Goal: Transaction & Acquisition: Subscribe to service/newsletter

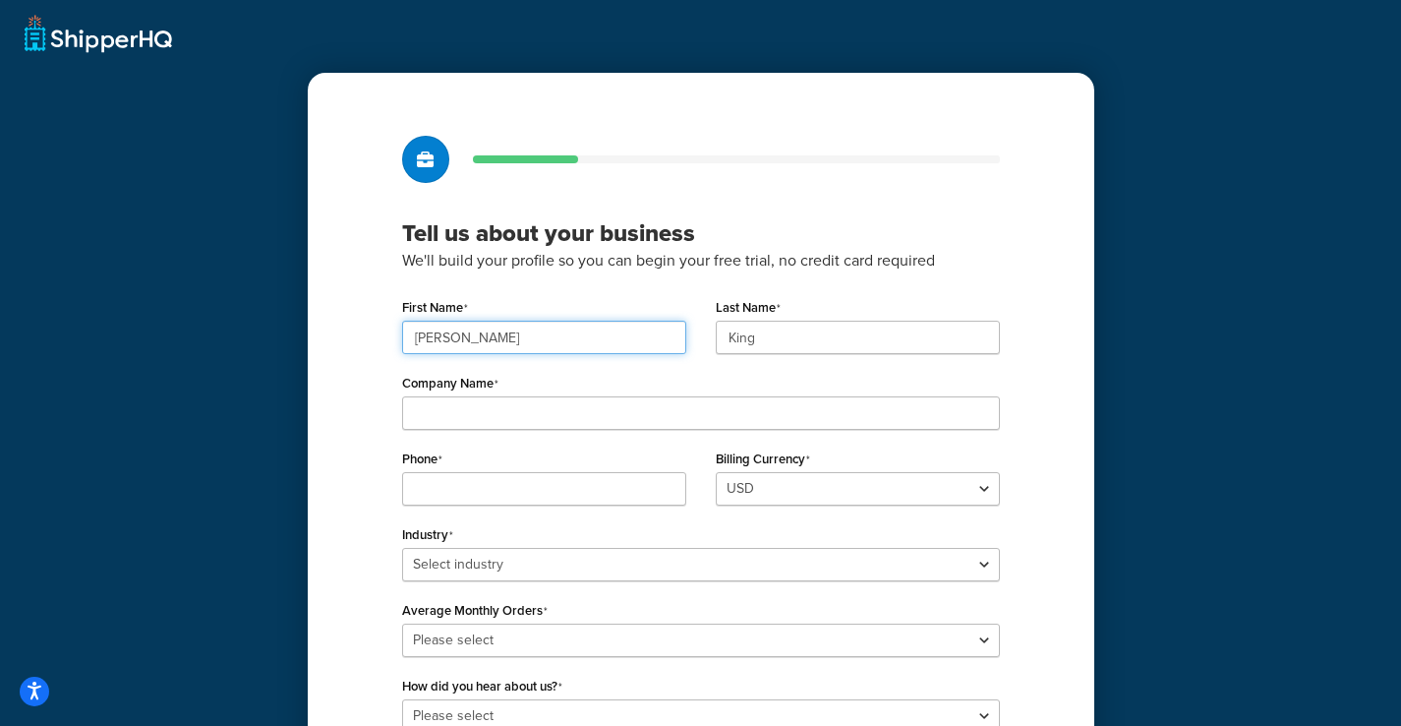
click at [505, 343] on input "[PERSON_NAME]" at bounding box center [544, 337] width 284 height 33
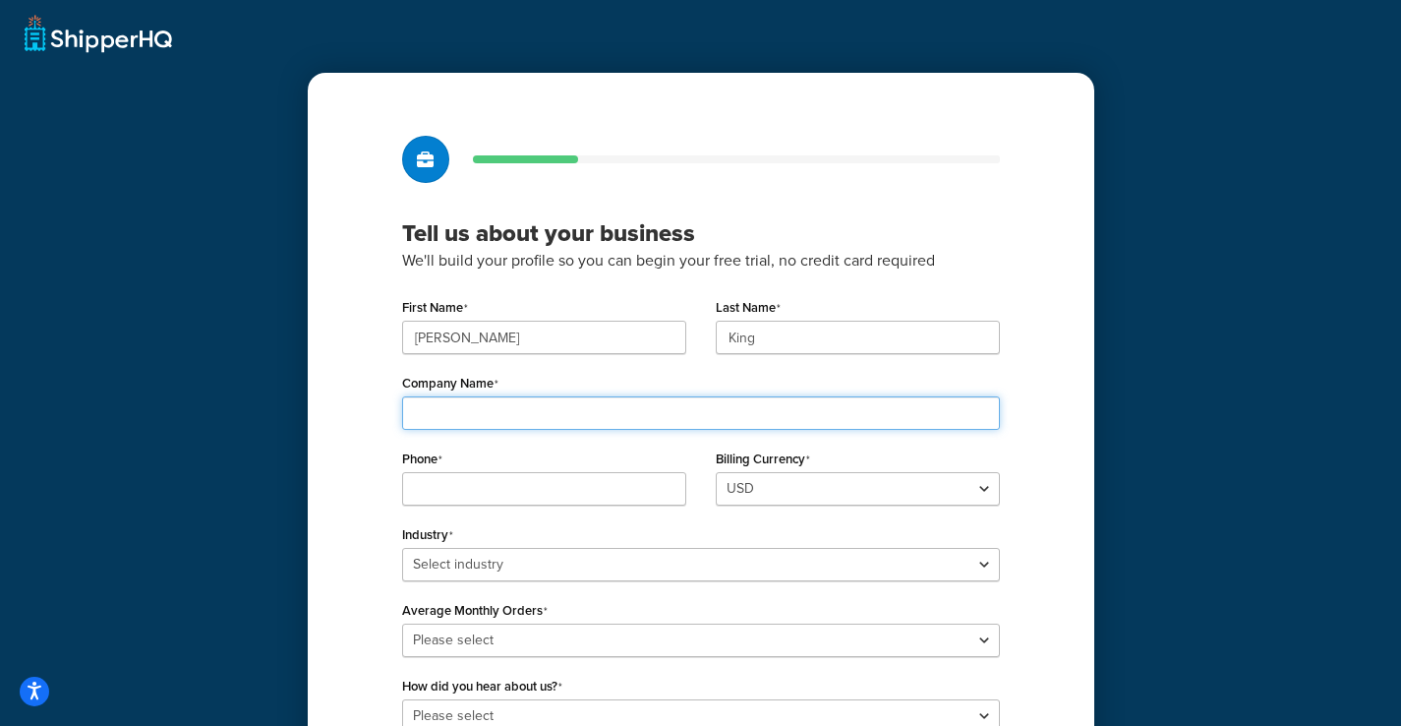
click at [502, 423] on input "Company Name" at bounding box center [701, 412] width 598 height 33
type input "D"
type input "Stitch Golf"
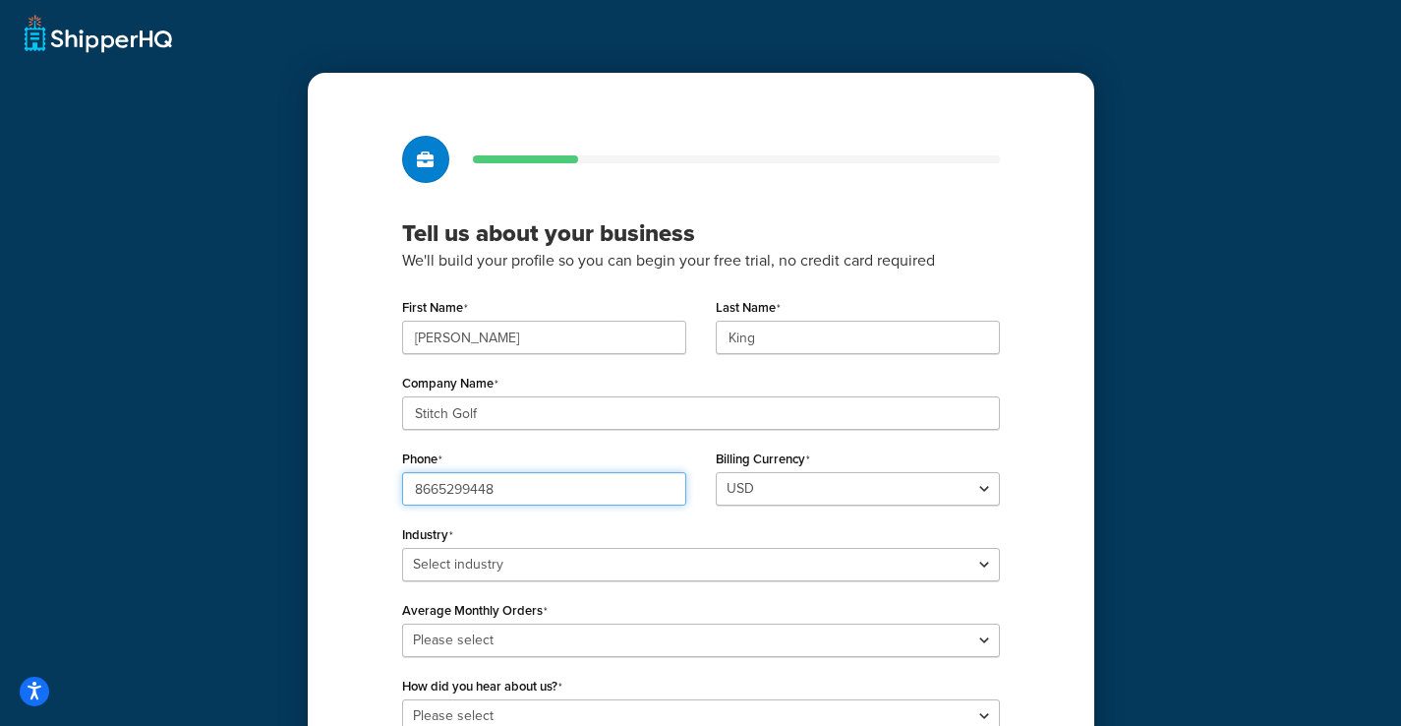
type input "8665299448"
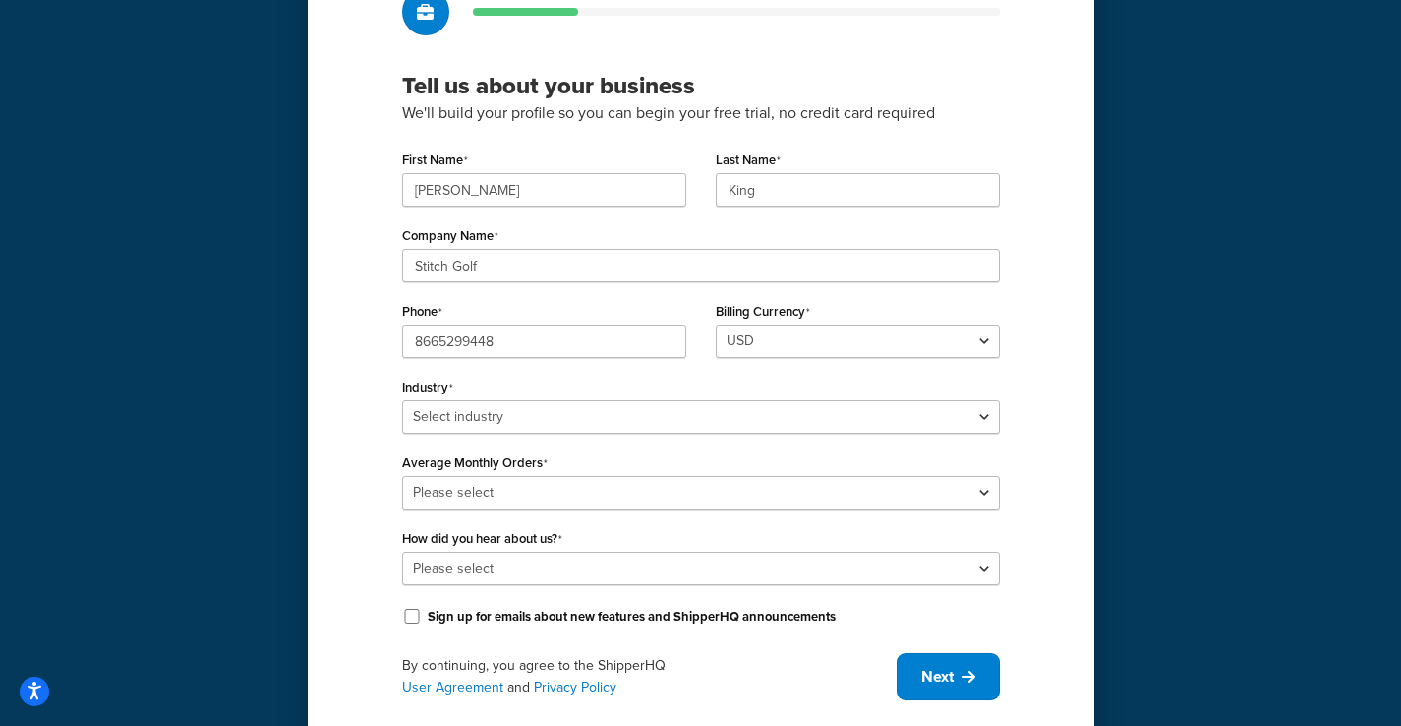
drag, startPoint x: 479, startPoint y: 487, endPoint x: 477, endPoint y: 430, distance: 57.1
click at [479, 466] on label "Average Monthly Orders" at bounding box center [475, 463] width 146 height 16
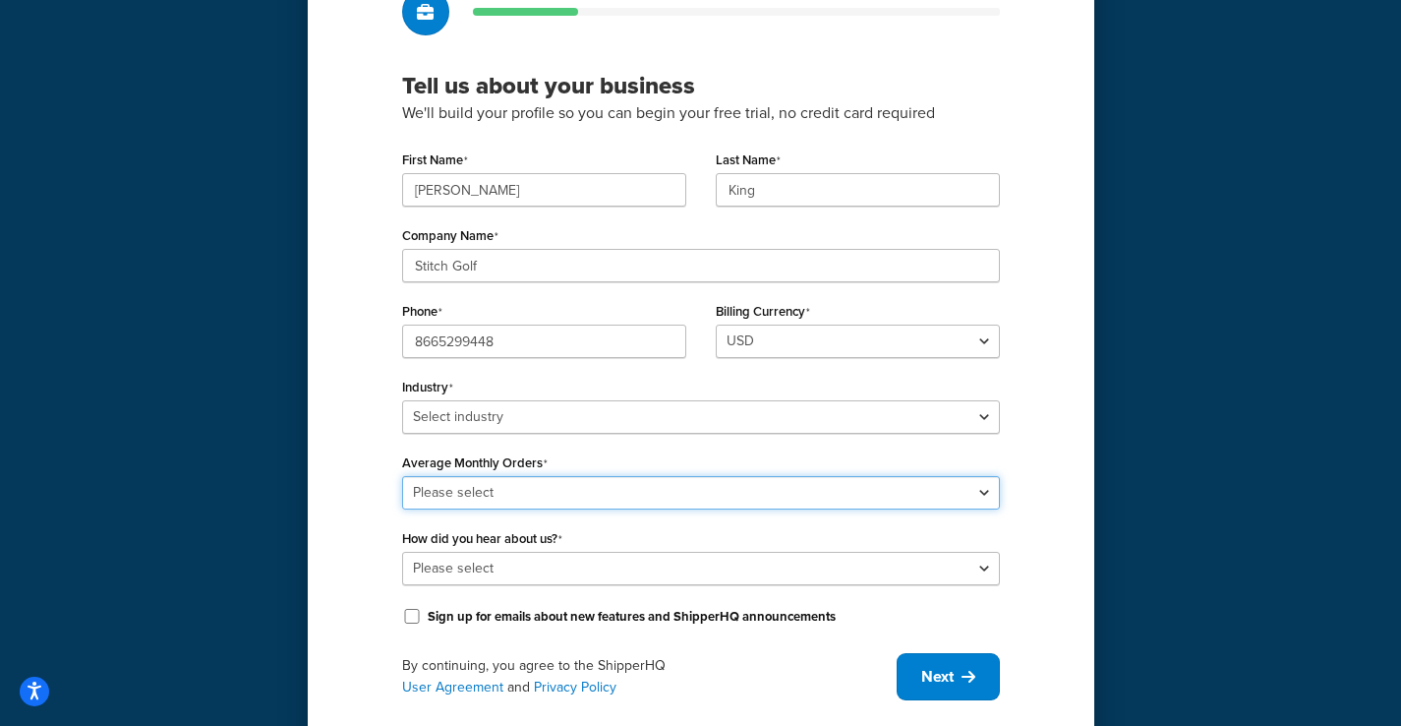
click at [479, 476] on select "Please select 0-500 501-1,000 1,001-10,000 10,001-20,000 Over 20,000" at bounding box center [701, 492] width 598 height 33
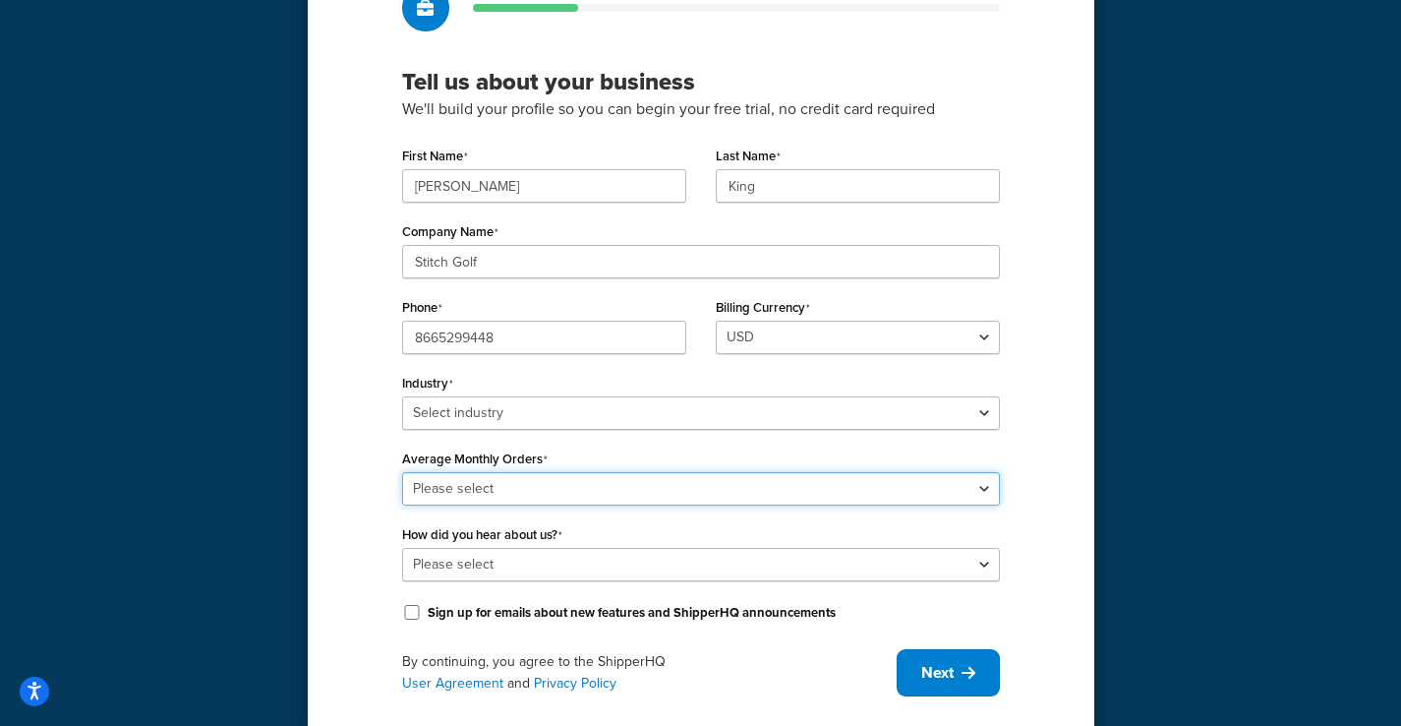
scroll to position [152, 0]
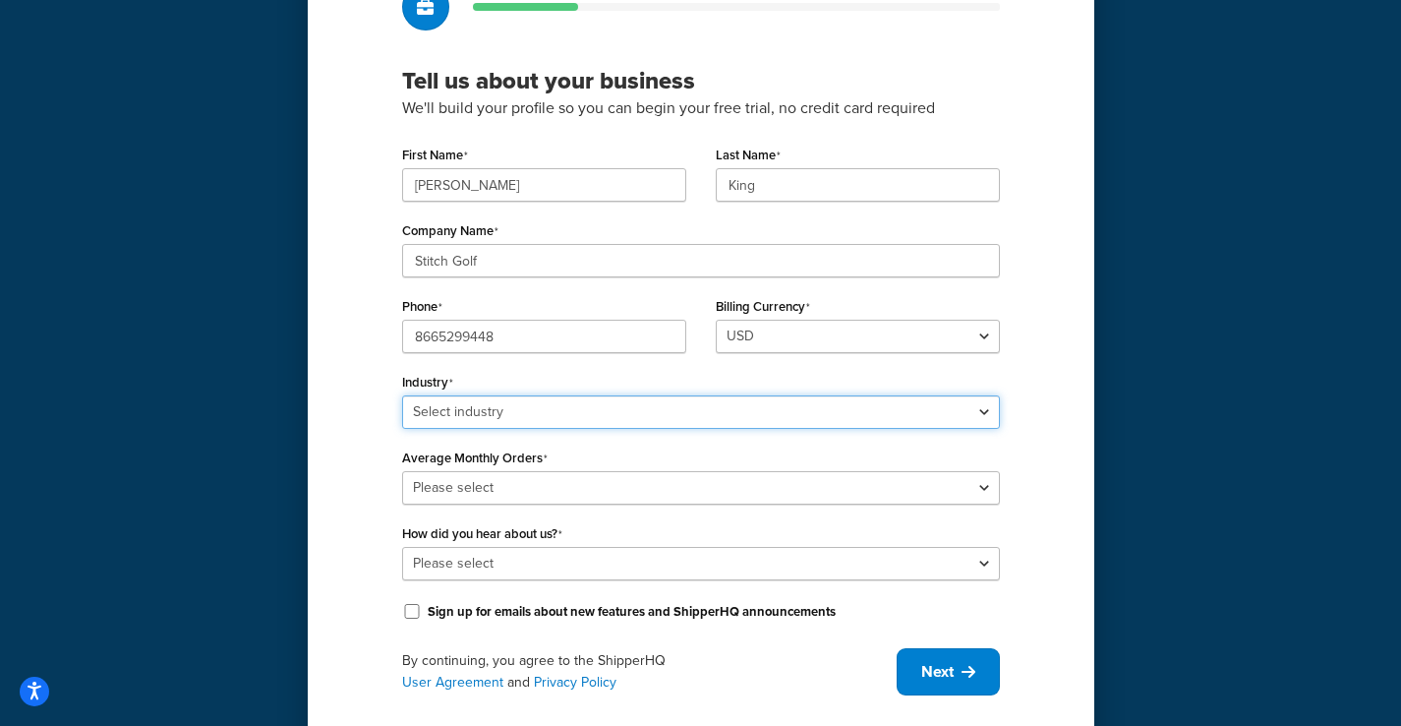
click at [477, 427] on select "Select industry Automotive Adult Agriculture Alcohol, Tobacco & CBD Arts & Craf…" at bounding box center [701, 411] width 598 height 33
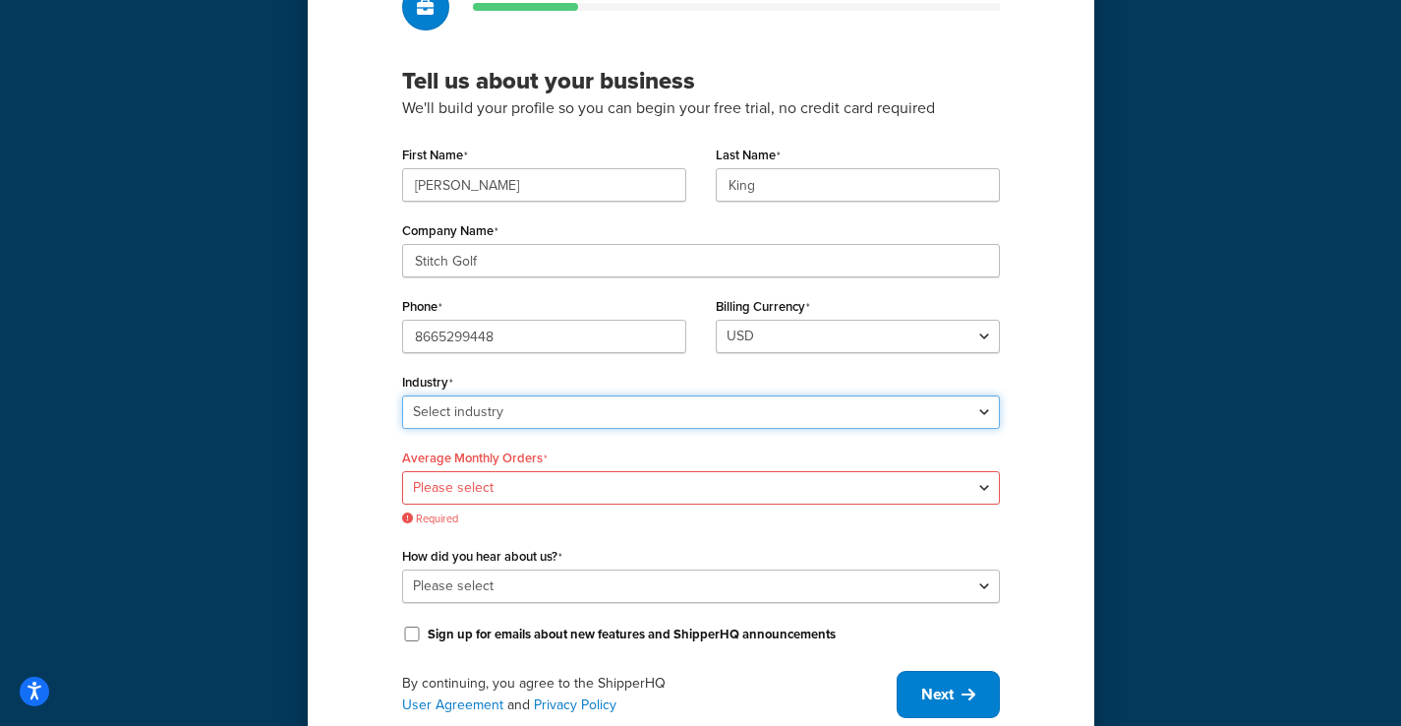
select select "14"
click at [402, 395] on select "Select industry Automotive Adult Agriculture Alcohol, Tobacco & CBD Arts & Craf…" at bounding box center [701, 411] width 598 height 33
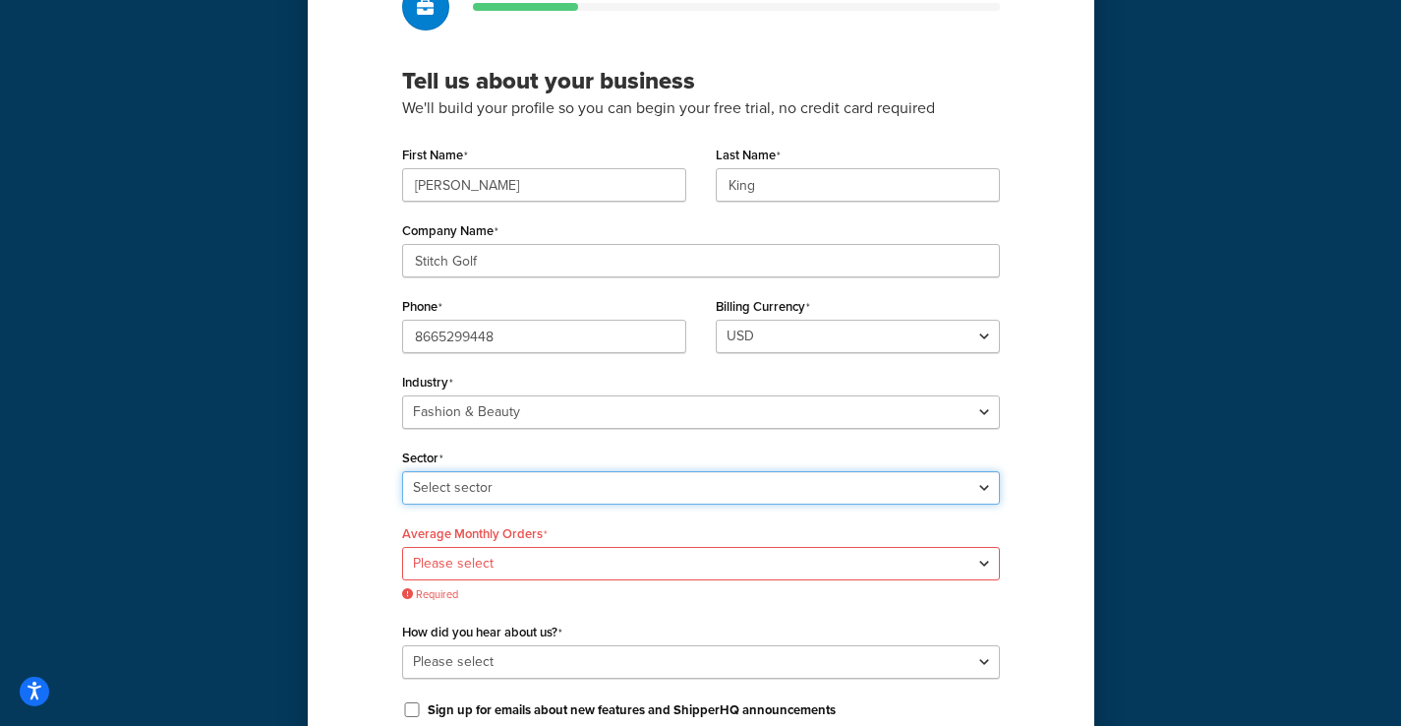
click at [467, 480] on select "Select sector Apparel Beauty Supplies & Cosmetics Jewelry" at bounding box center [701, 487] width 598 height 33
select select "22"
click at [402, 471] on select "Select sector Apparel Beauty Supplies & Cosmetics Jewelry" at bounding box center [701, 487] width 598 height 33
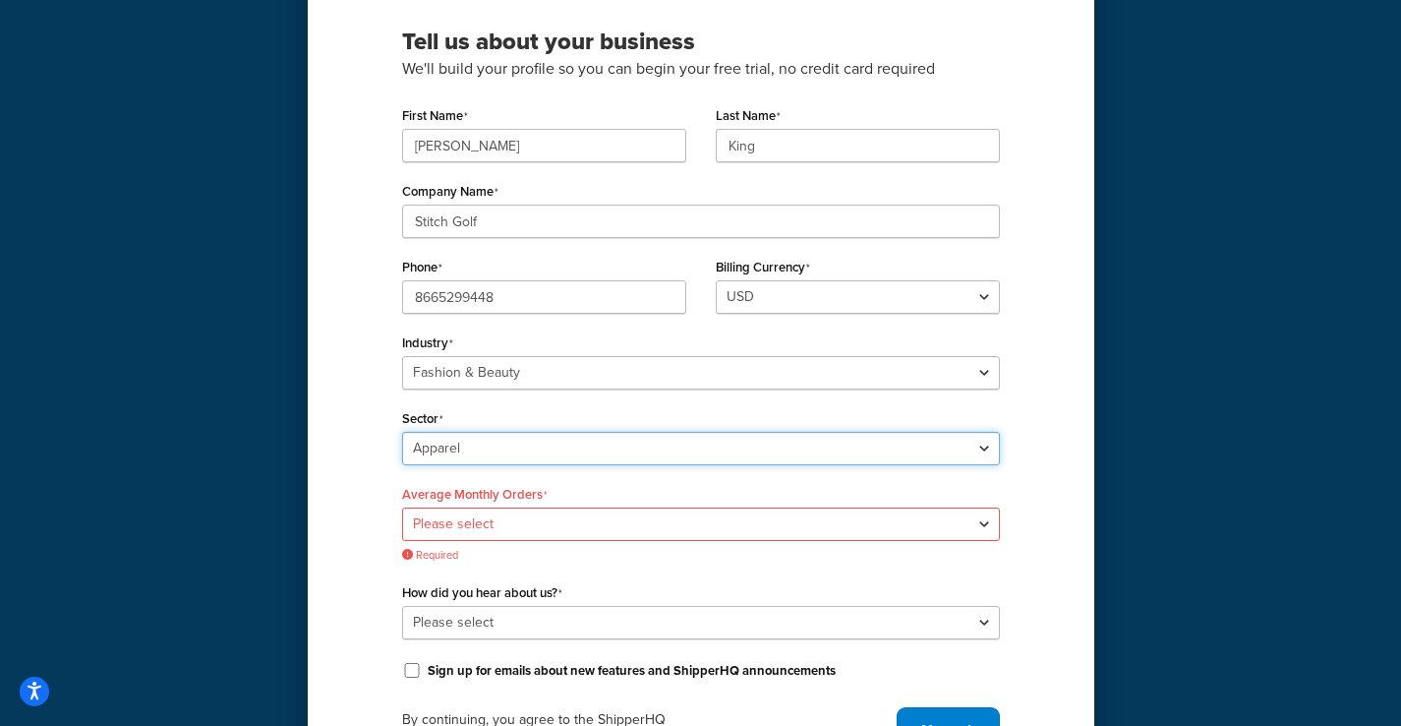
scroll to position [223, 0]
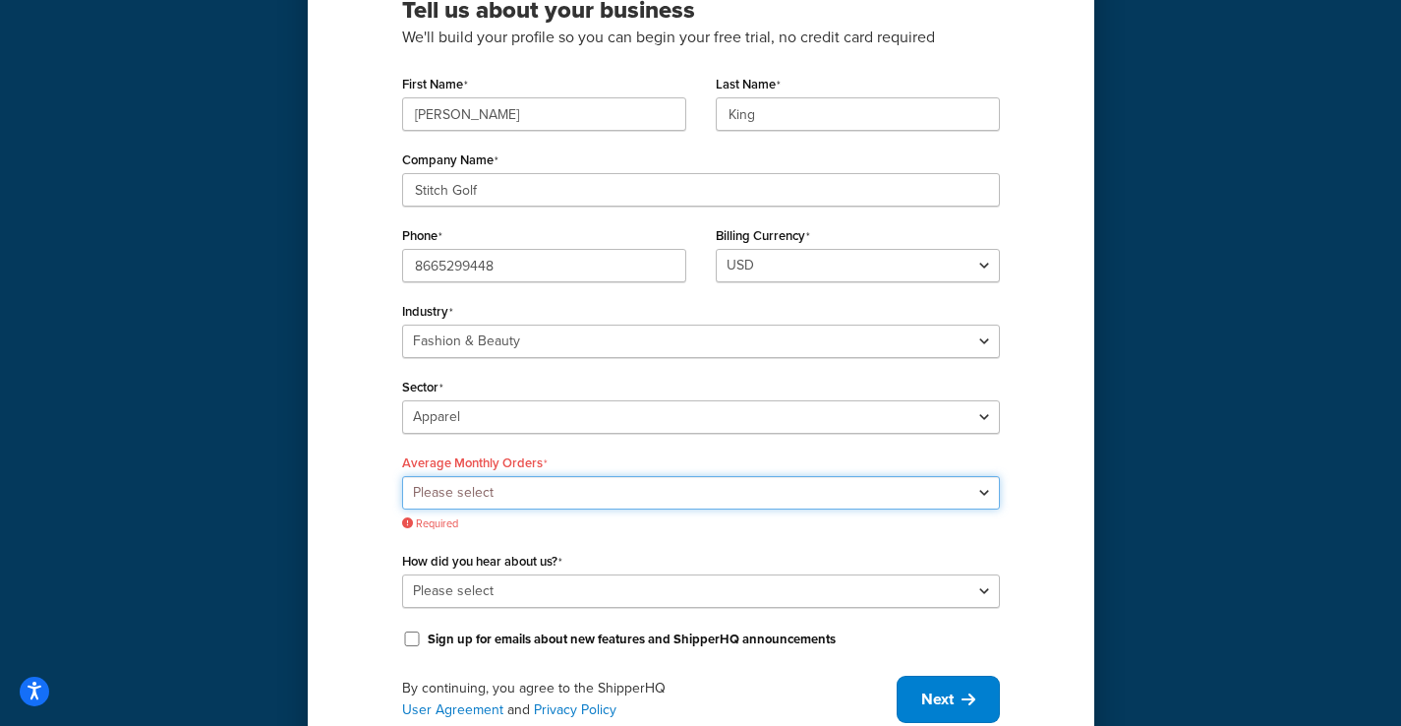
click at [473, 489] on select "Please select 0-500 501-1,000 1,001-10,000 10,001-20,000 Over 20,000" at bounding box center [701, 492] width 598 height 33
select select "1"
click at [402, 476] on select "Please select 0-500 501-1,000 1,001-10,000 10,001-20,000 Over 20,000" at bounding box center [701, 492] width 598 height 33
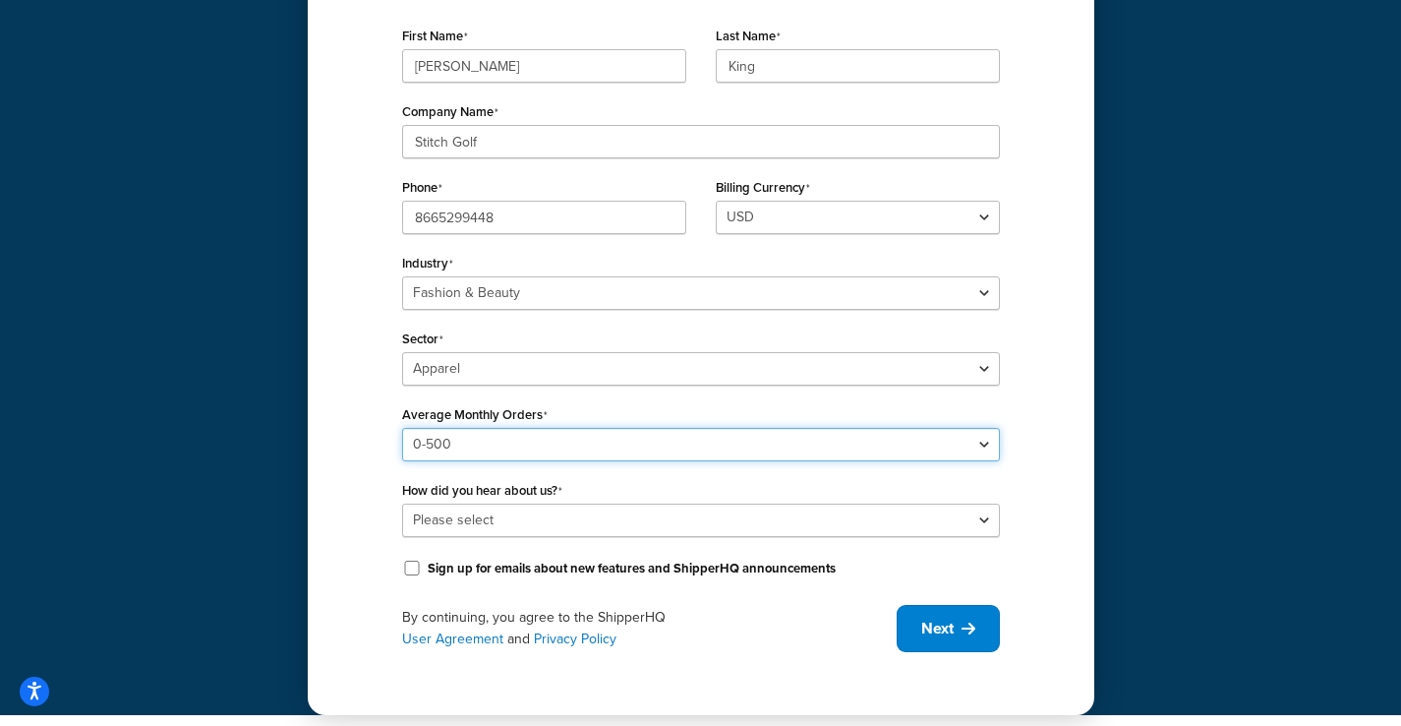
scroll to position [280, 0]
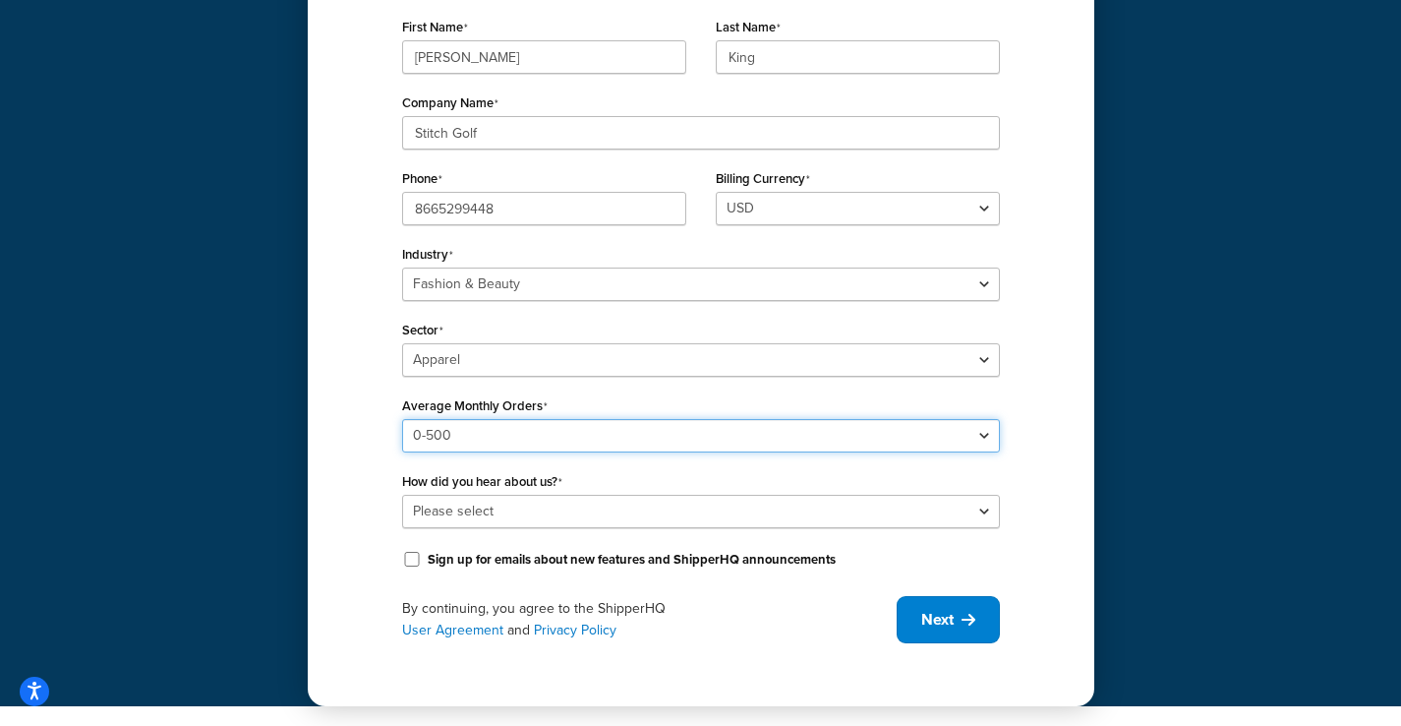
click at [454, 430] on select "Please select 0-500 501-1,000 1,001-10,000 10,001-20,000 Over 20,000" at bounding box center [701, 435] width 598 height 33
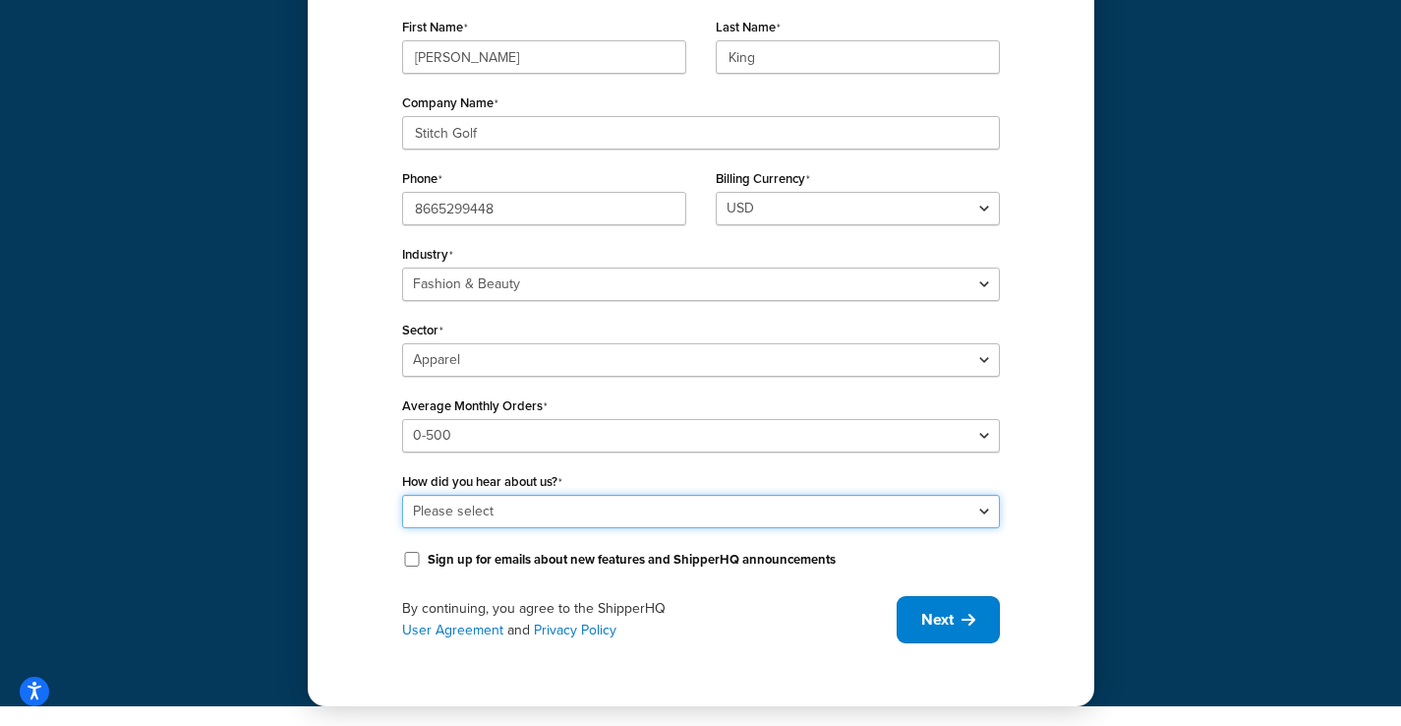
click at [437, 499] on select "Please select Online Search App Store or Marketplace Listing Referred by Agency…" at bounding box center [701, 511] width 598 height 33
select select "10"
click at [402, 495] on select "Please select Online Search App Store or Marketplace Listing Referred by Agency…" at bounding box center [701, 511] width 598 height 33
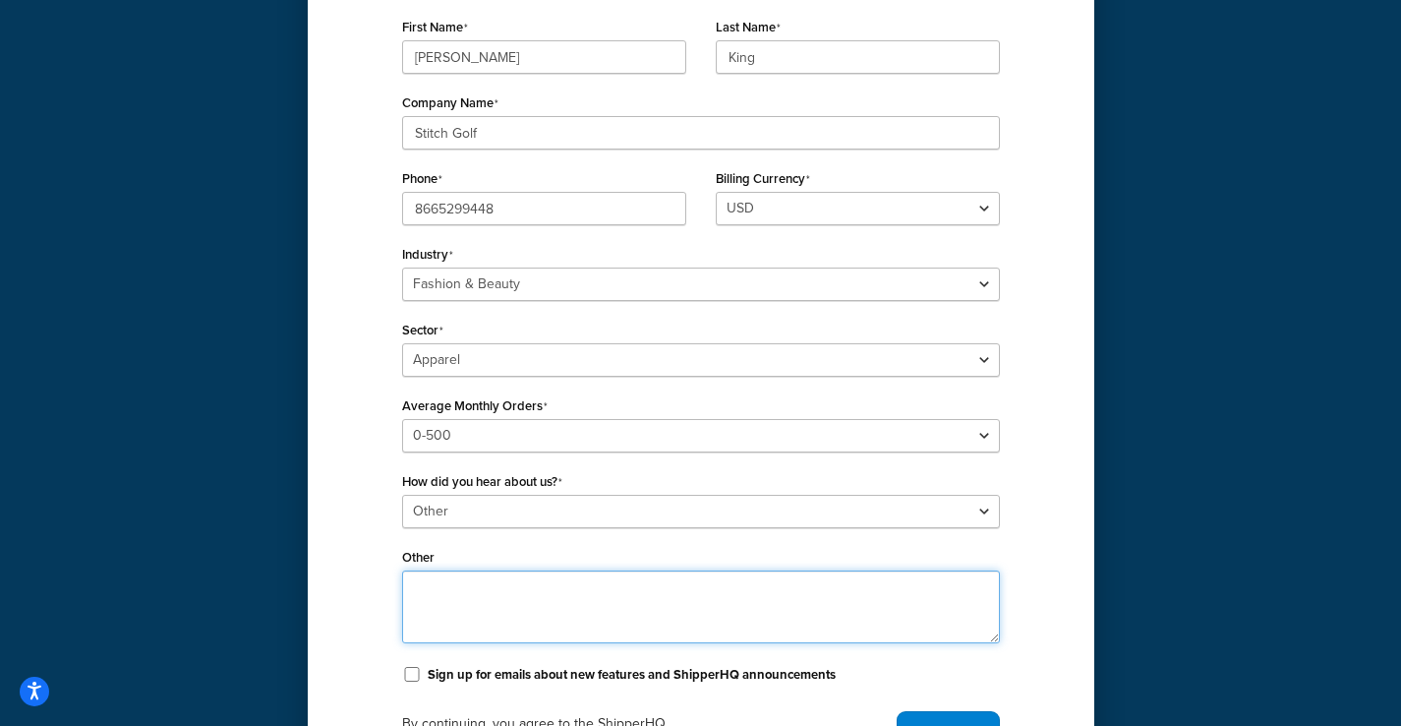
click at [432, 576] on textarea "Other" at bounding box center [701, 606] width 598 height 73
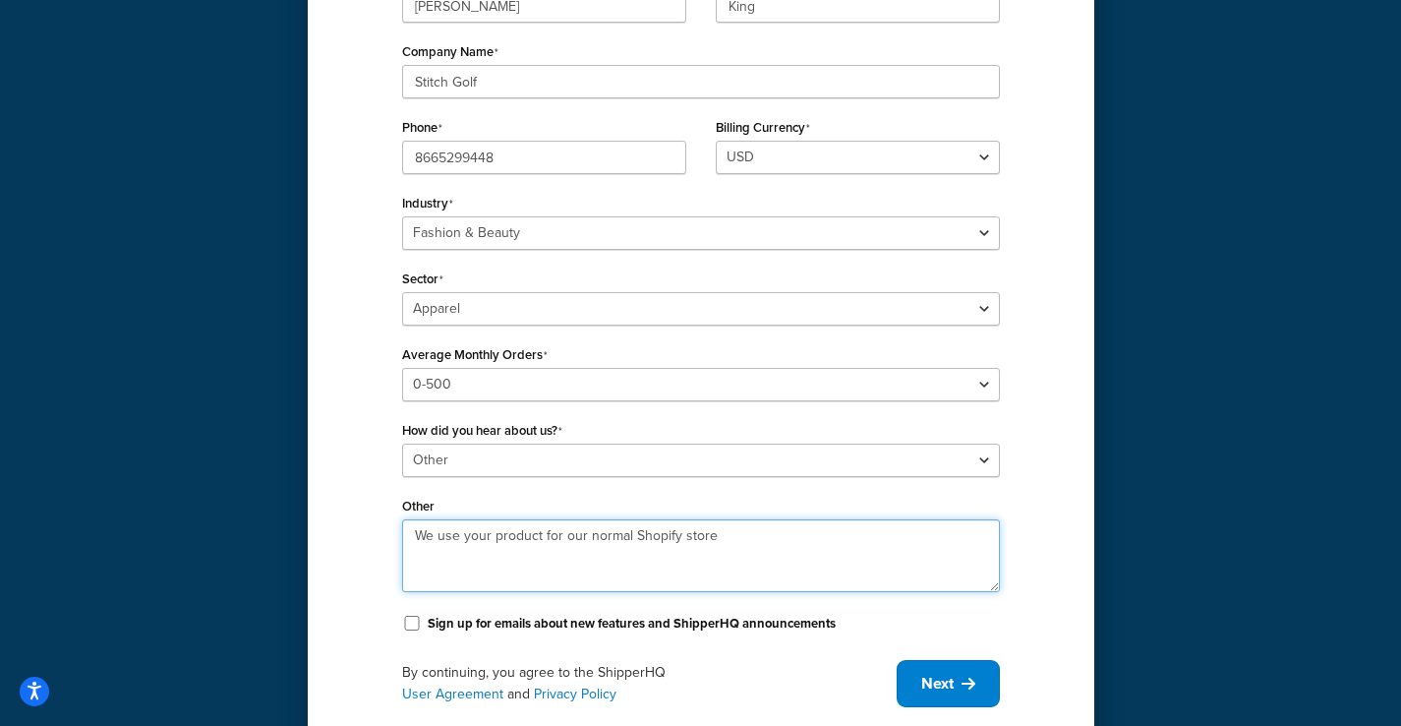
scroll to position [395, 0]
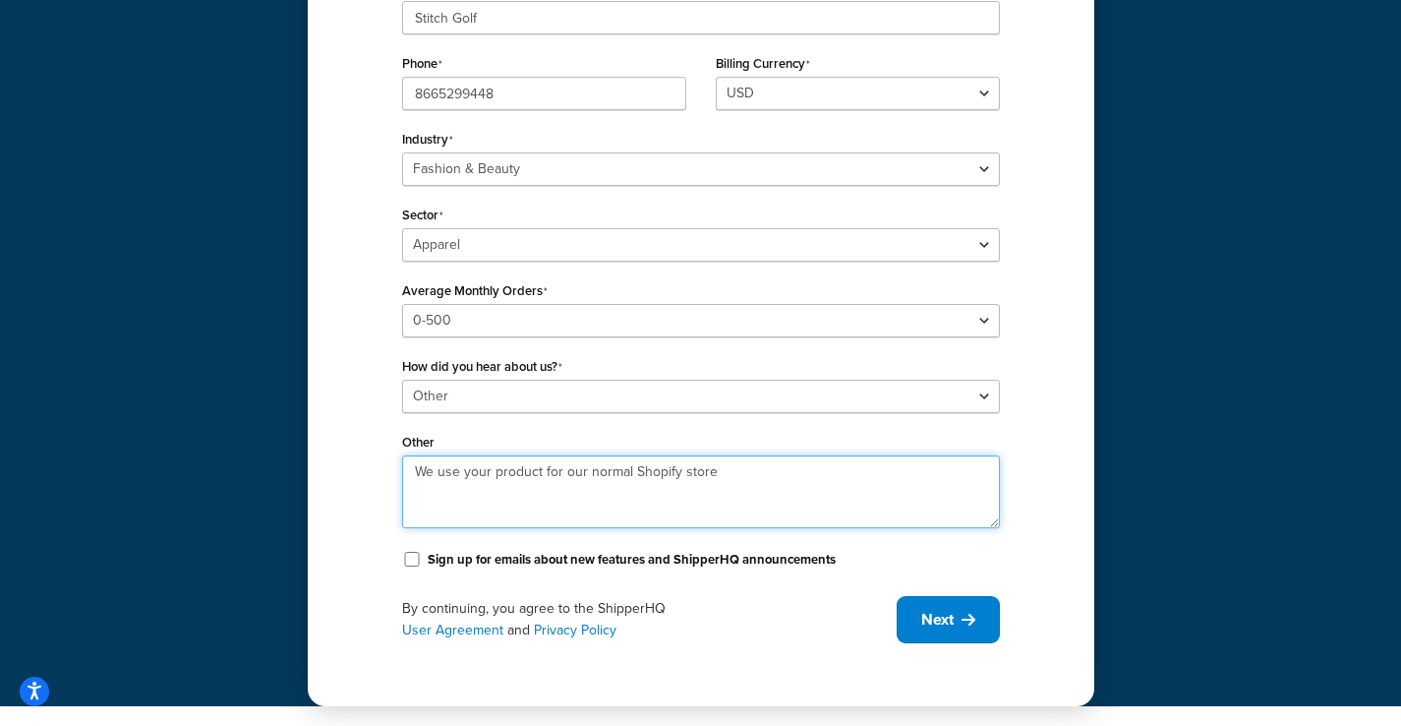
type textarea "We use your product for our normal Shopify store"
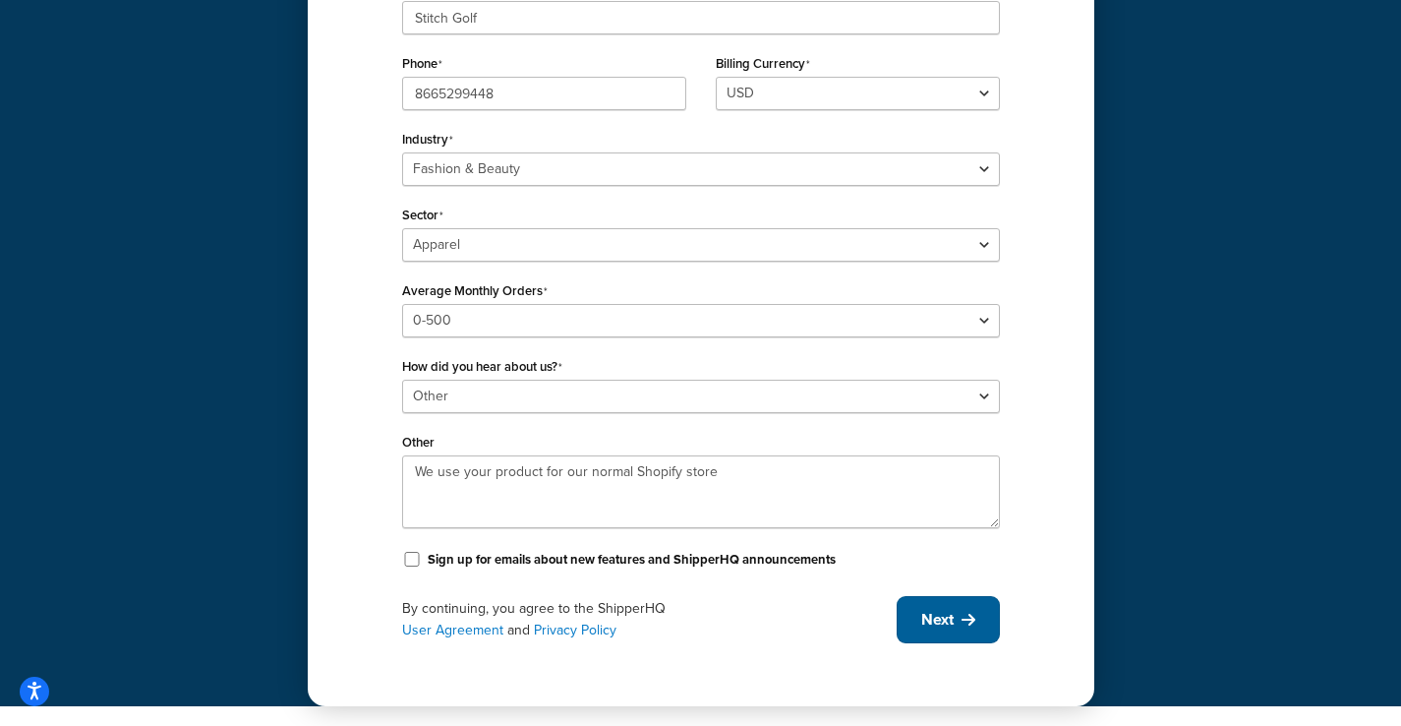
click at [945, 636] on button "Next" at bounding box center [948, 619] width 103 height 47
click at [944, 612] on div "By continuing, you agree to the ShipperHQ User Agreement and Privacy Policy Next" at bounding box center [701, 619] width 598 height 47
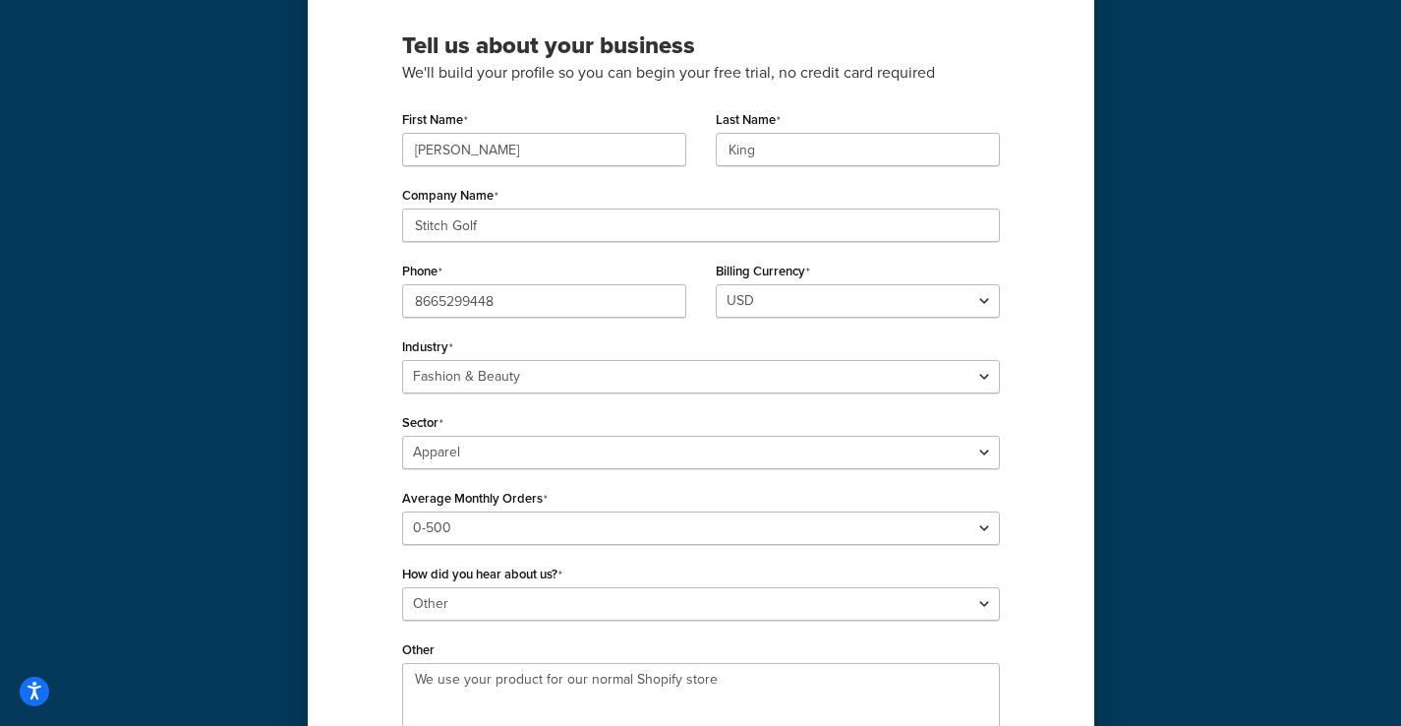
scroll to position [185, 0]
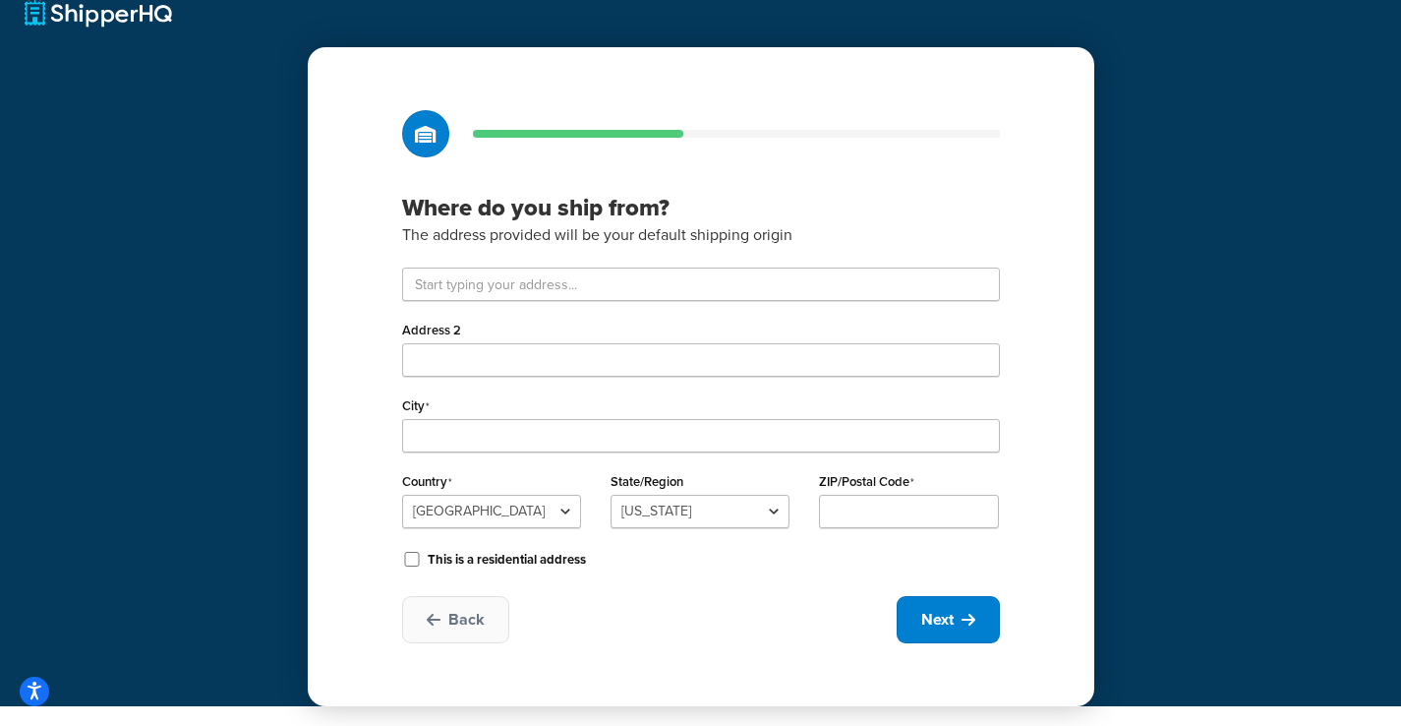
scroll to position [26, 0]
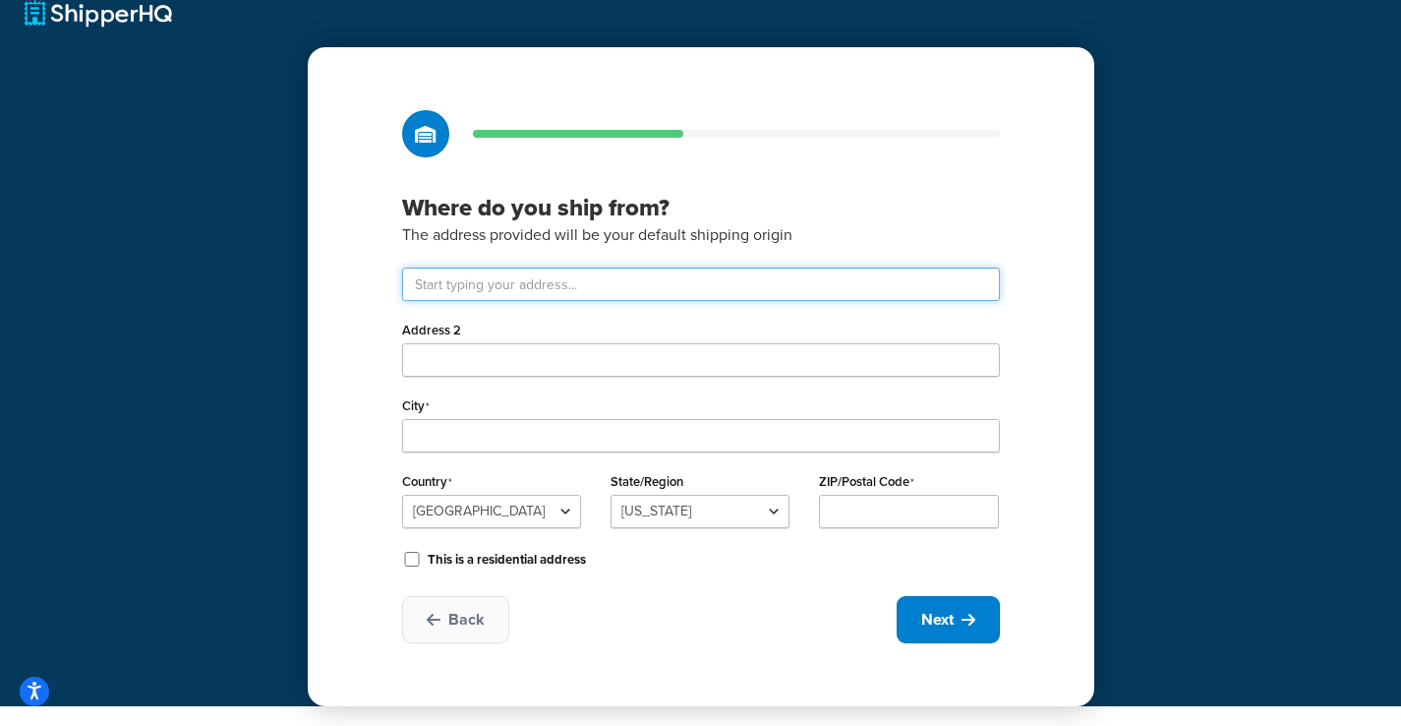
click at [572, 275] on input "text" at bounding box center [701, 283] width 598 height 33
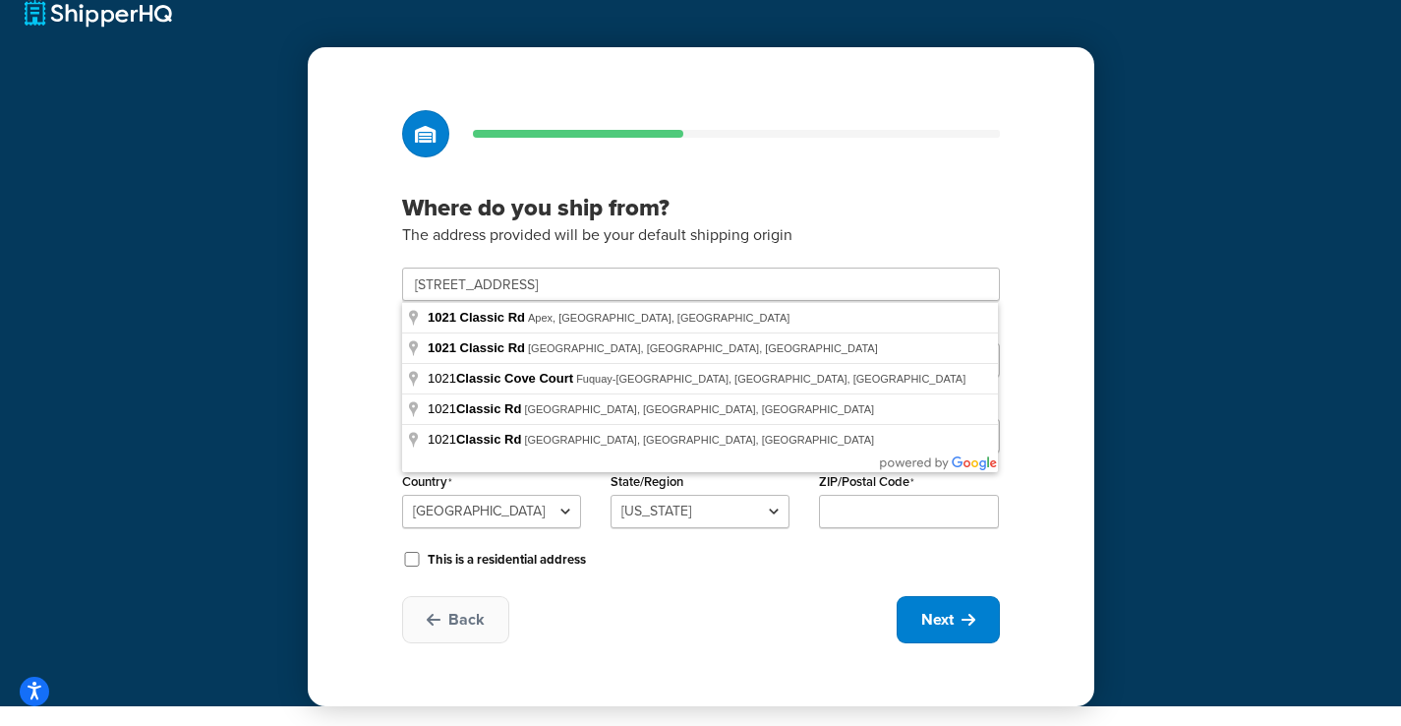
type input "1021 Classic Rd"
type input "Apex"
select select "33"
type input "27539"
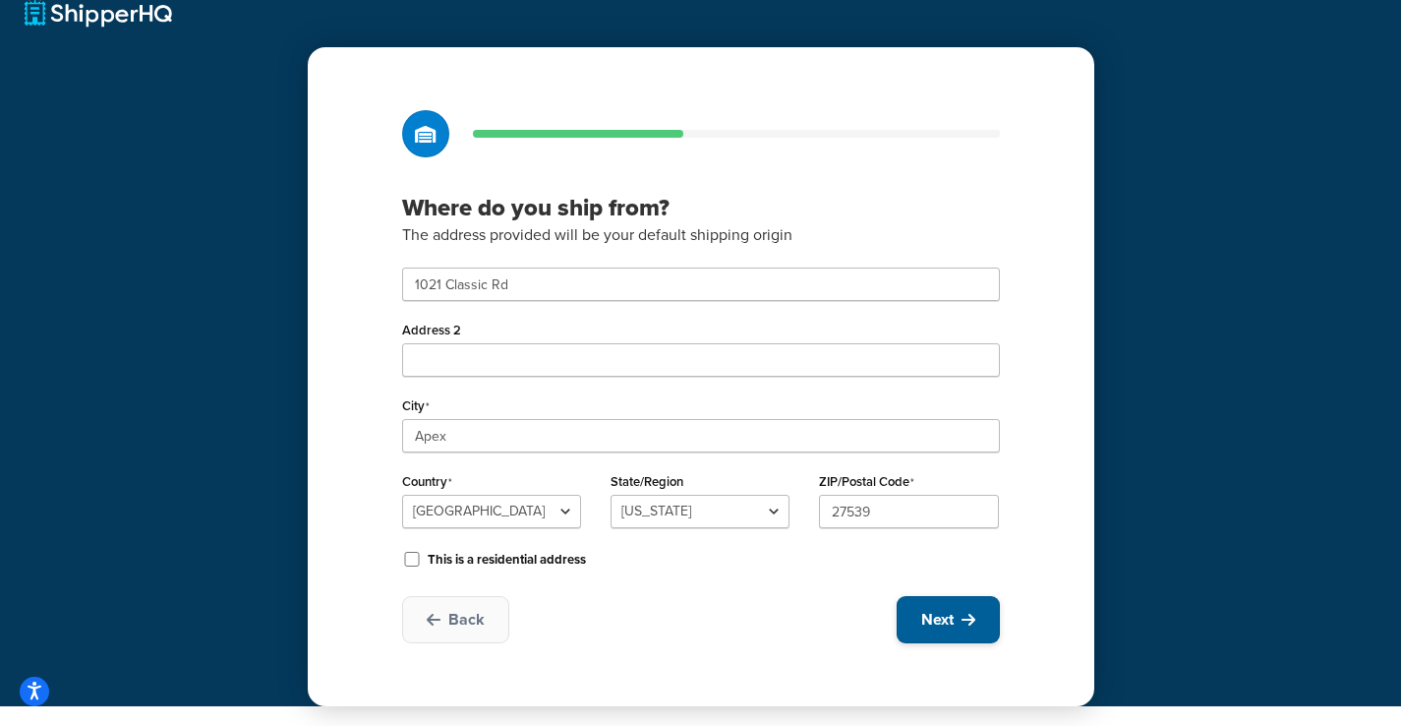
click at [948, 607] on button "Next" at bounding box center [948, 619] width 103 height 47
select select "1"
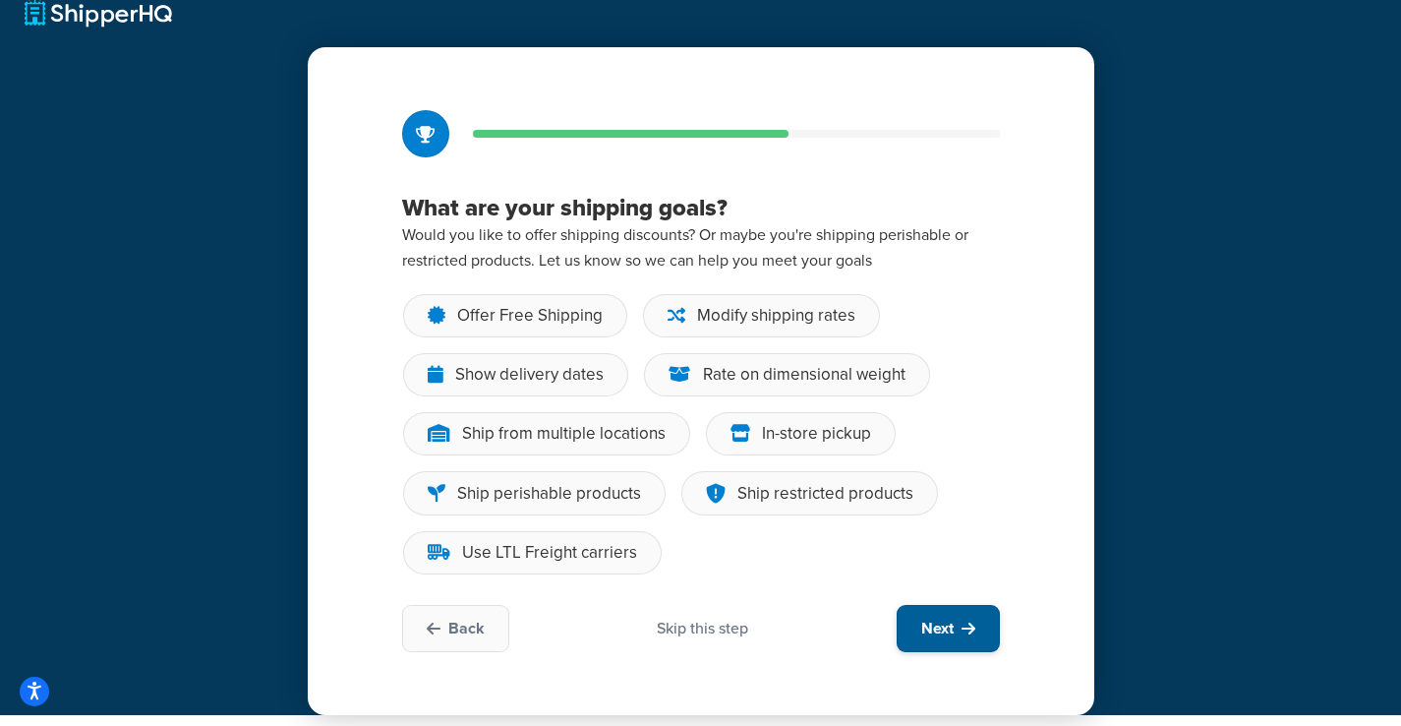
click at [952, 637] on span "Next" at bounding box center [937, 628] width 32 height 22
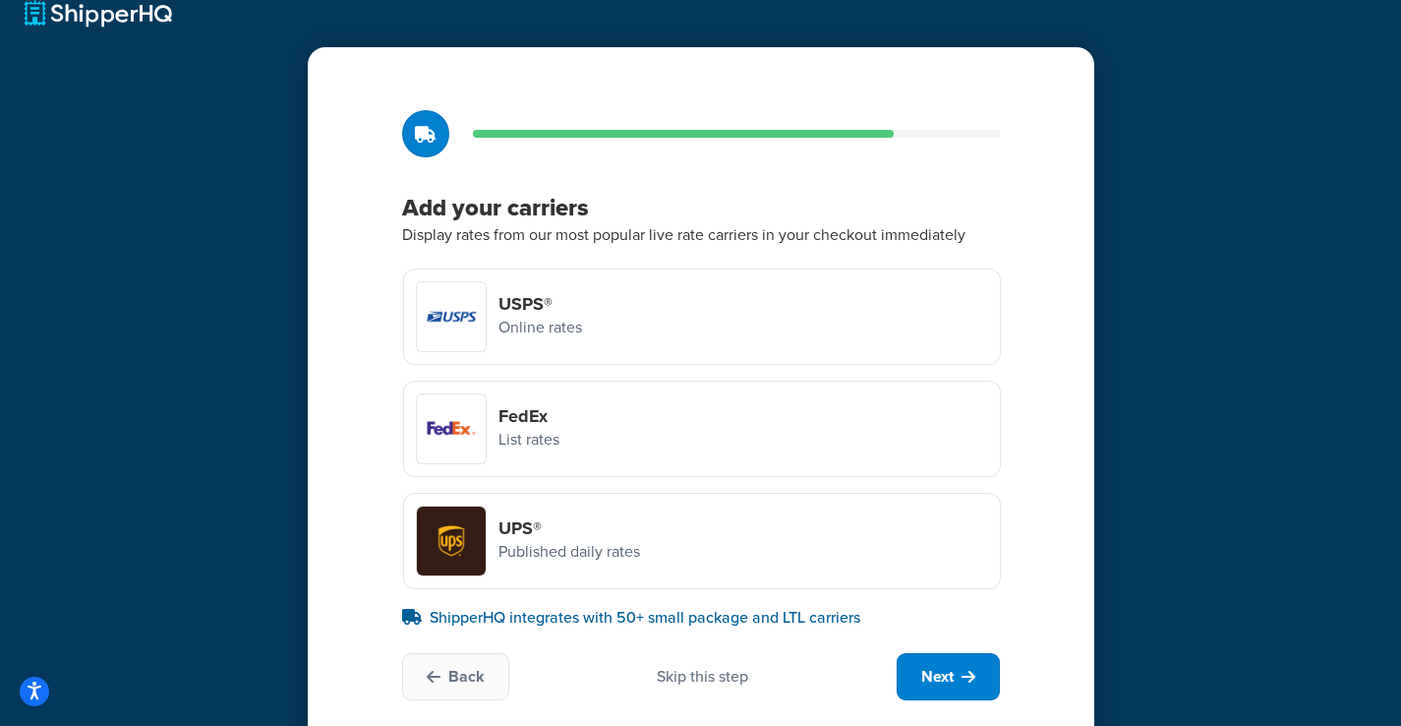
click at [521, 421] on h4 "FedEx" at bounding box center [528, 416] width 61 height 22
click at [0, 0] on input "FedEx List rates" at bounding box center [0, 0] width 0 height 0
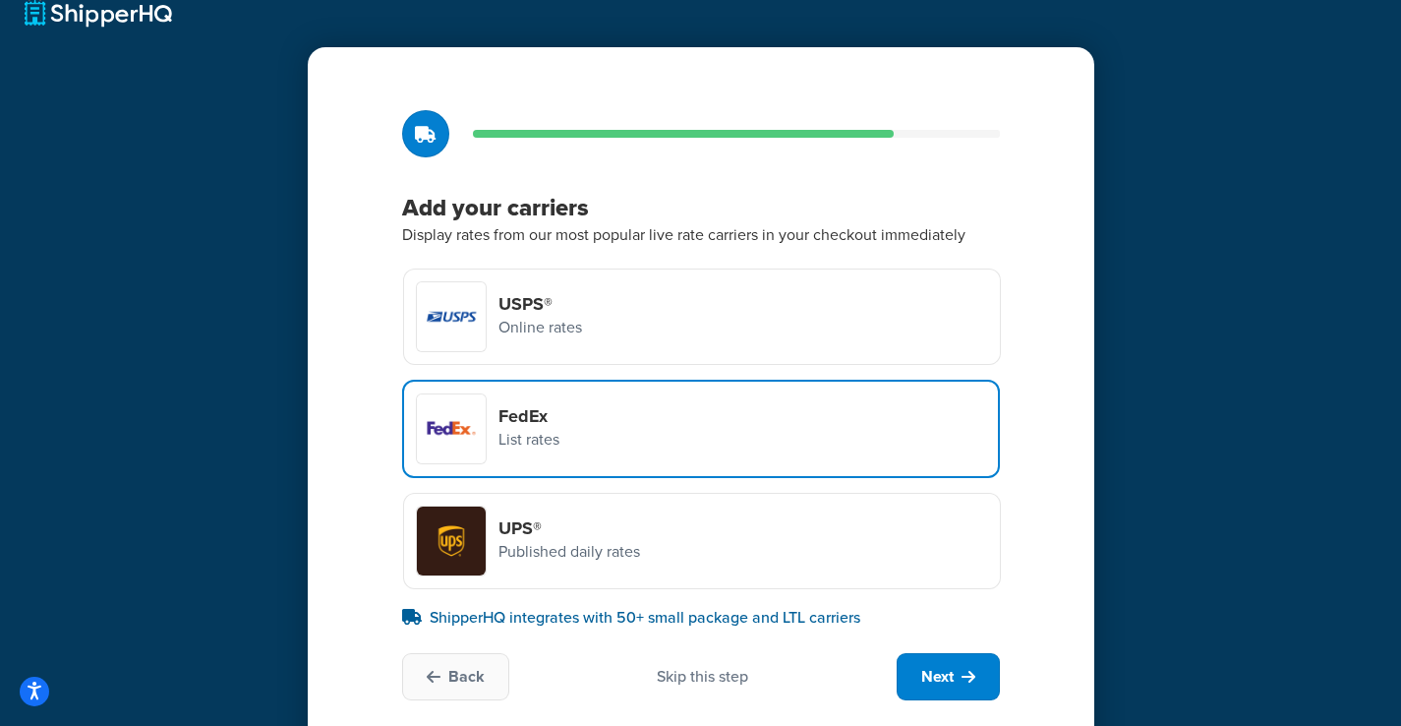
click at [575, 324] on p "Online rates" at bounding box center [540, 328] width 84 height 26
click at [0, 0] on input "USPS® Online rates" at bounding box center [0, 0] width 0 height 0
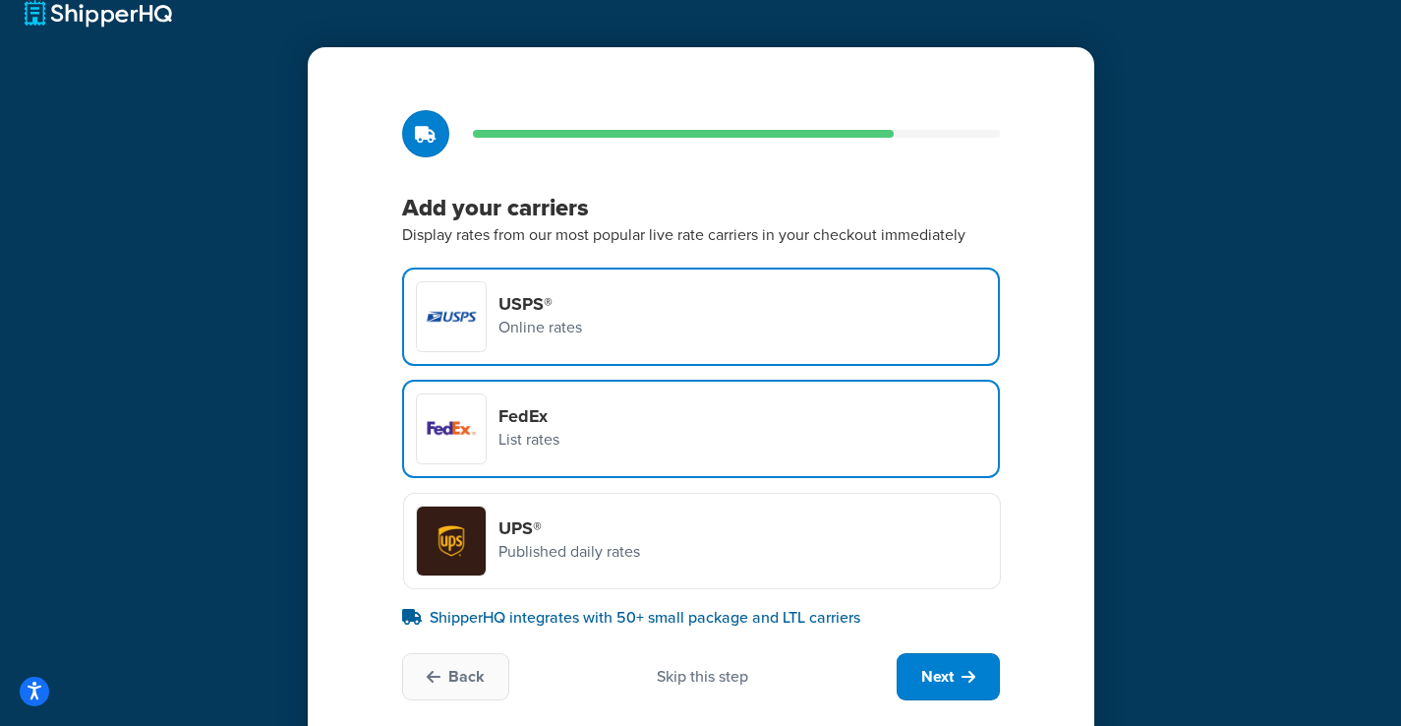
scroll to position [83, 0]
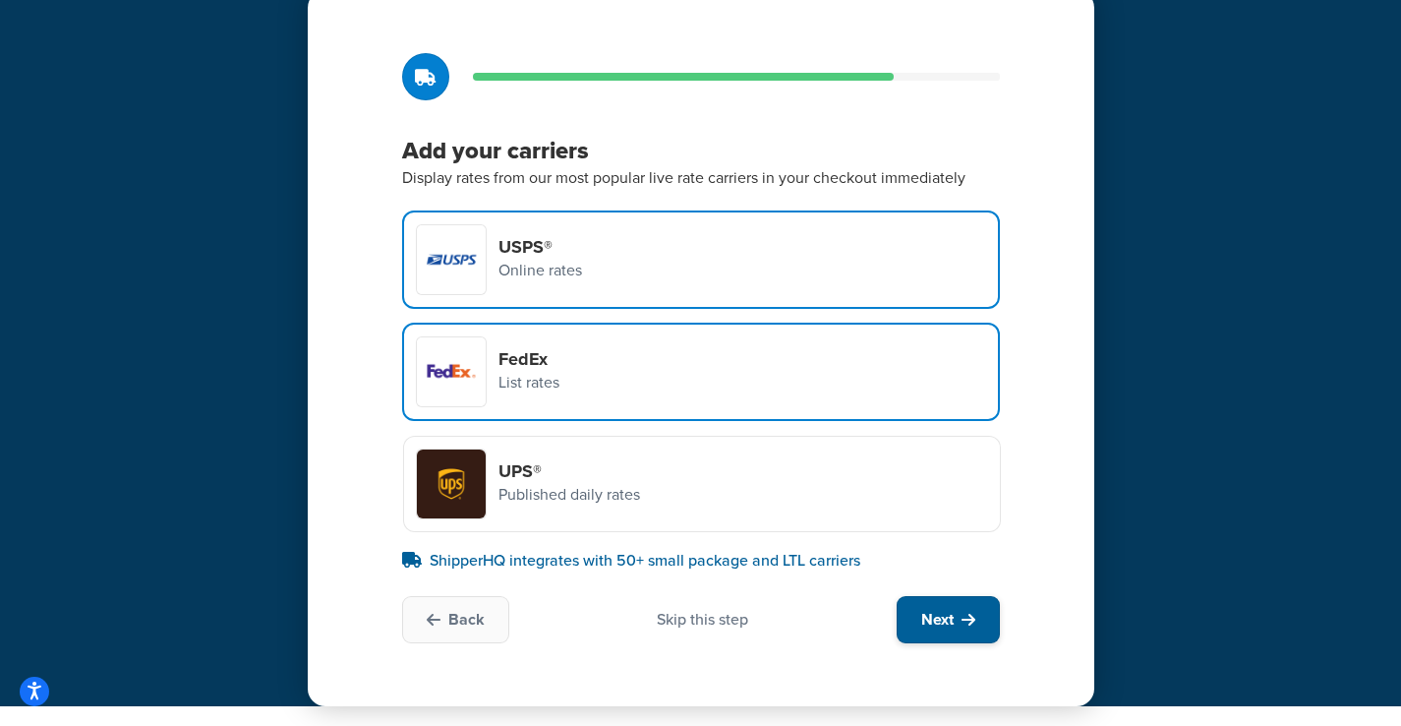
click at [949, 633] on button "Next" at bounding box center [948, 619] width 103 height 47
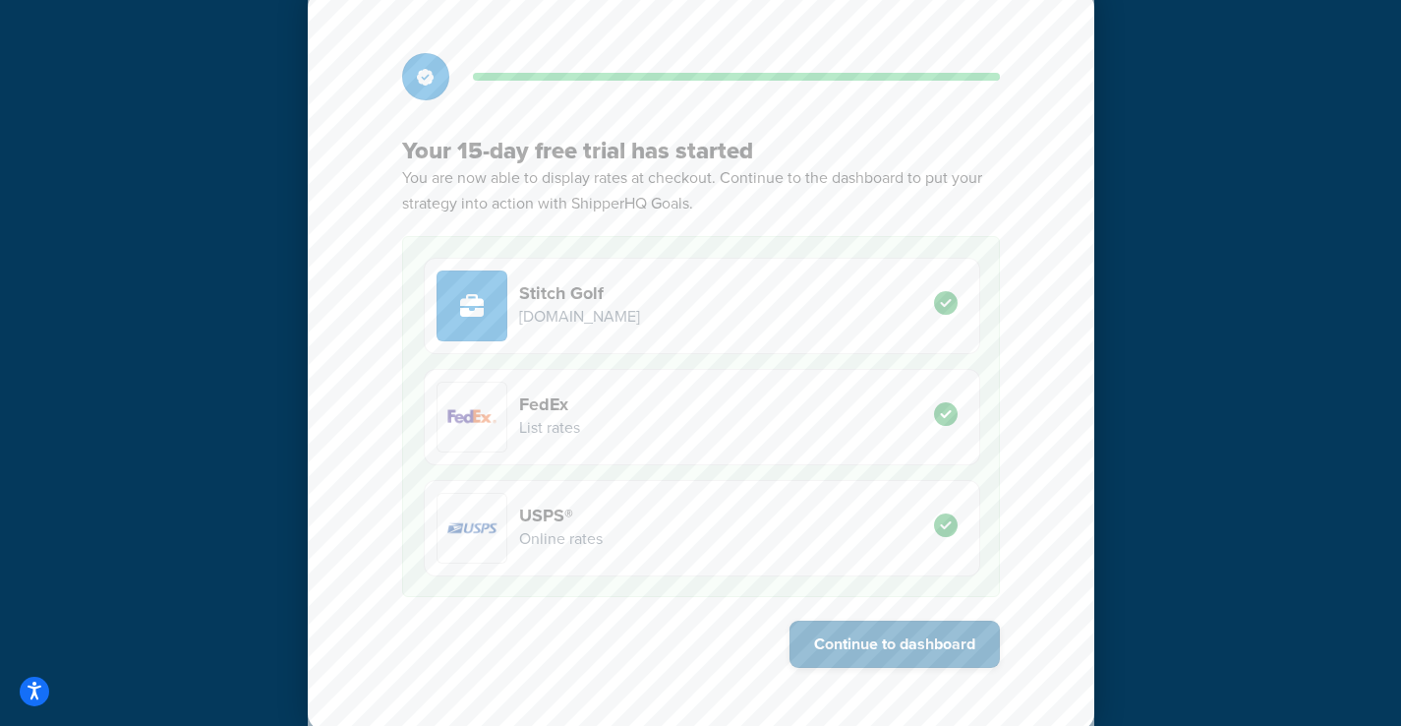
click at [856, 646] on button "Continue to dashboard" at bounding box center [894, 643] width 210 height 47
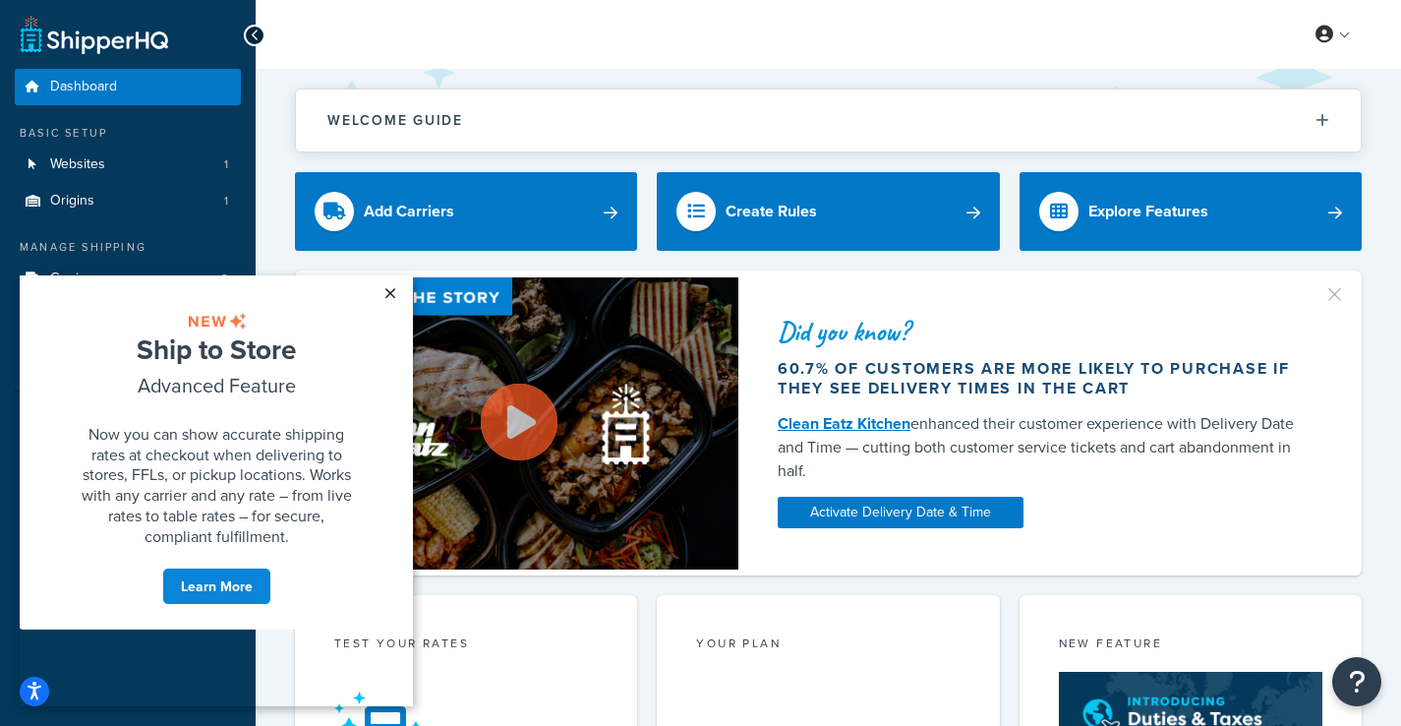
click at [389, 293] on link "×" at bounding box center [390, 292] width 34 height 35
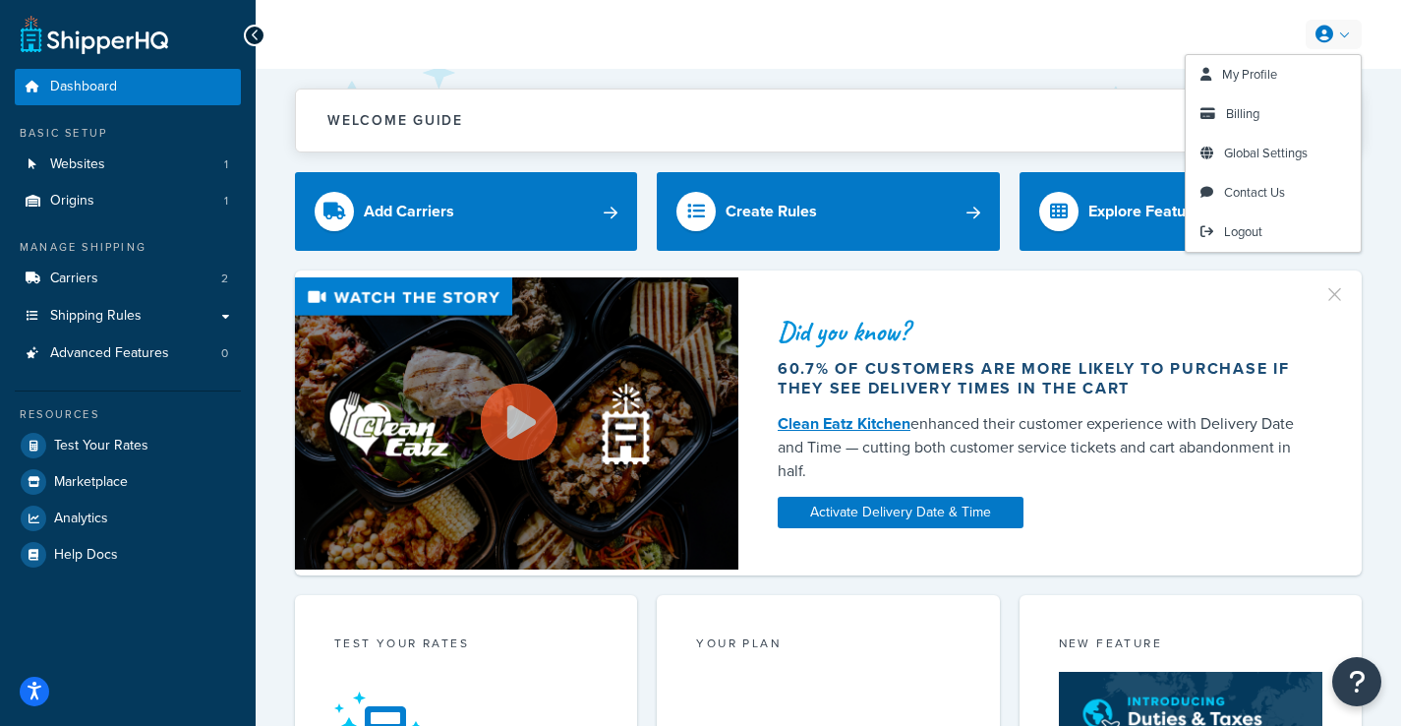
click at [1345, 41] on link at bounding box center [1334, 34] width 56 height 29
click at [1269, 107] on link "Billing" at bounding box center [1273, 113] width 175 height 39
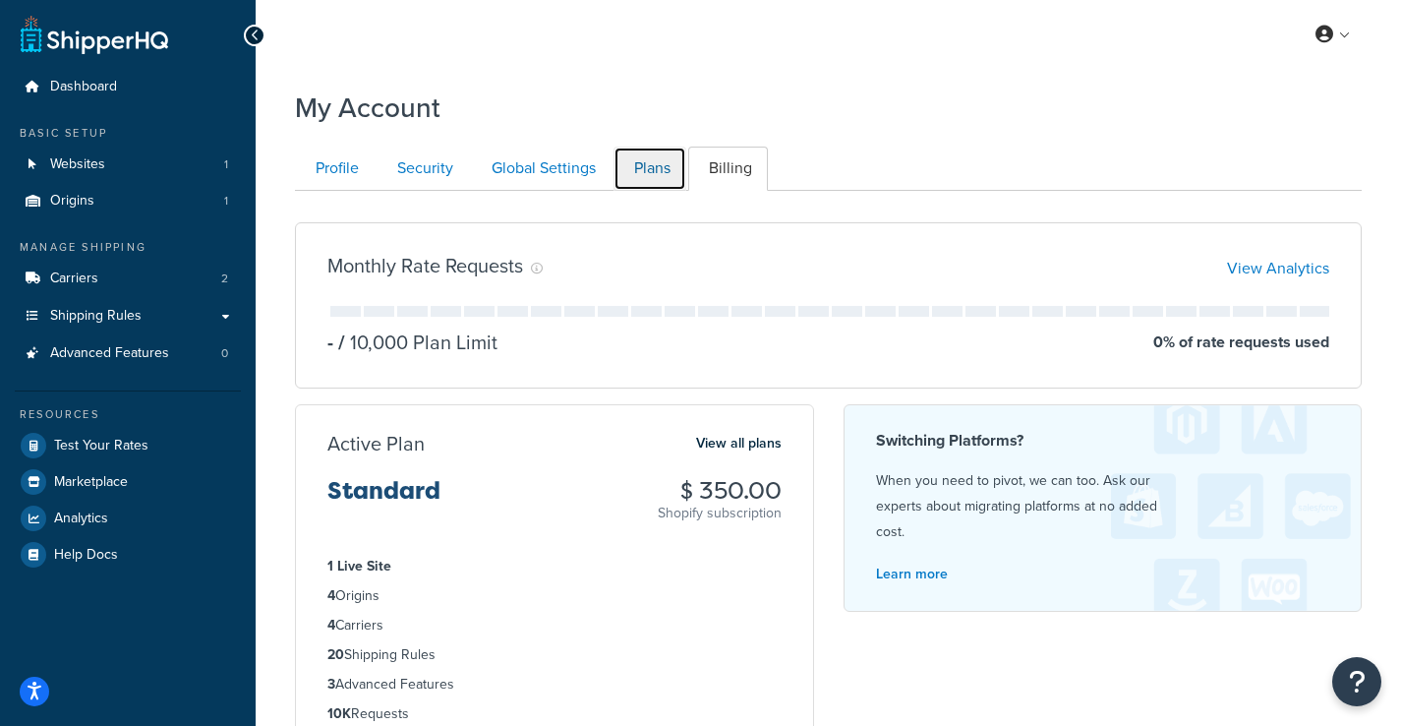
click at [647, 164] on link "Plans" at bounding box center [649, 168] width 73 height 44
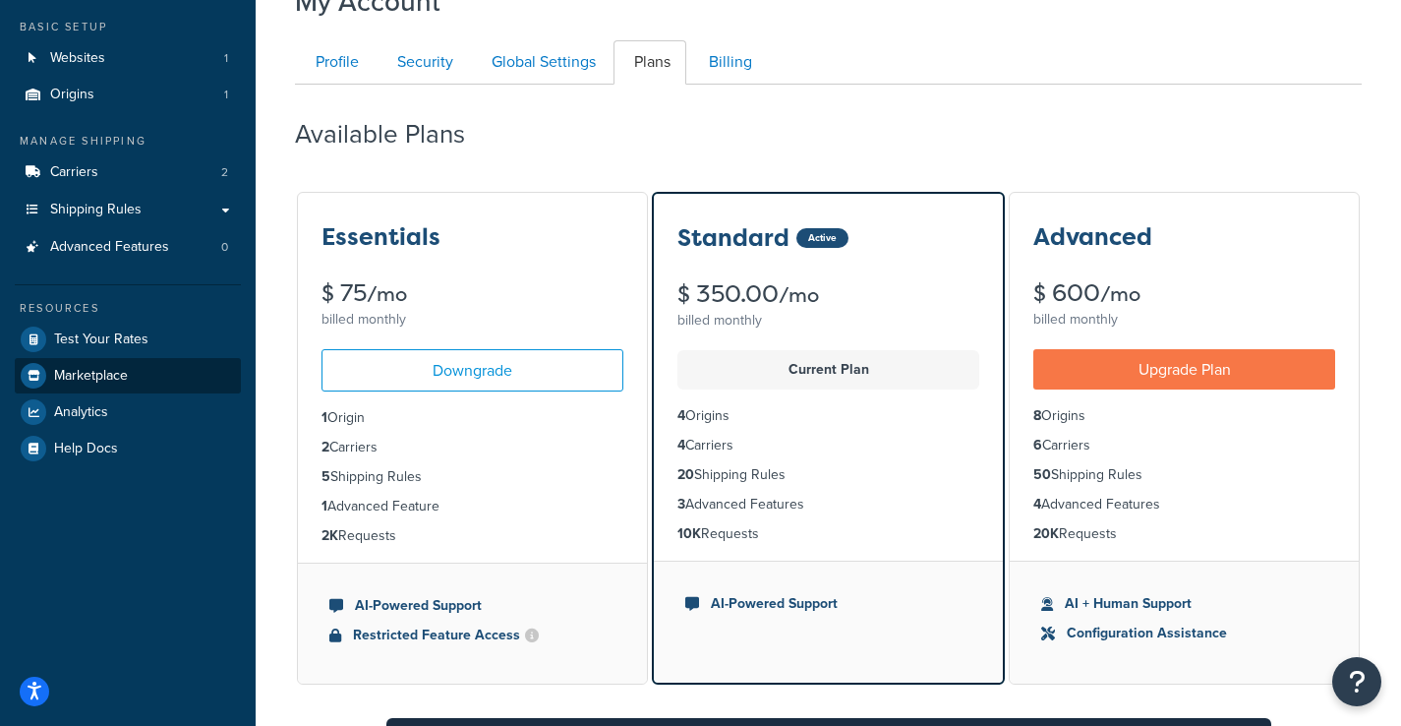
scroll to position [103, 0]
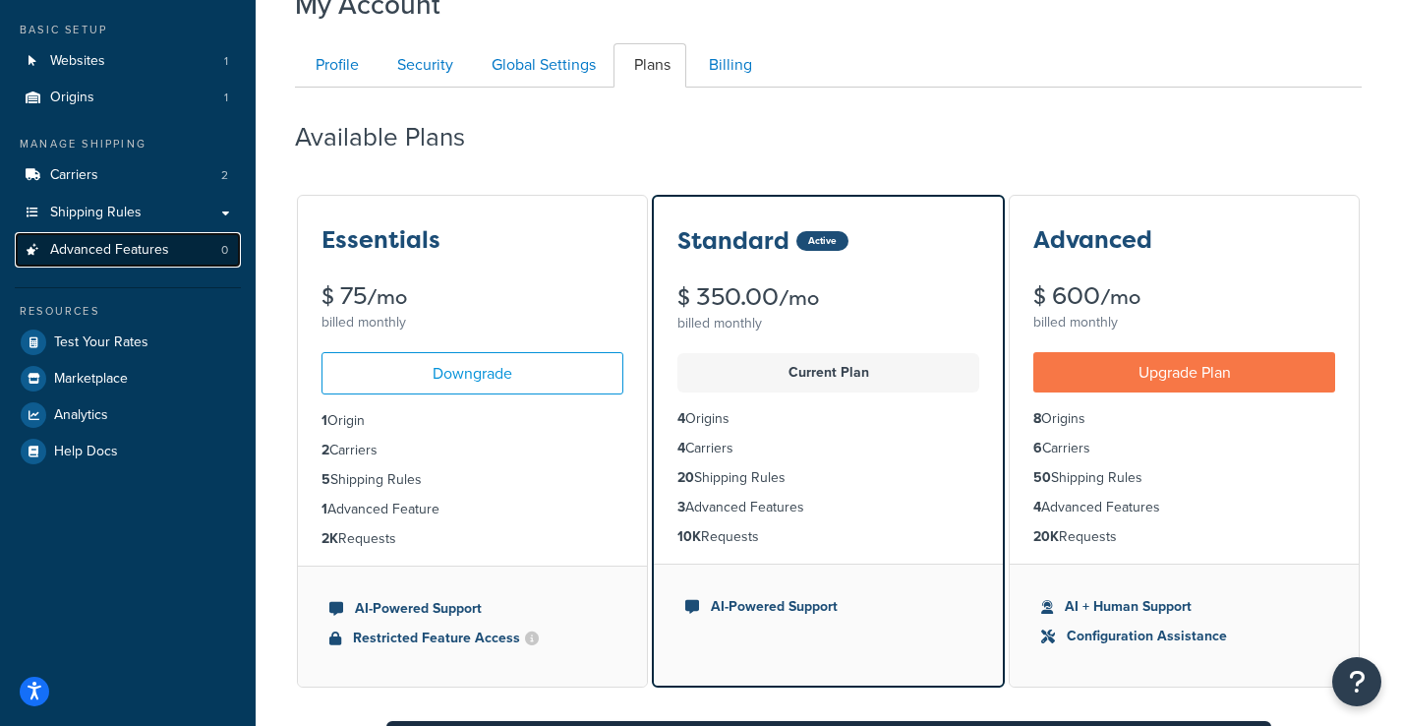
click at [118, 259] on span "Advanced Features" at bounding box center [109, 250] width 119 height 17
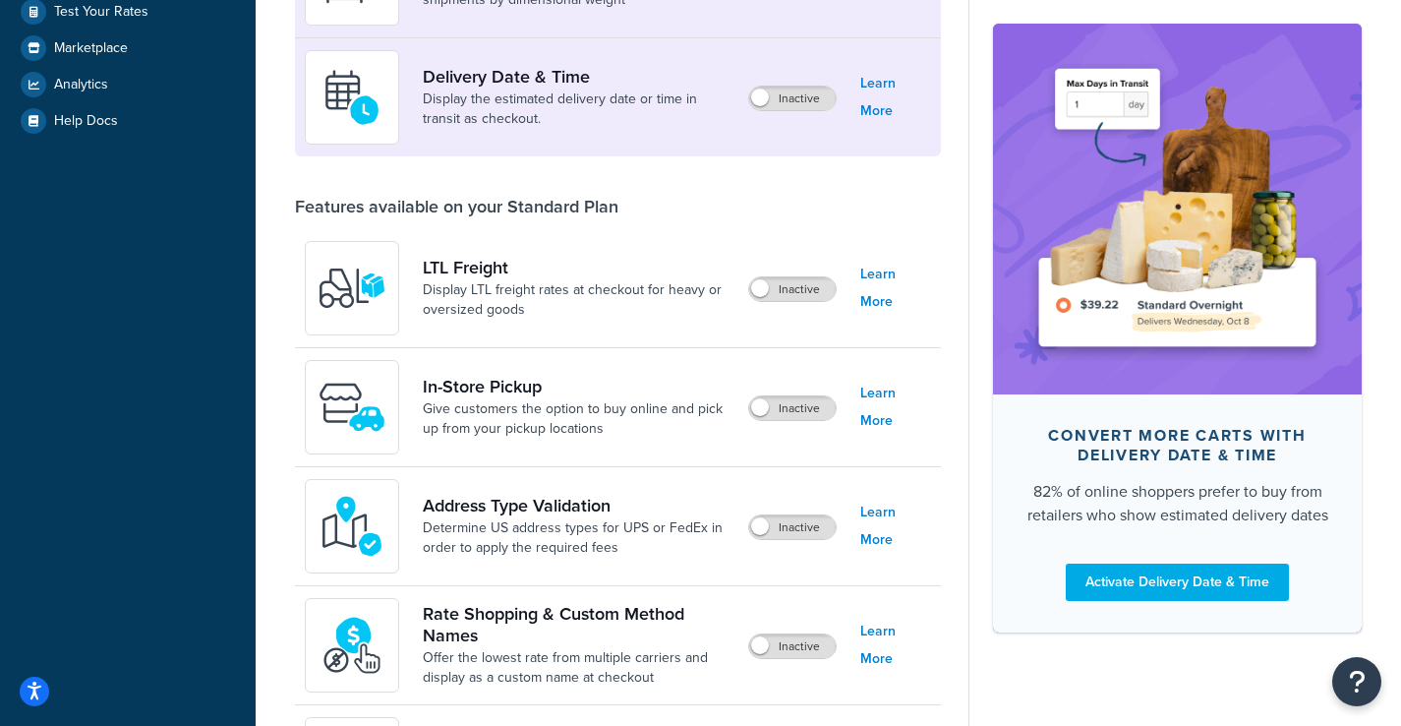
scroll to position [466, 0]
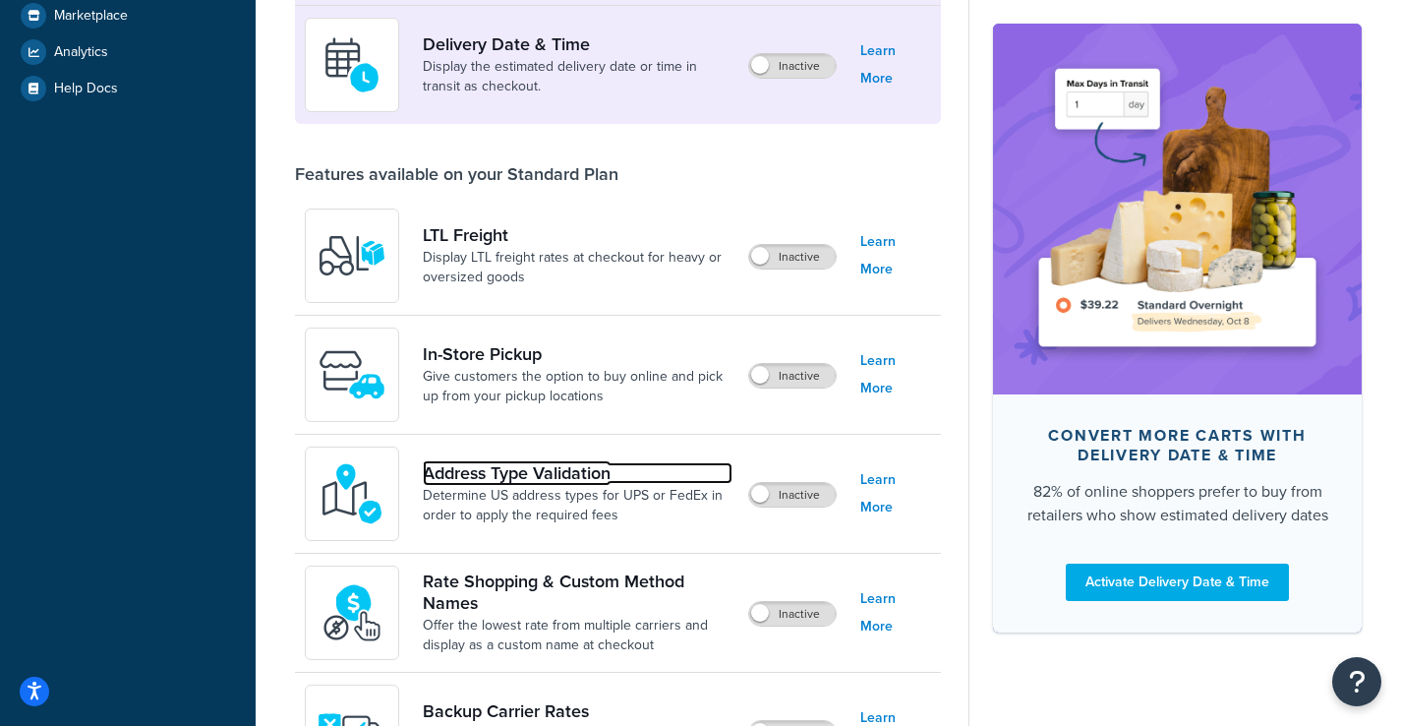
click at [543, 465] on link "Address Type Validation" at bounding box center [578, 473] width 310 height 22
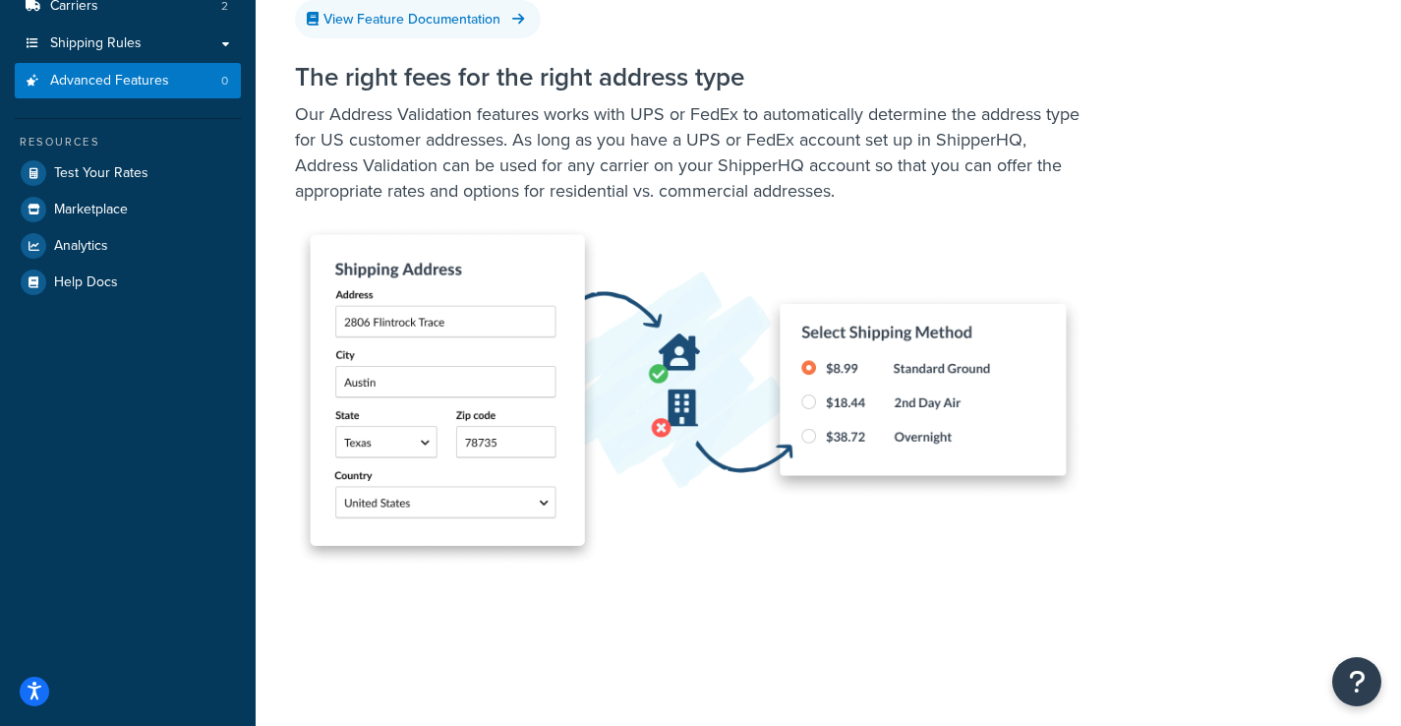
scroll to position [280, 0]
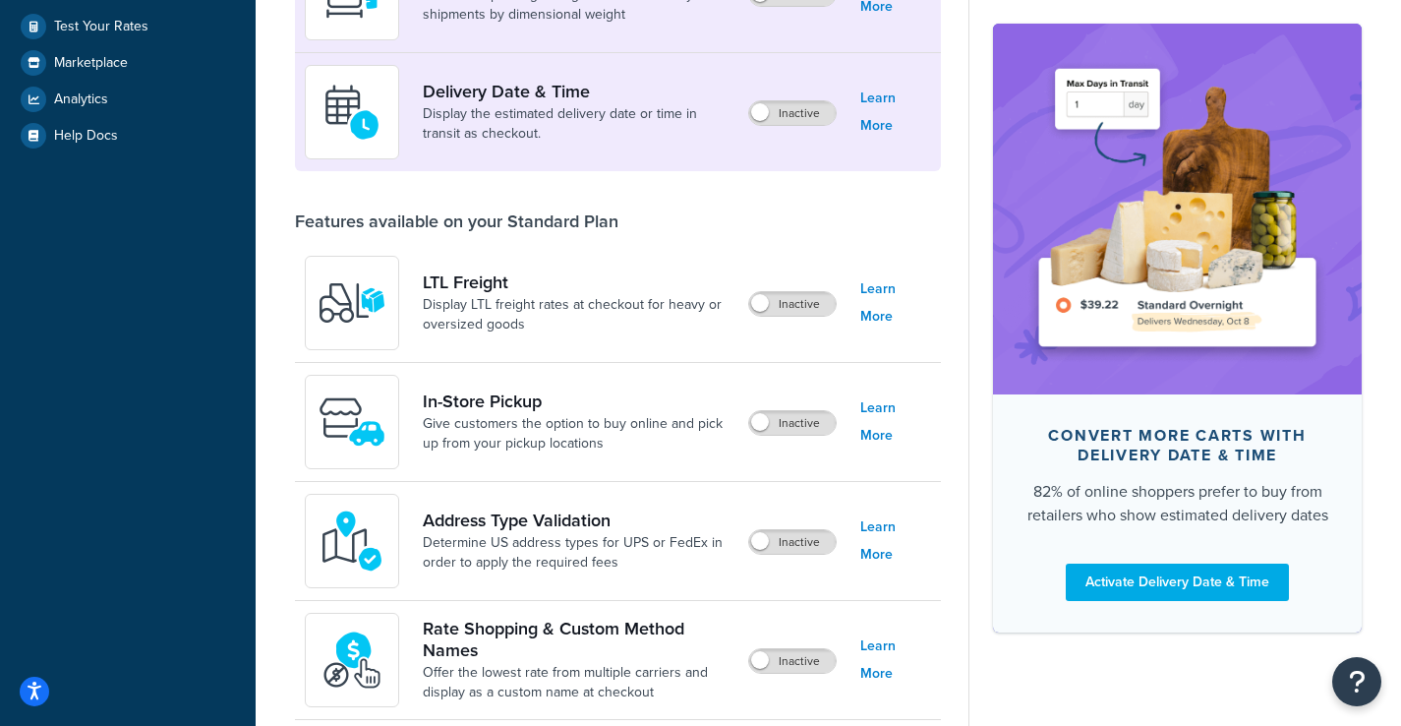
scroll to position [110, 0]
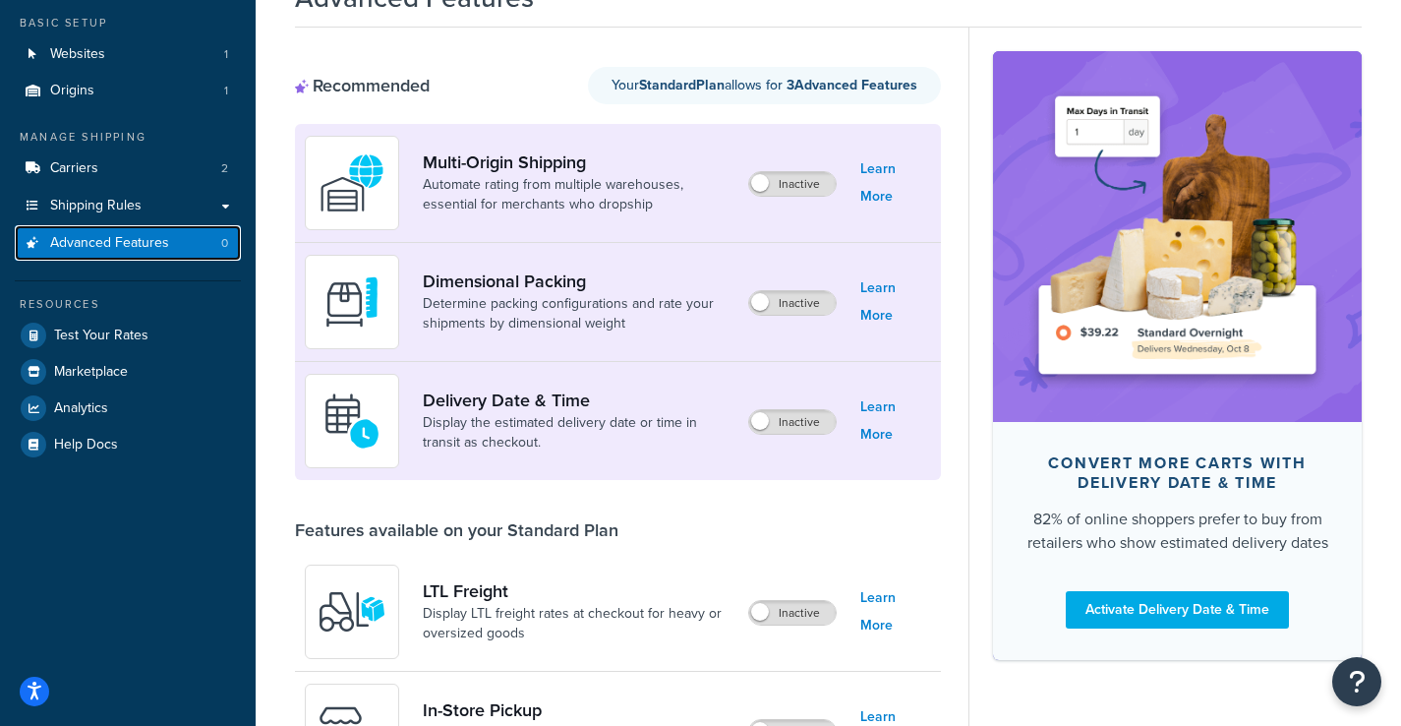
click at [110, 236] on span "Advanced Features" at bounding box center [109, 243] width 119 height 17
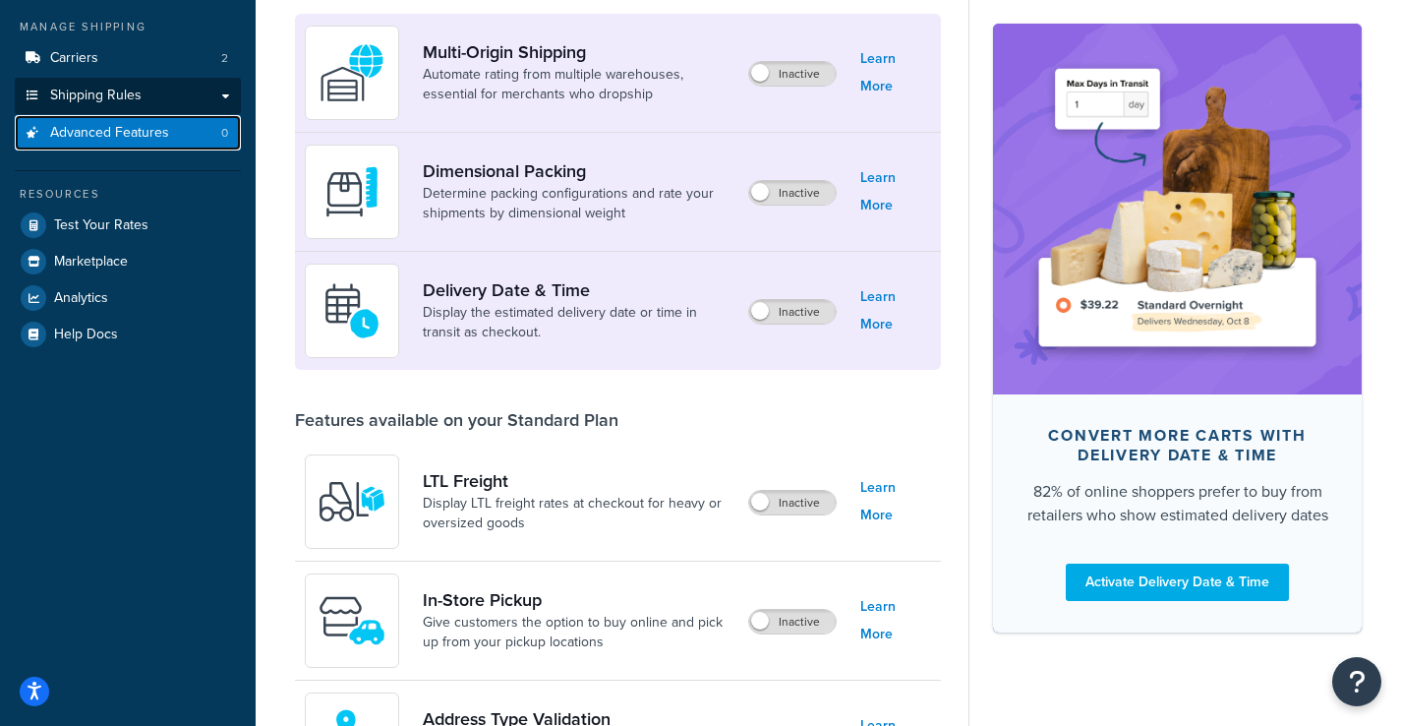
scroll to position [0, 0]
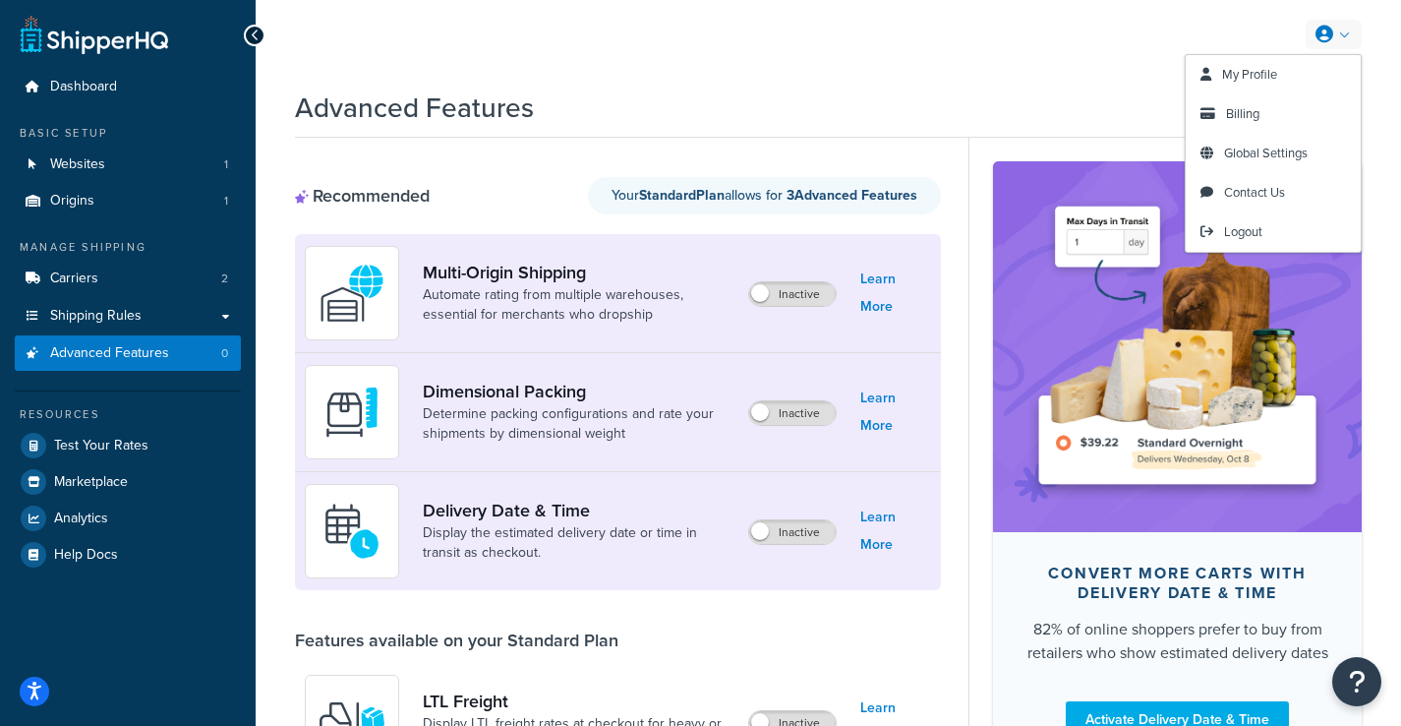
click at [1330, 29] on icon at bounding box center [1324, 35] width 18 height 18
click at [1261, 117] on link "Billing" at bounding box center [1273, 113] width 175 height 39
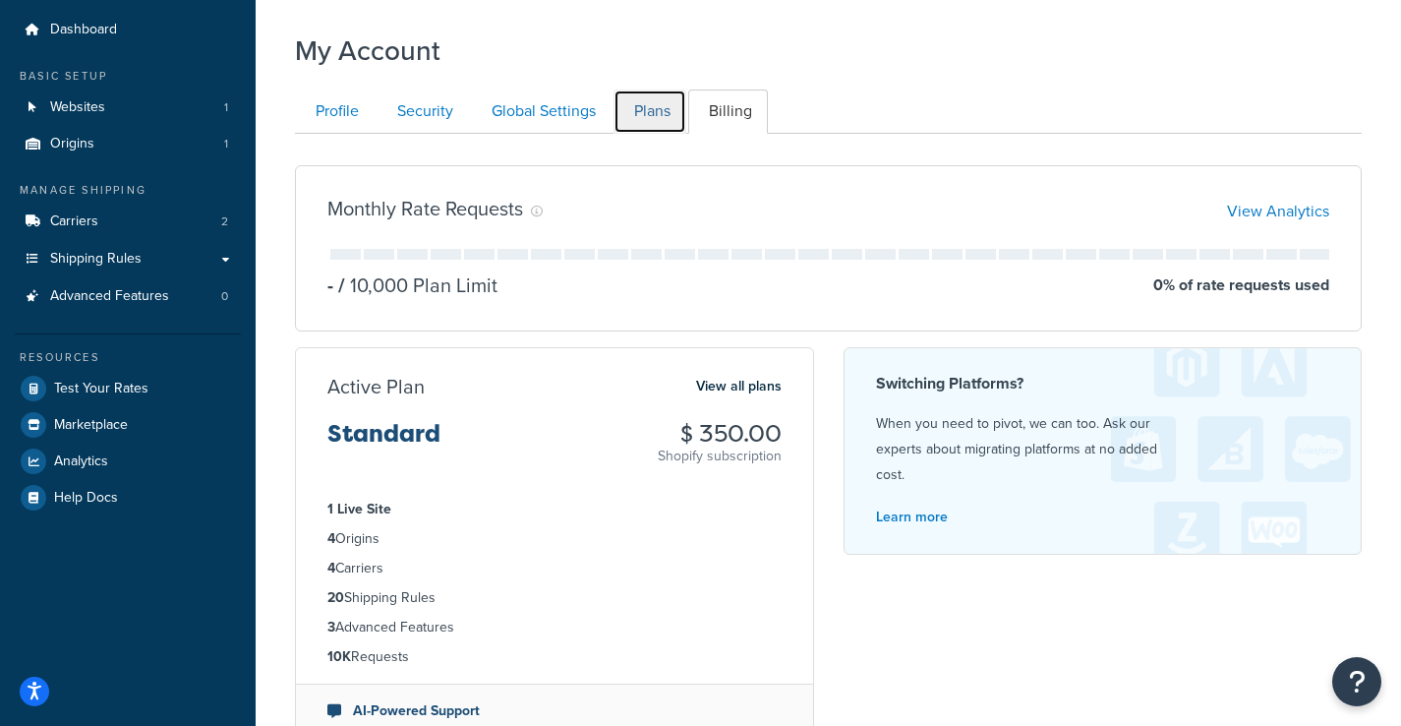
click at [650, 111] on link "Plans" at bounding box center [649, 111] width 73 height 44
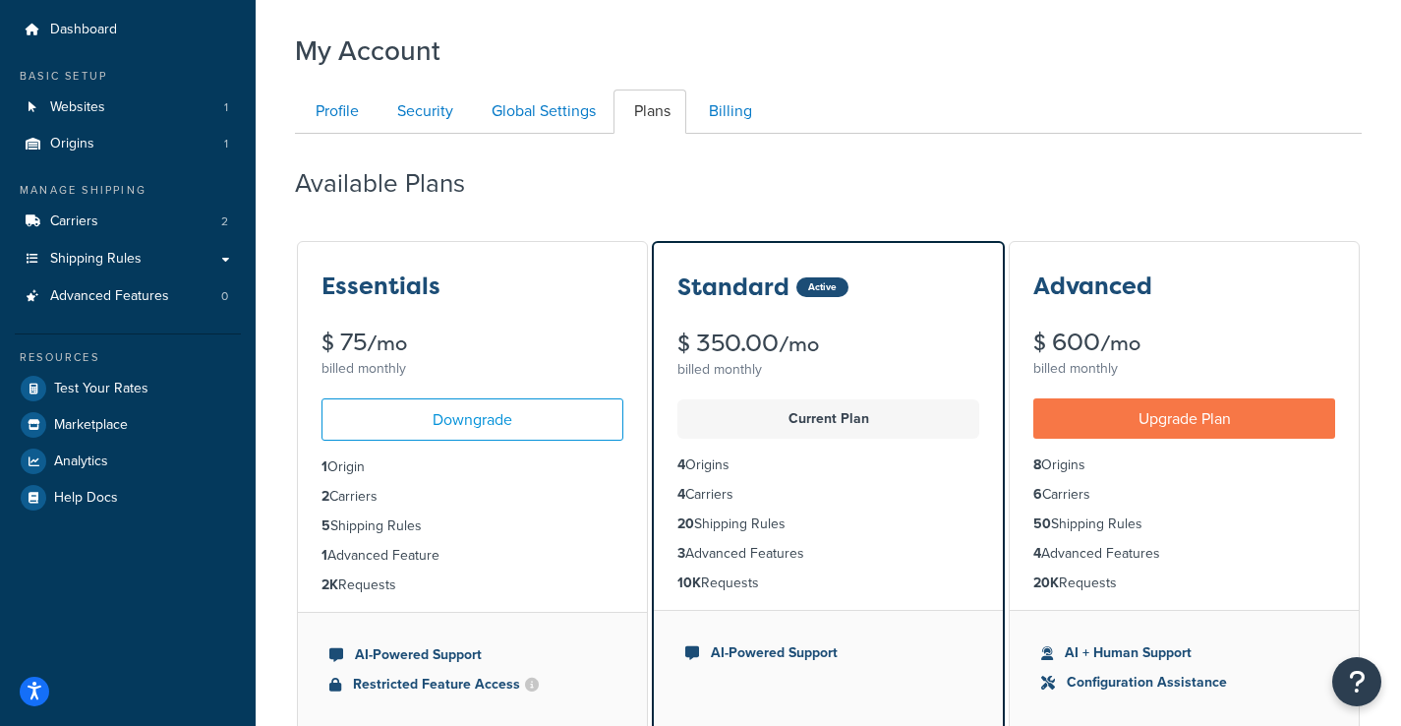
scroll to position [191, 0]
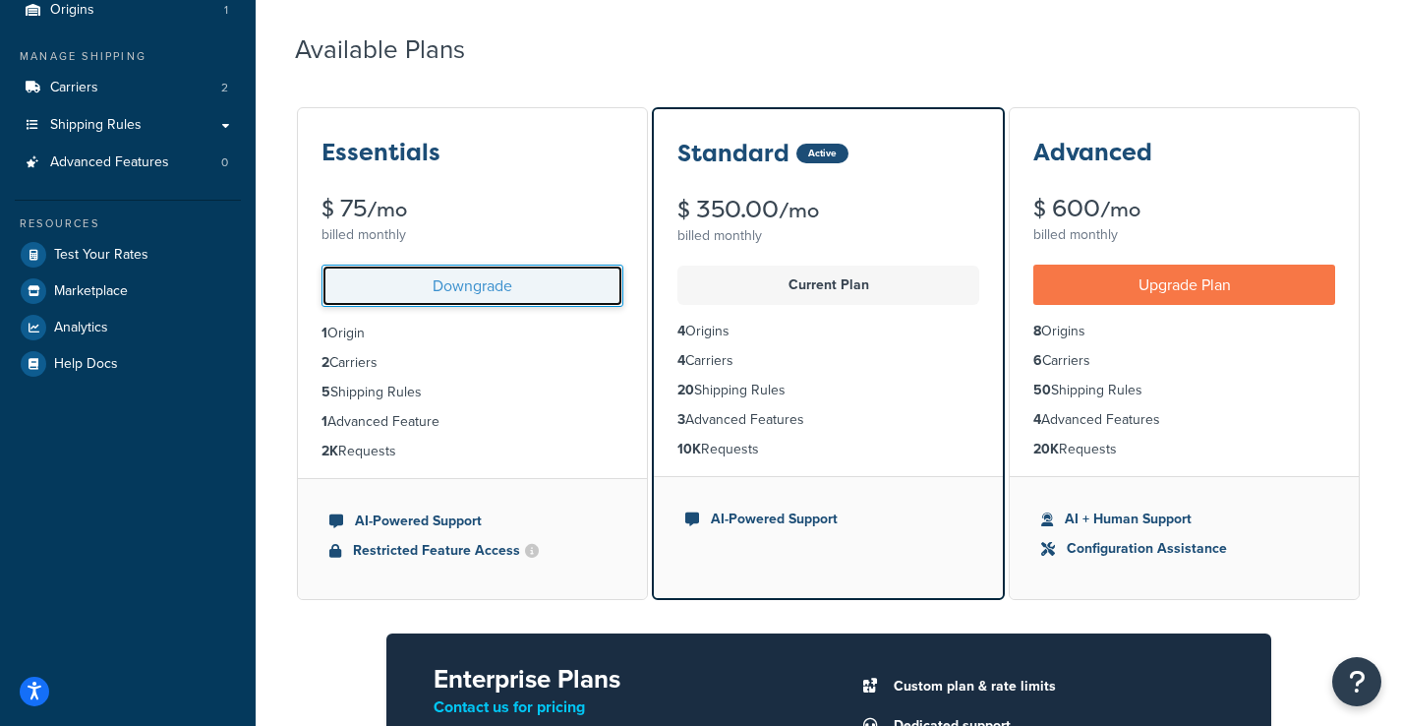
click at [458, 285] on link "Downgrade" at bounding box center [472, 285] width 302 height 42
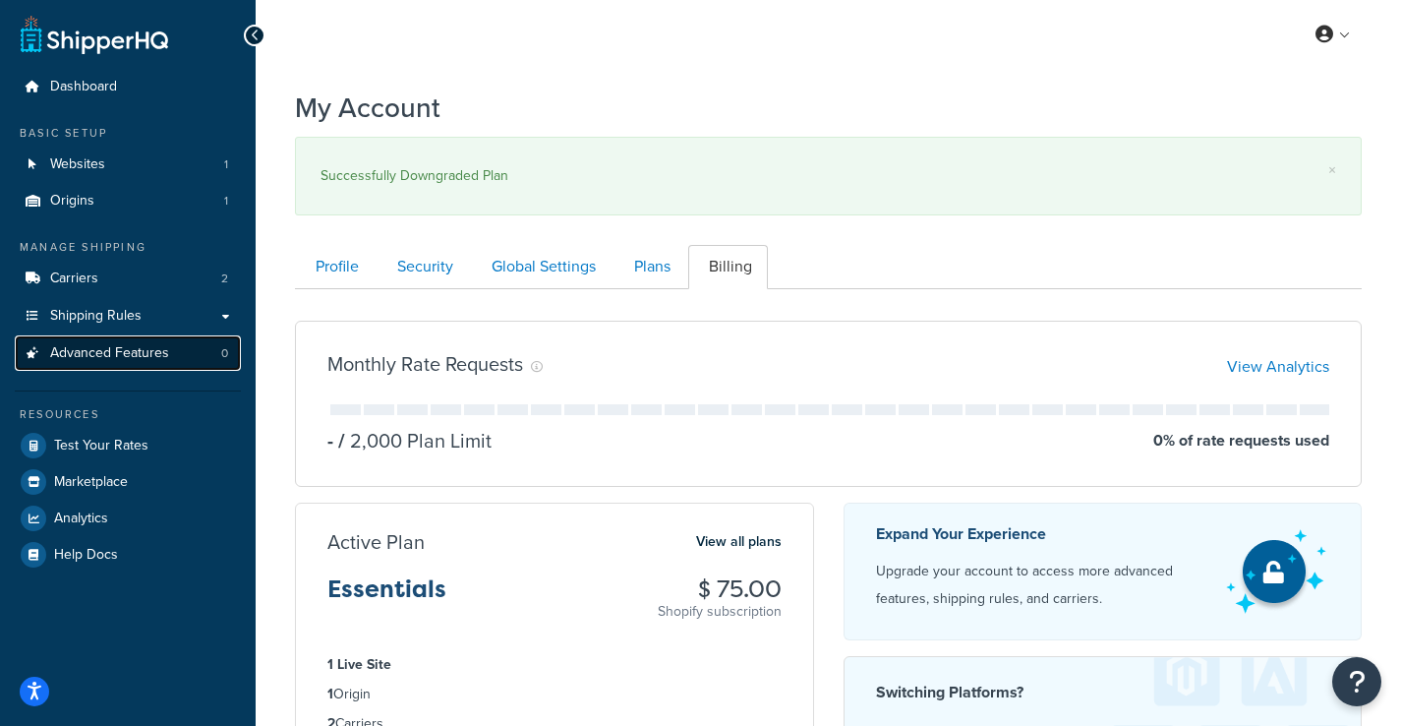
click at [134, 351] on span "Advanced Features" at bounding box center [109, 353] width 119 height 17
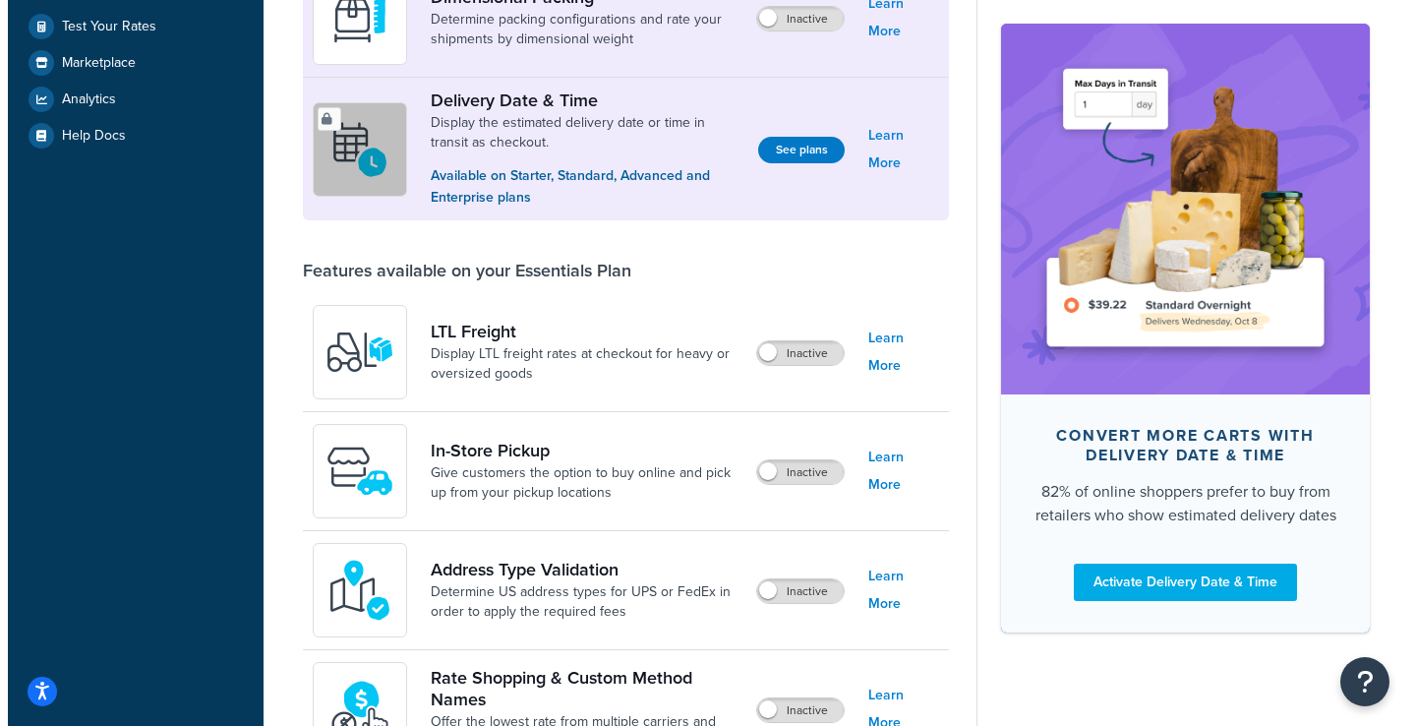
scroll to position [397, 0]
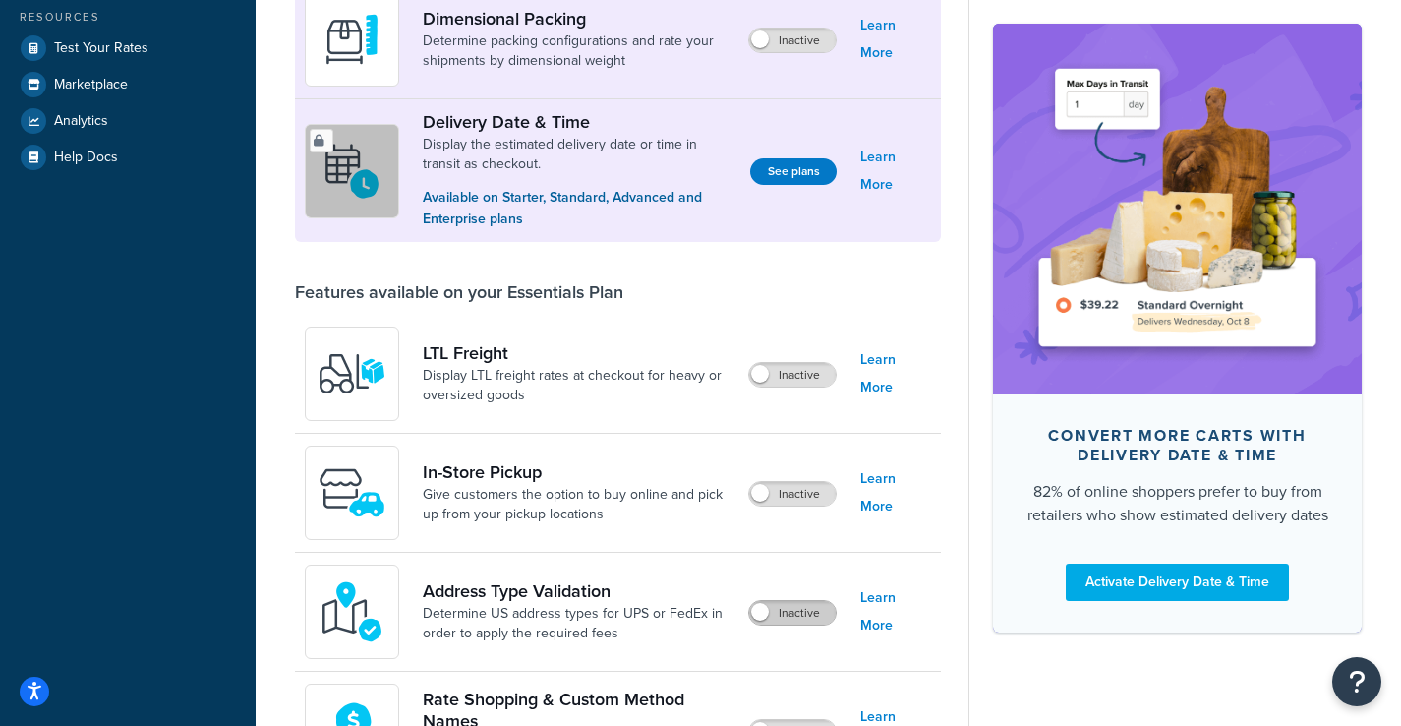
click at [780, 623] on label "Inactive" at bounding box center [792, 613] width 87 height 24
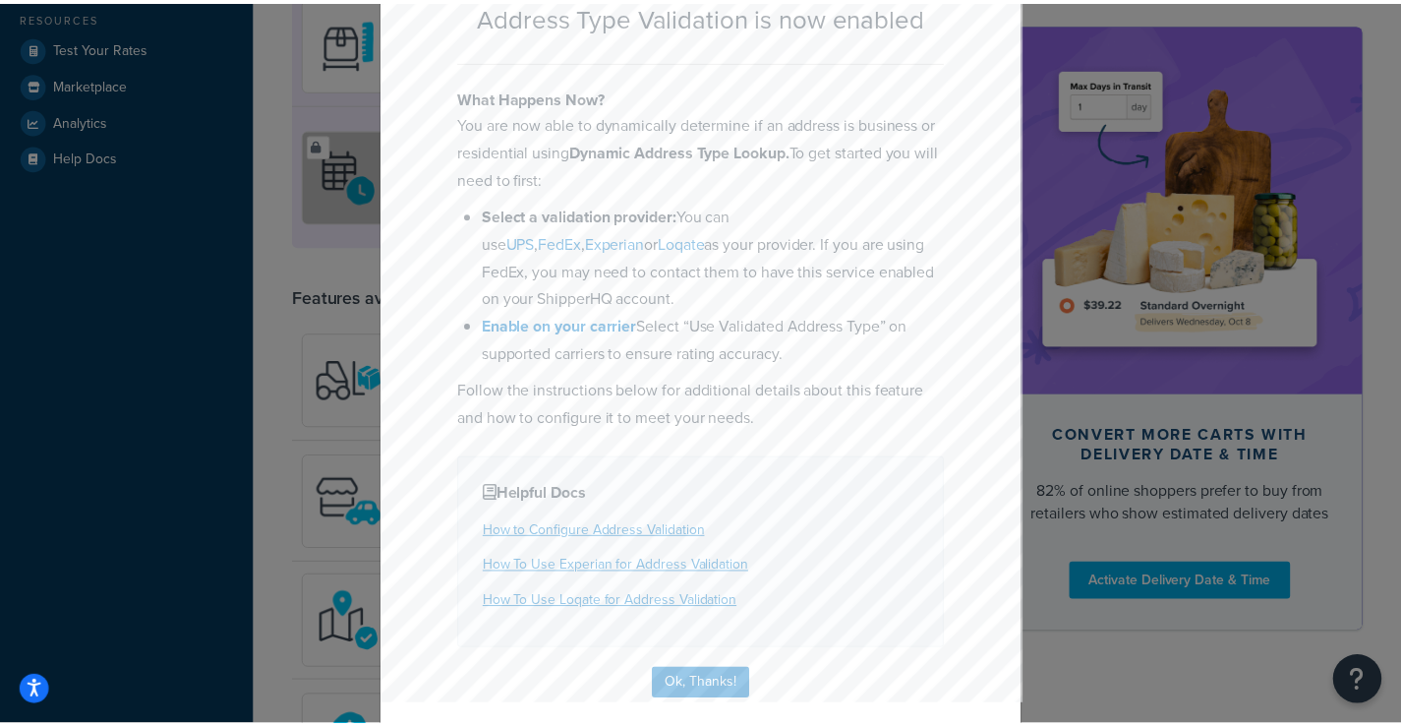
scroll to position [155, 0]
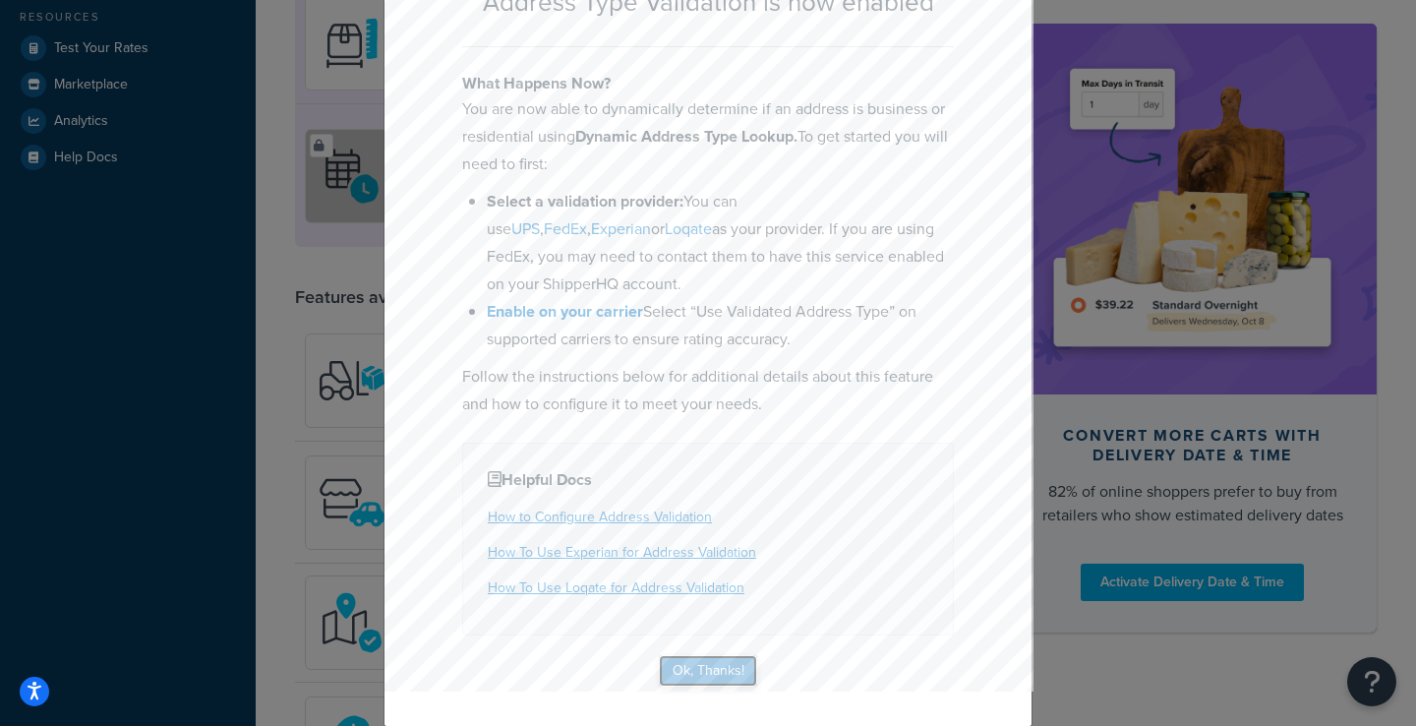
click at [723, 660] on button "Ok, Thanks!" at bounding box center [708, 670] width 98 height 31
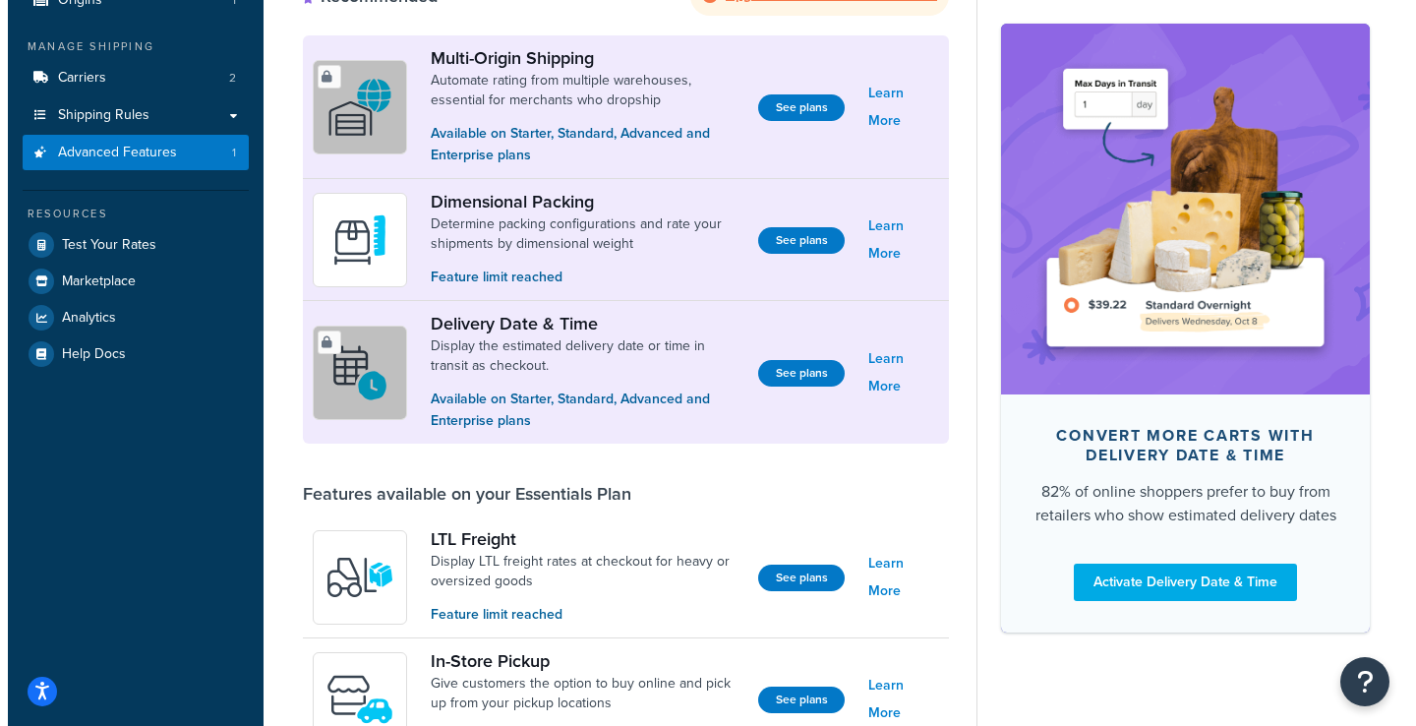
scroll to position [159, 0]
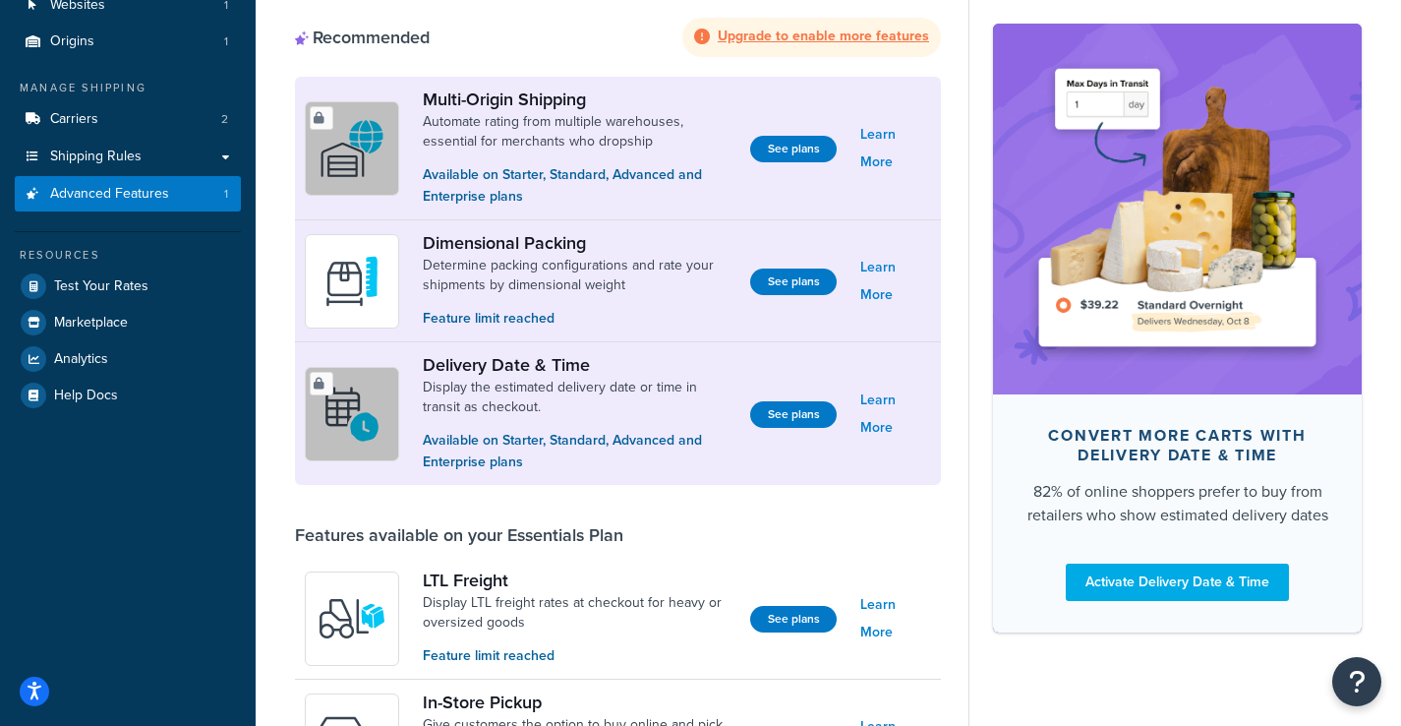
click at [517, 321] on p "Feature limit reached" at bounding box center [579, 319] width 312 height 22
click at [765, 284] on button "See plans" at bounding box center [793, 281] width 87 height 27
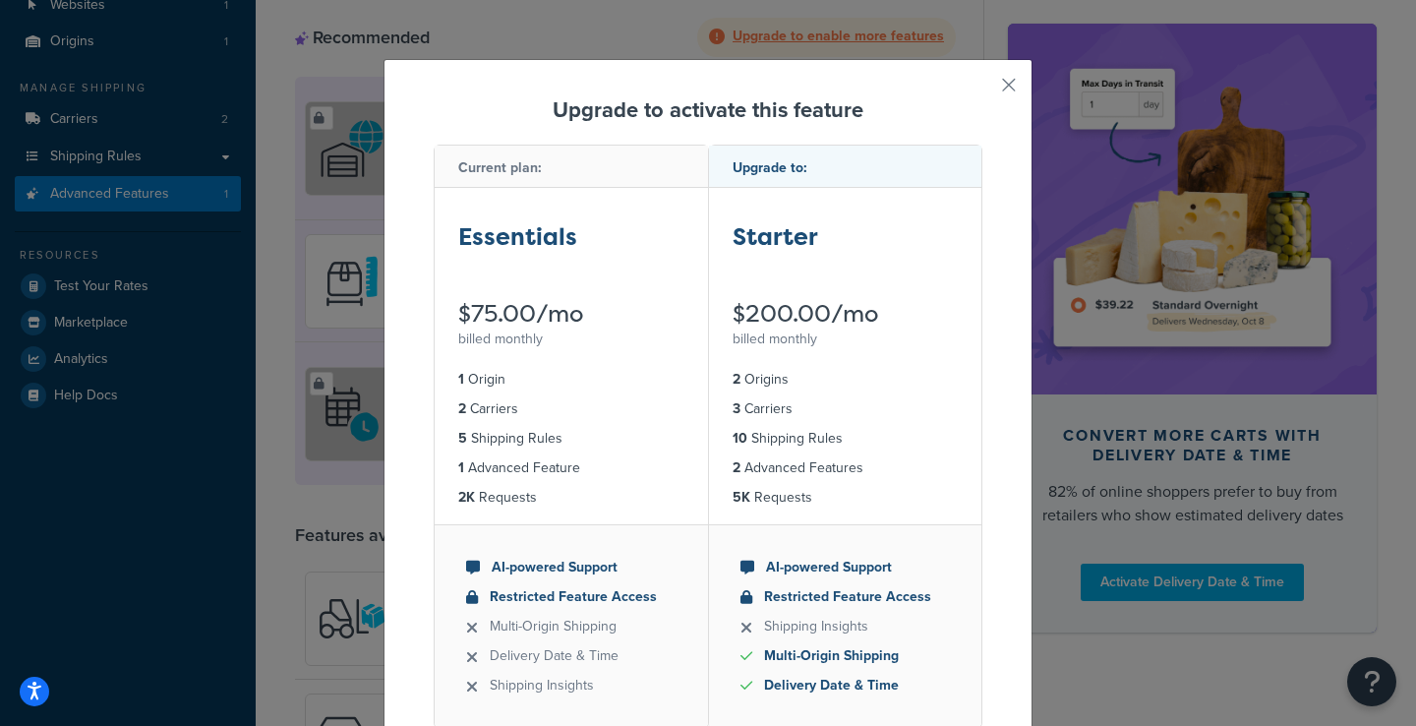
scroll to position [106, 0]
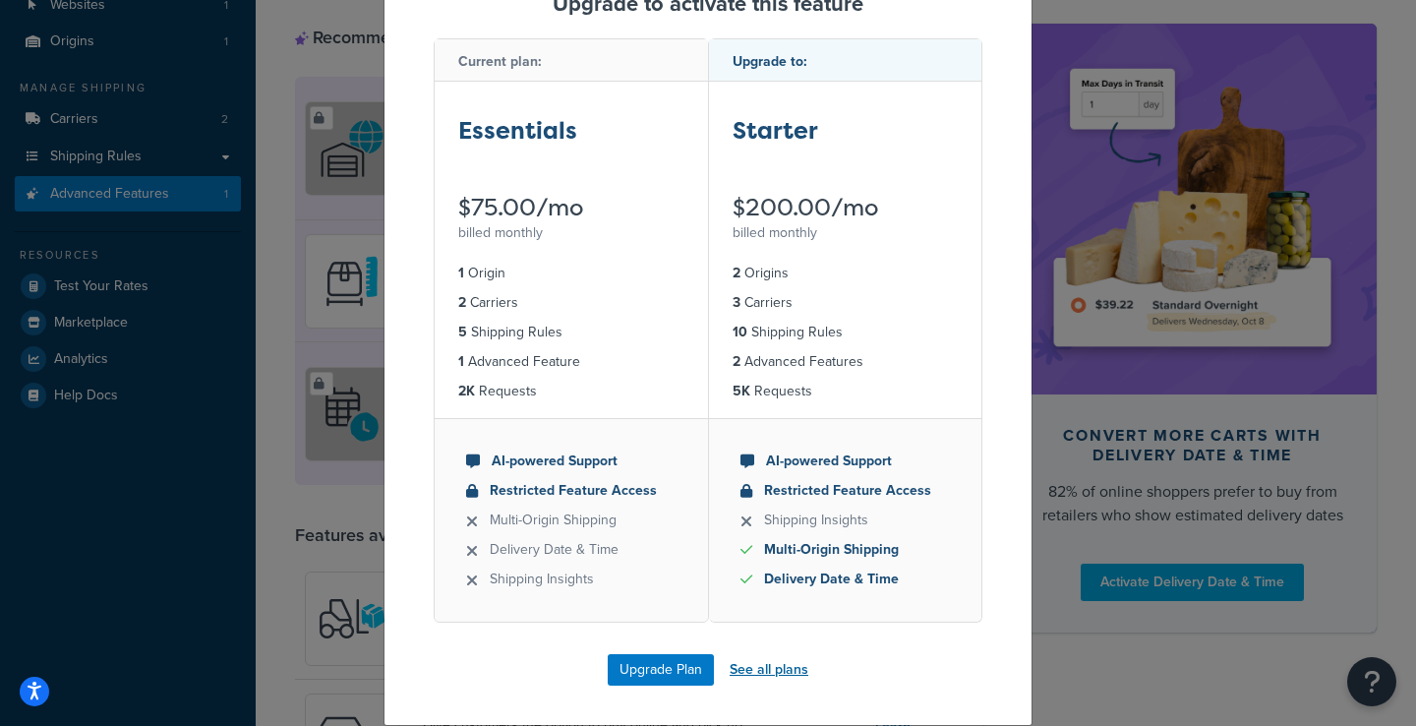
click at [756, 671] on link "See all plans" at bounding box center [768, 670] width 79 height 28
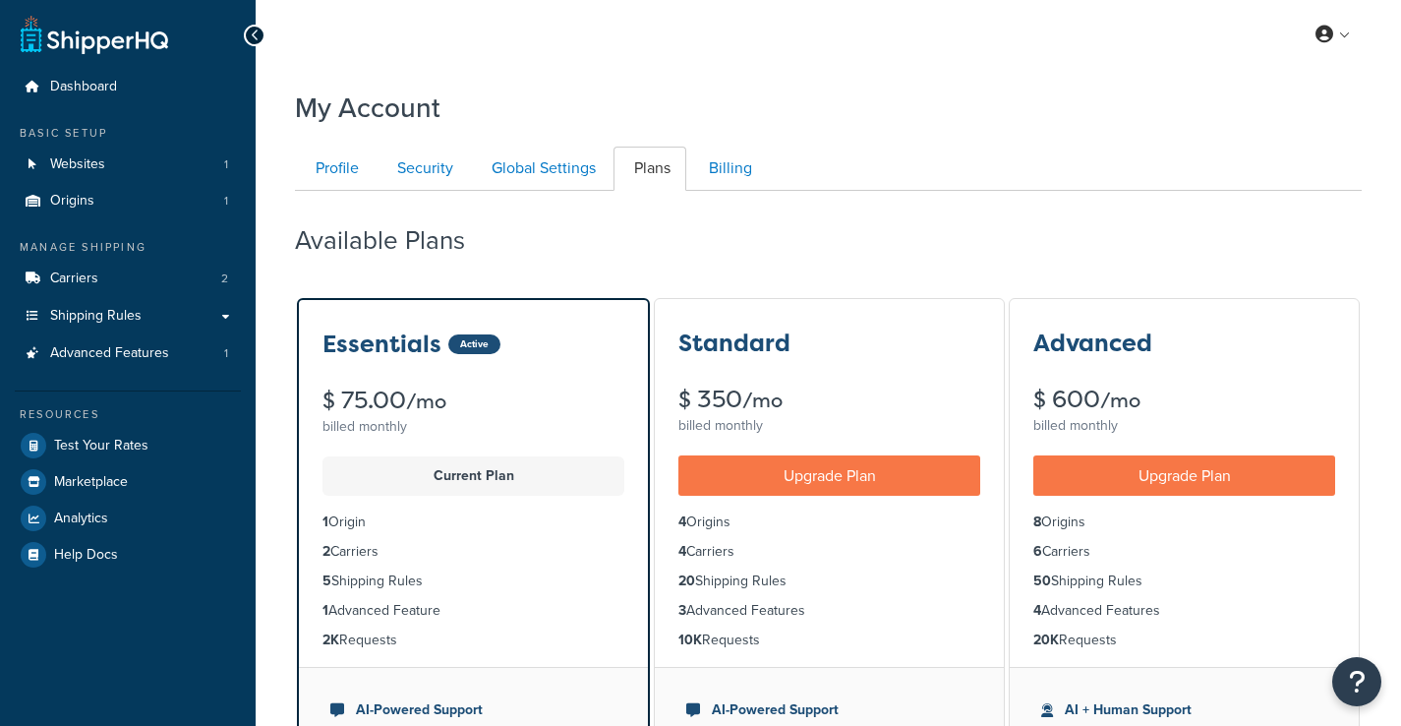
click at [756, 671] on ul "AI-Powered Support" at bounding box center [829, 728] width 349 height 123
click at [480, 461] on div "Current Plan" at bounding box center [473, 475] width 302 height 39
click at [392, 404] on div "$ 75.00 /mo" at bounding box center [473, 400] width 302 height 25
click at [454, 342] on div "Active" at bounding box center [474, 344] width 52 height 20
click at [372, 431] on div "billed monthly" at bounding box center [473, 427] width 302 height 28
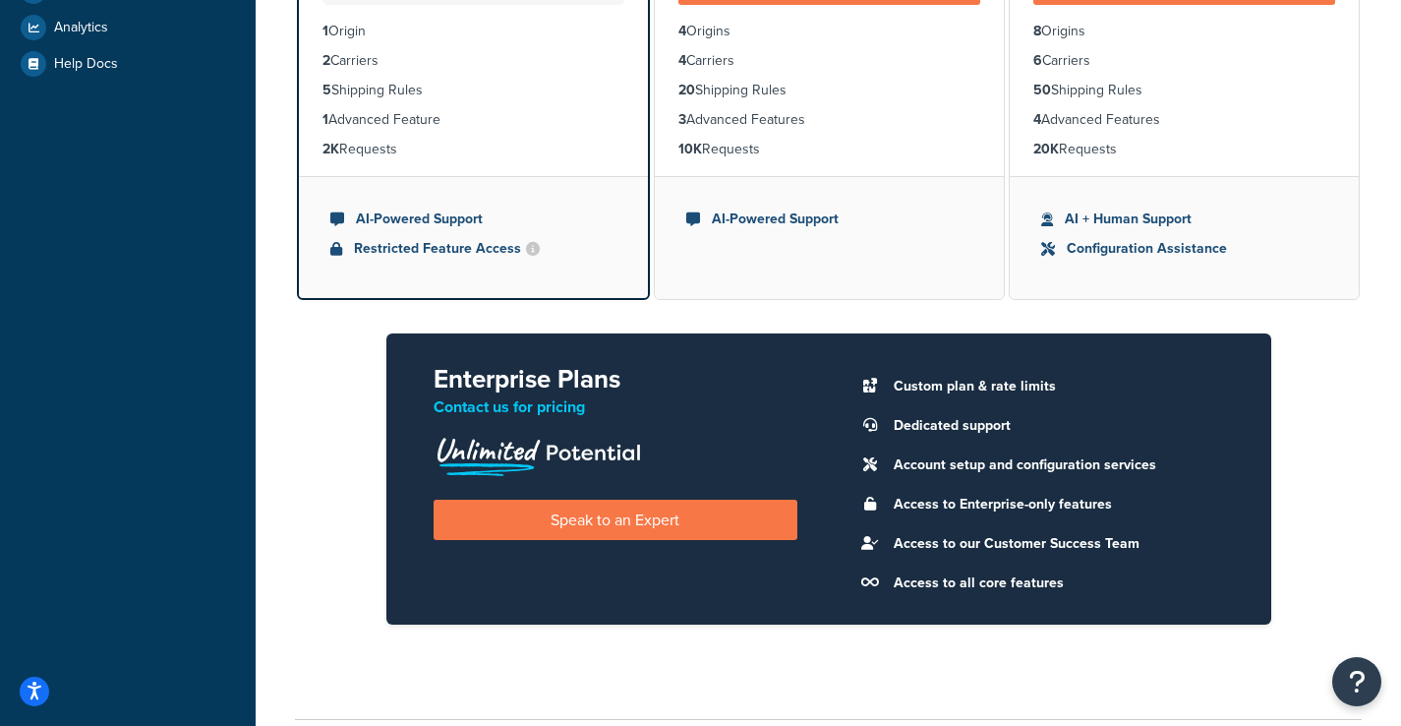
scroll to position [497, 0]
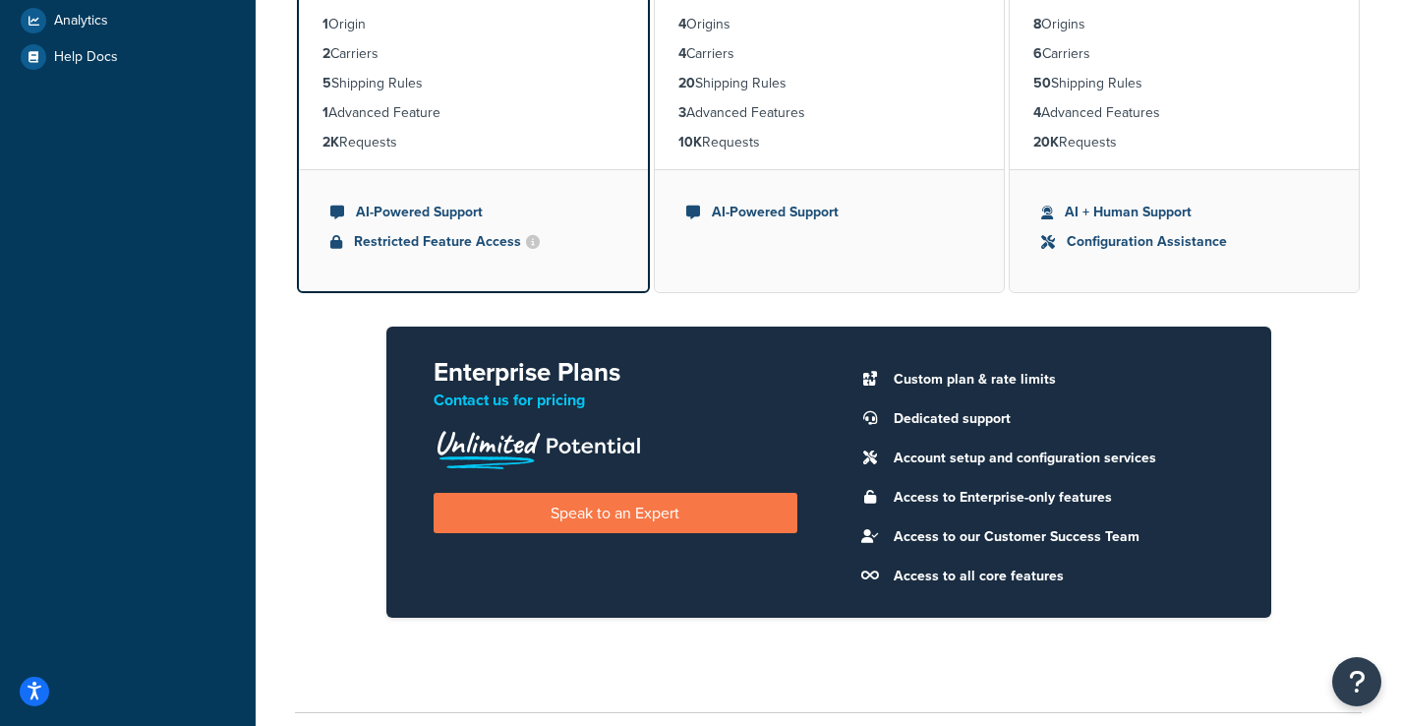
click at [425, 215] on li "AI-Powered Support" at bounding box center [473, 213] width 286 height 22
click at [437, 239] on li "Restricted Feature Access" at bounding box center [473, 242] width 286 height 22
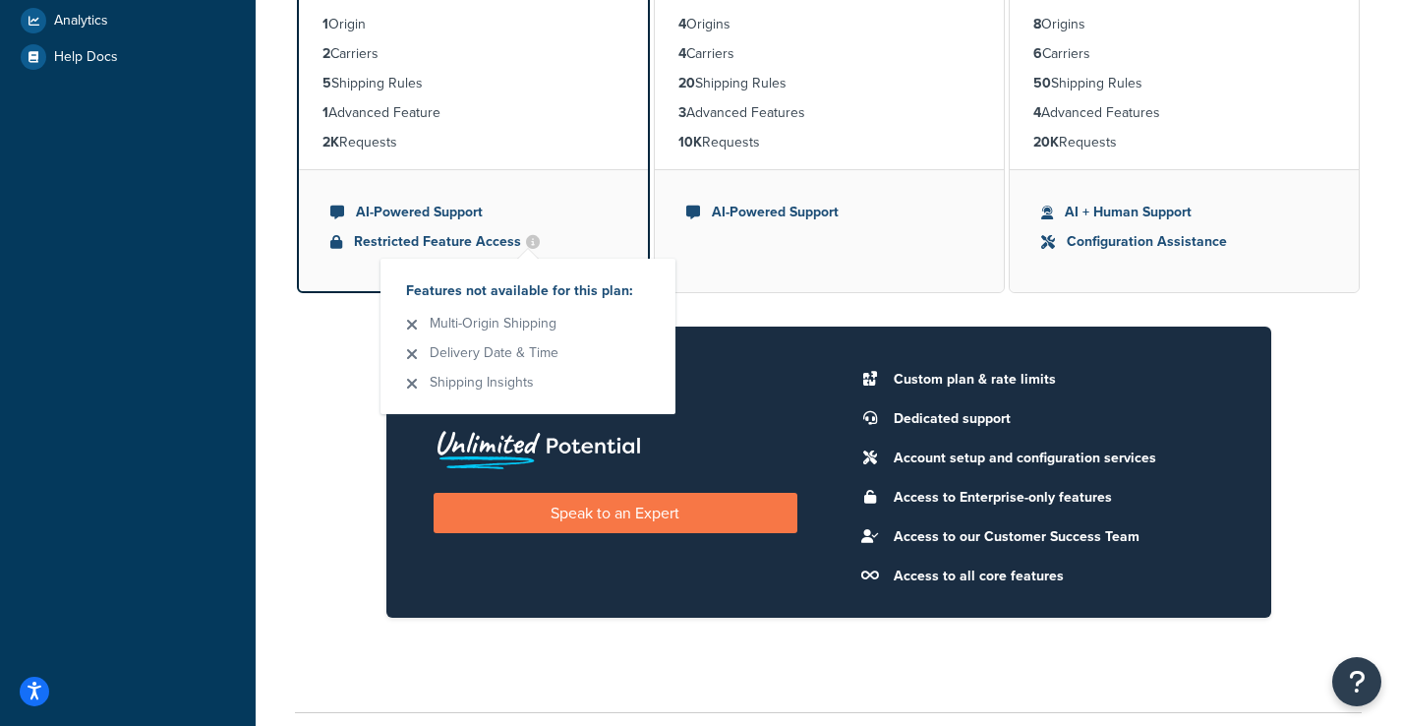
click at [527, 243] on span at bounding box center [533, 242] width 14 height 14
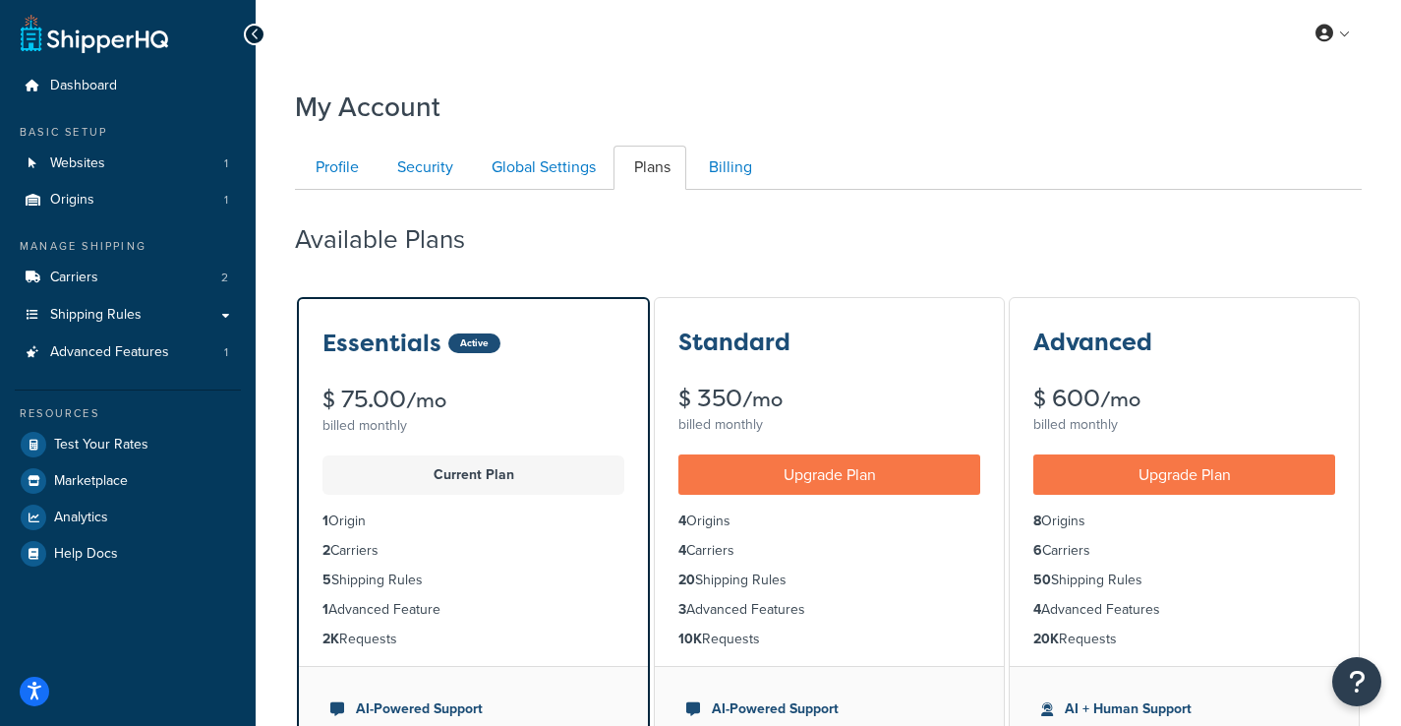
scroll to position [0, 0]
click at [642, 173] on link "Plans" at bounding box center [649, 168] width 73 height 44
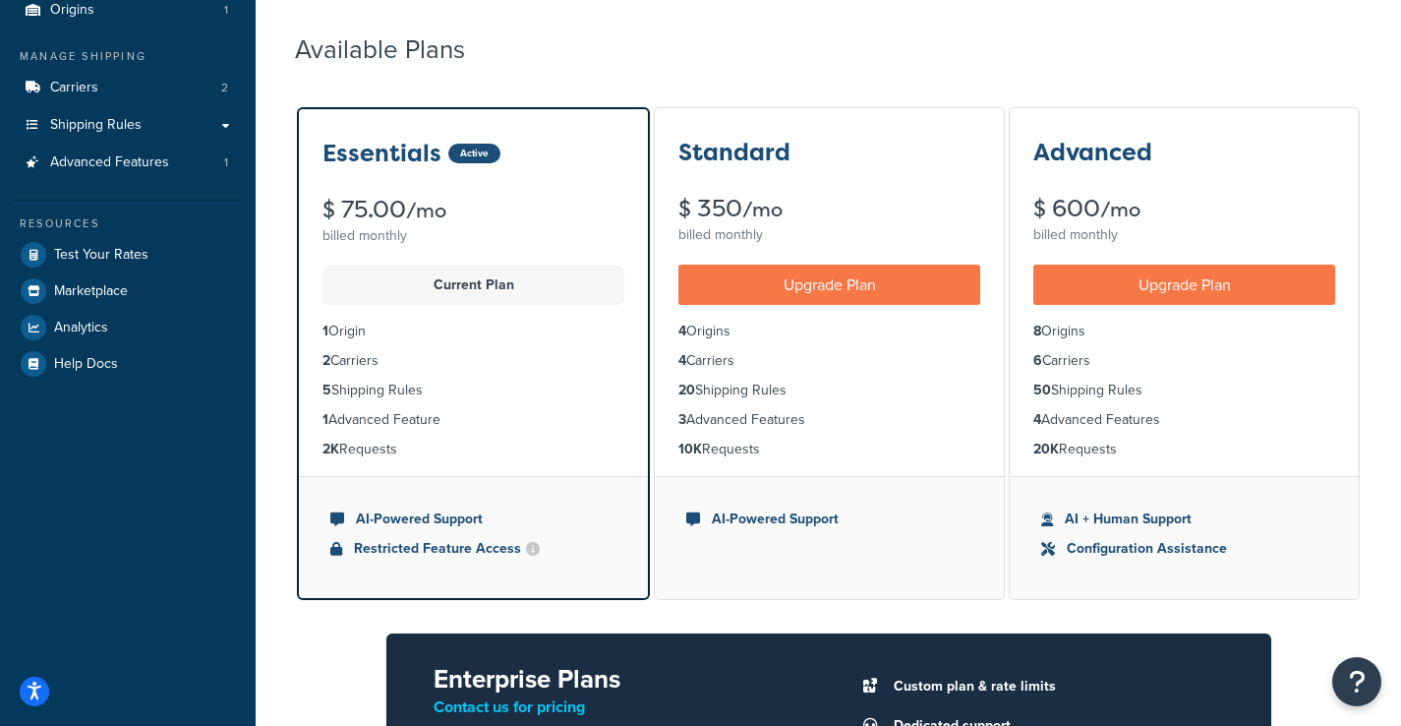
click at [579, 171] on div "Essentials Active $ 75.00 /mo billed monthly" at bounding box center [473, 179] width 349 height 141
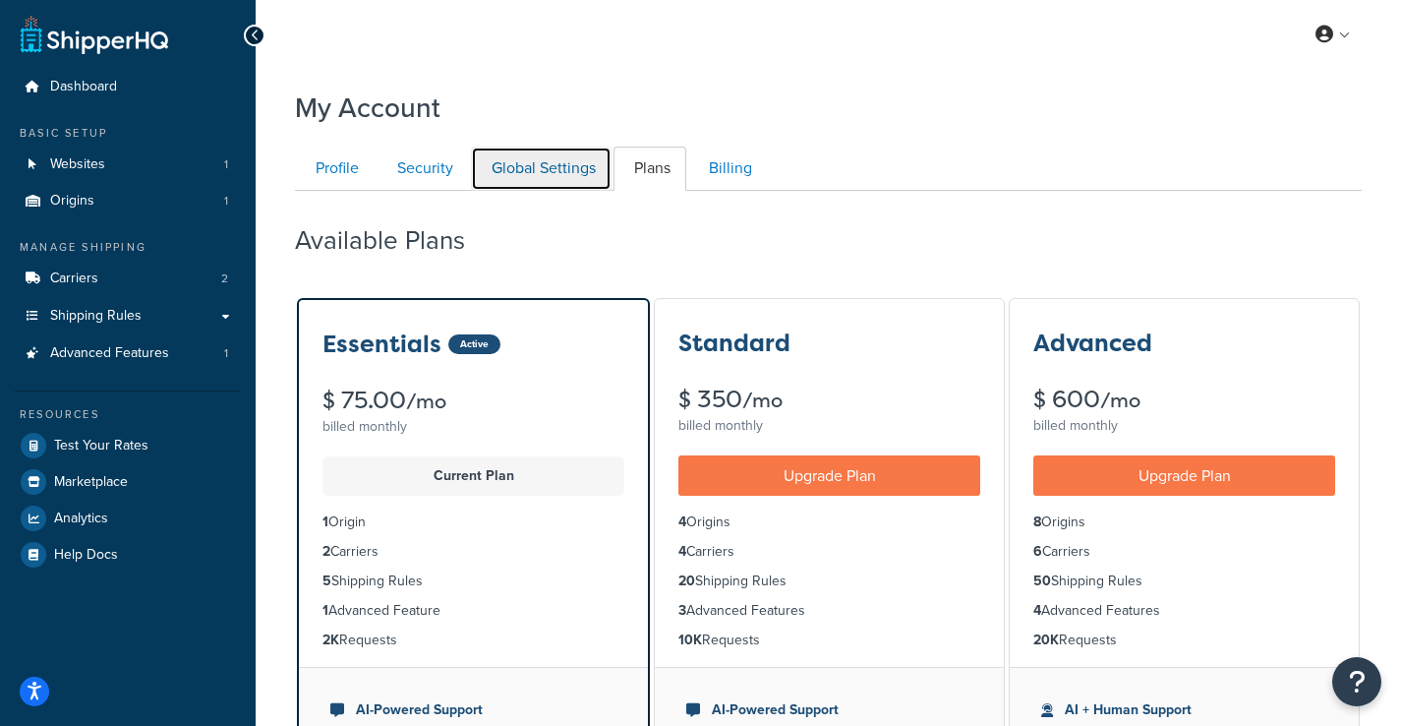
click at [542, 169] on link "Global Settings" at bounding box center [541, 168] width 141 height 44
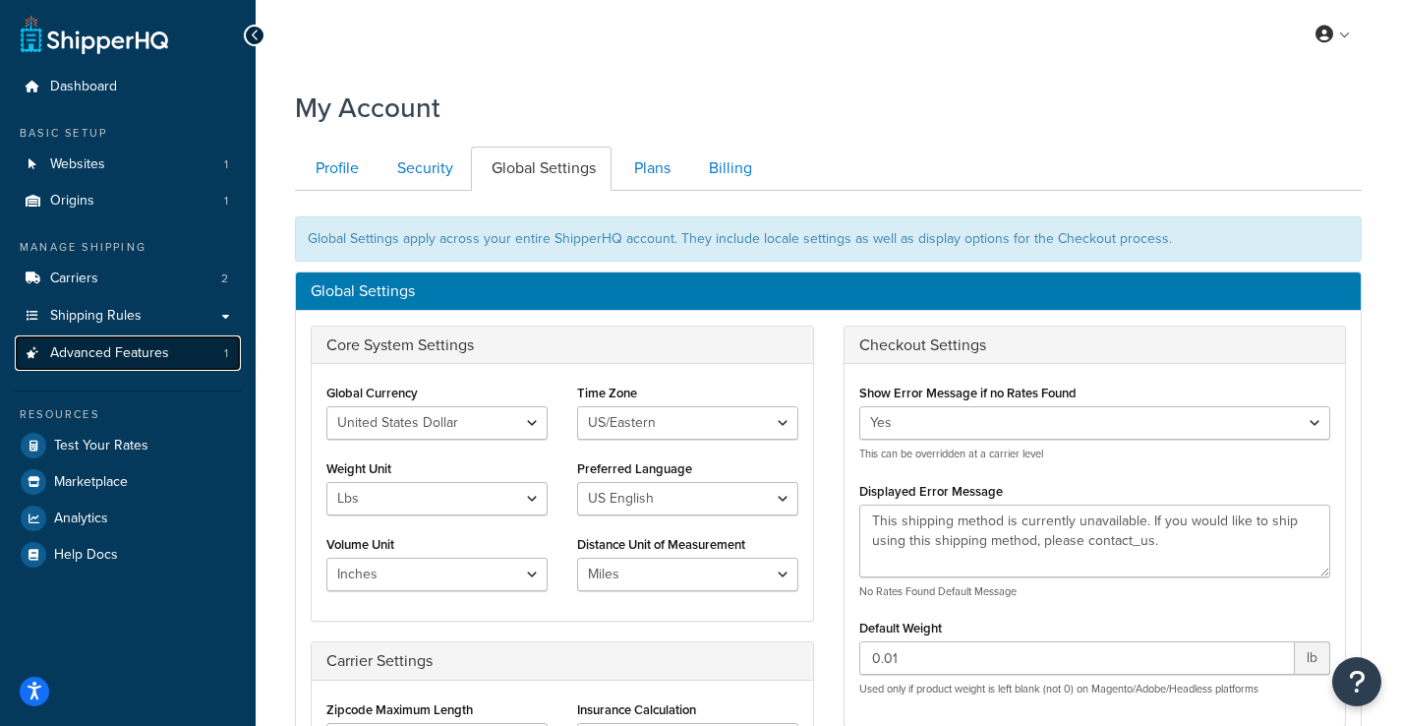
click at [122, 351] on span "Advanced Features" at bounding box center [109, 353] width 119 height 17
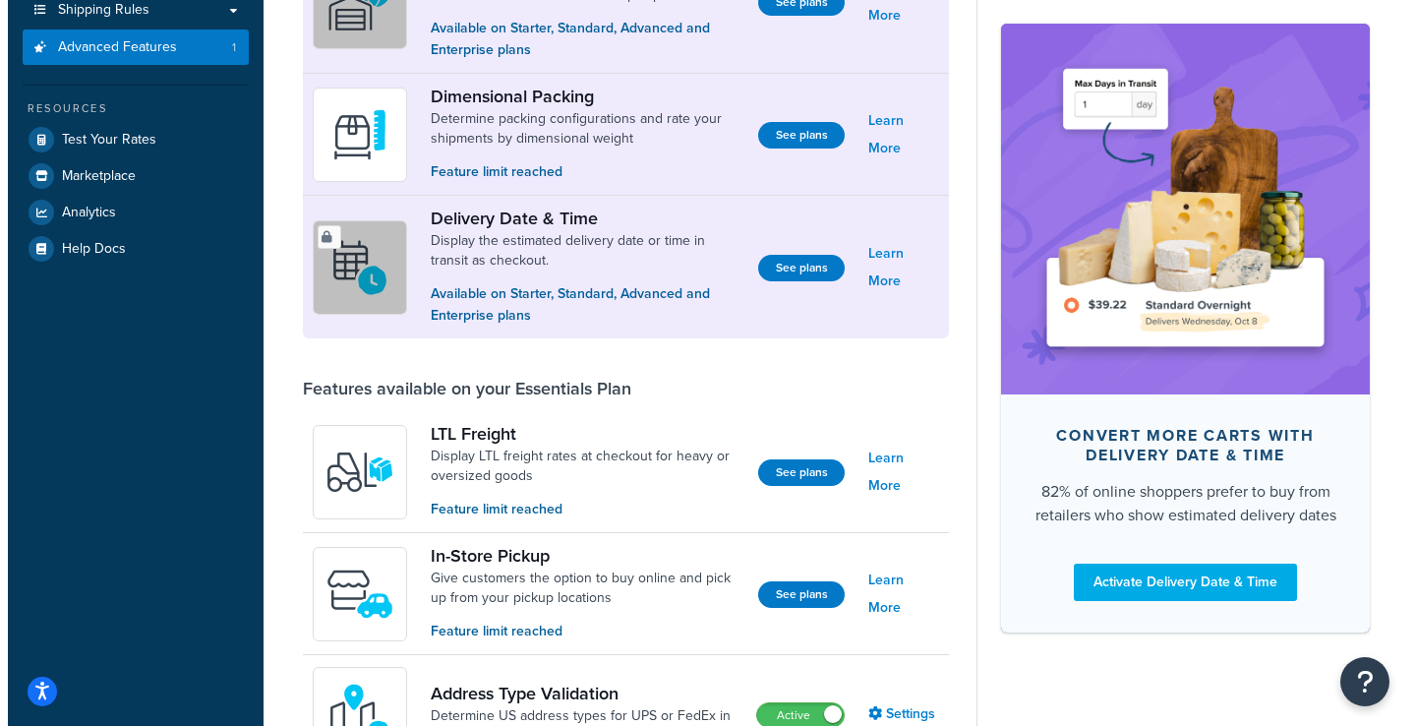
scroll to position [305, 0]
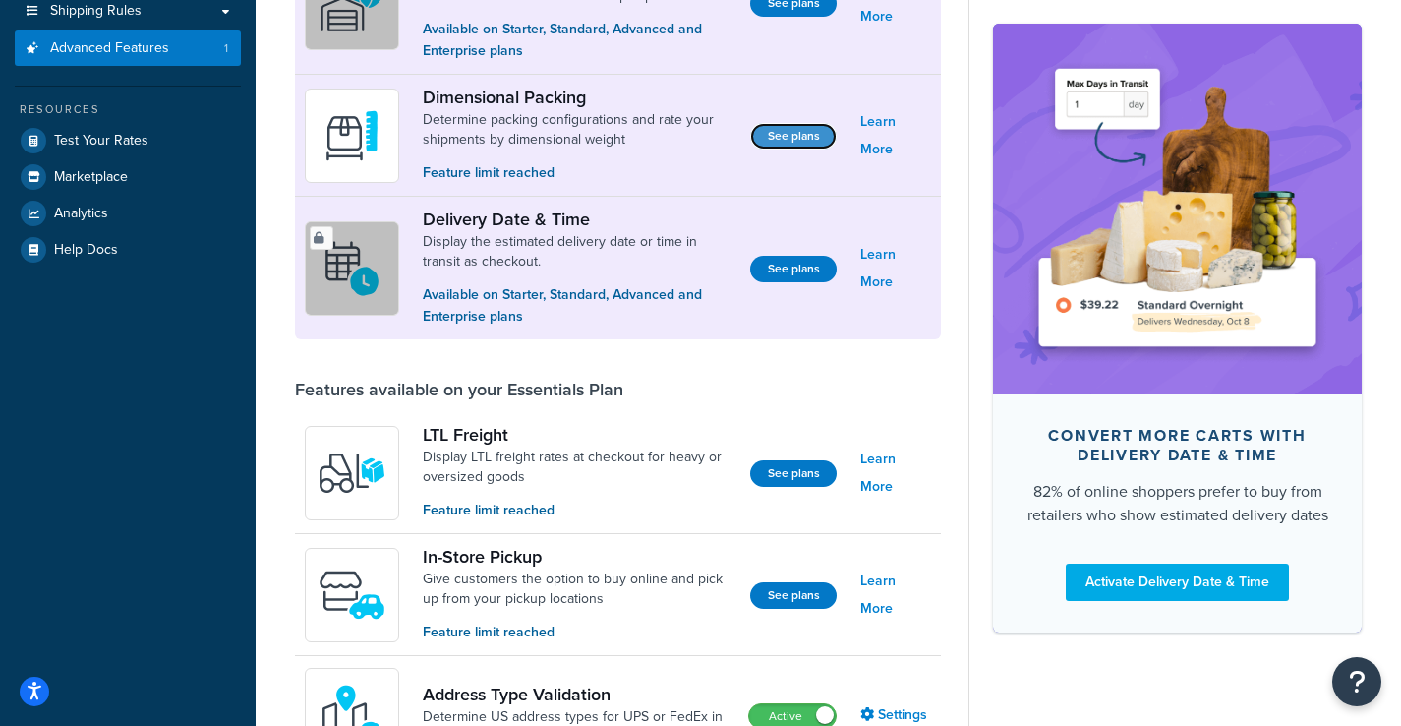
click at [768, 138] on button "See plans" at bounding box center [793, 136] width 87 height 27
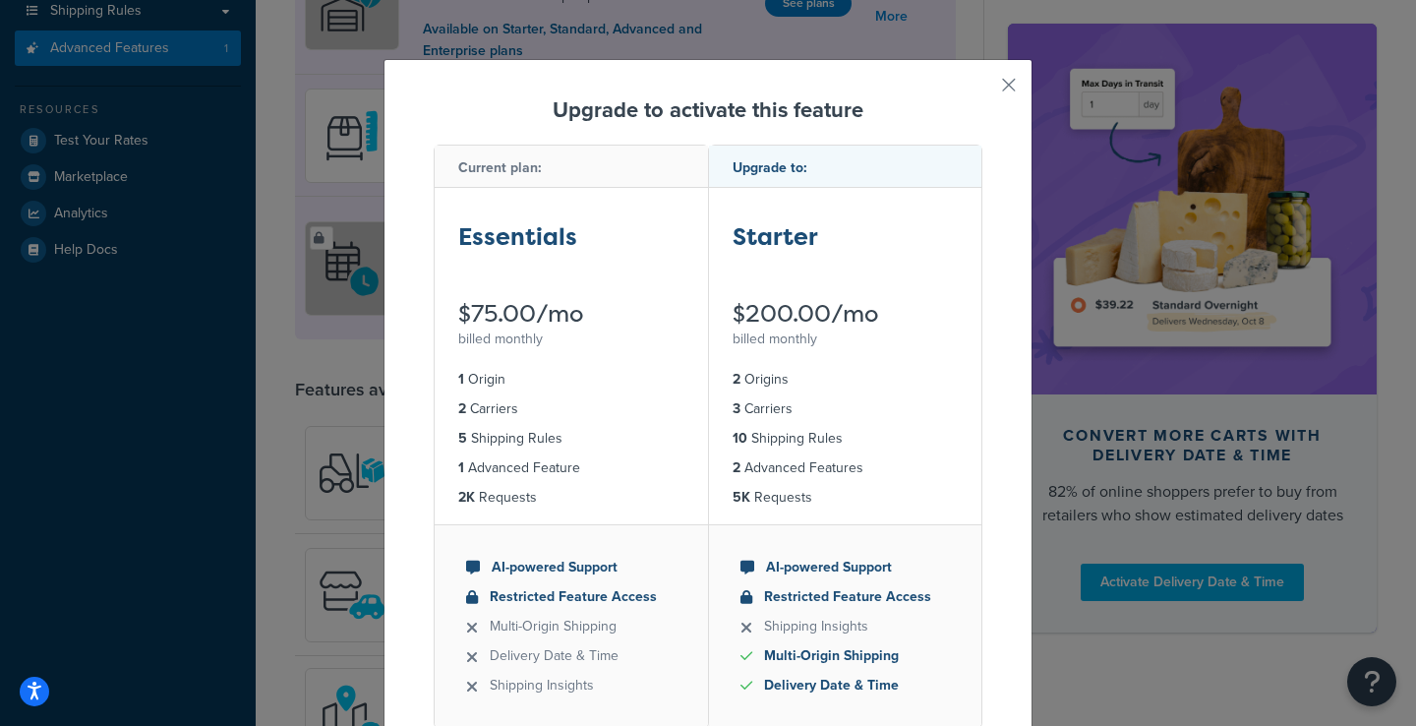
scroll to position [106, 0]
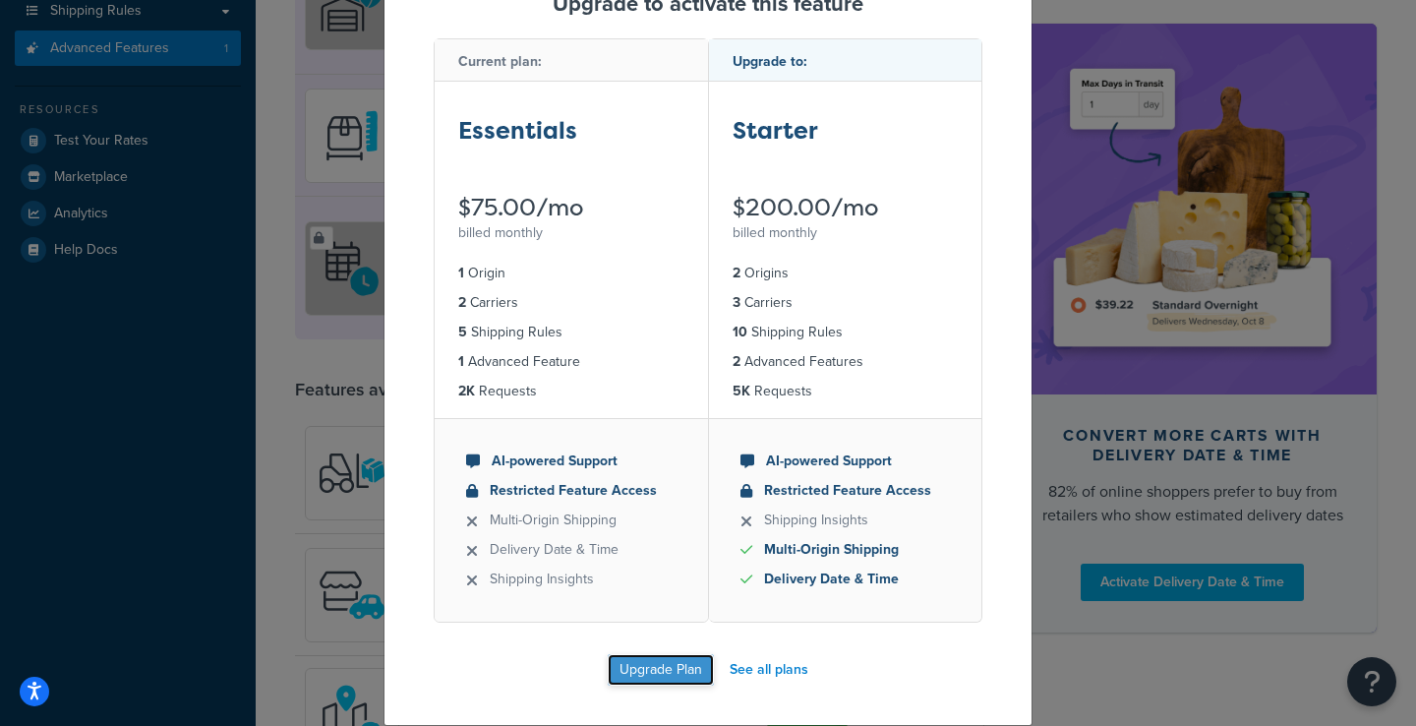
click at [665, 661] on button "Upgrade Plan" at bounding box center [661, 669] width 106 height 31
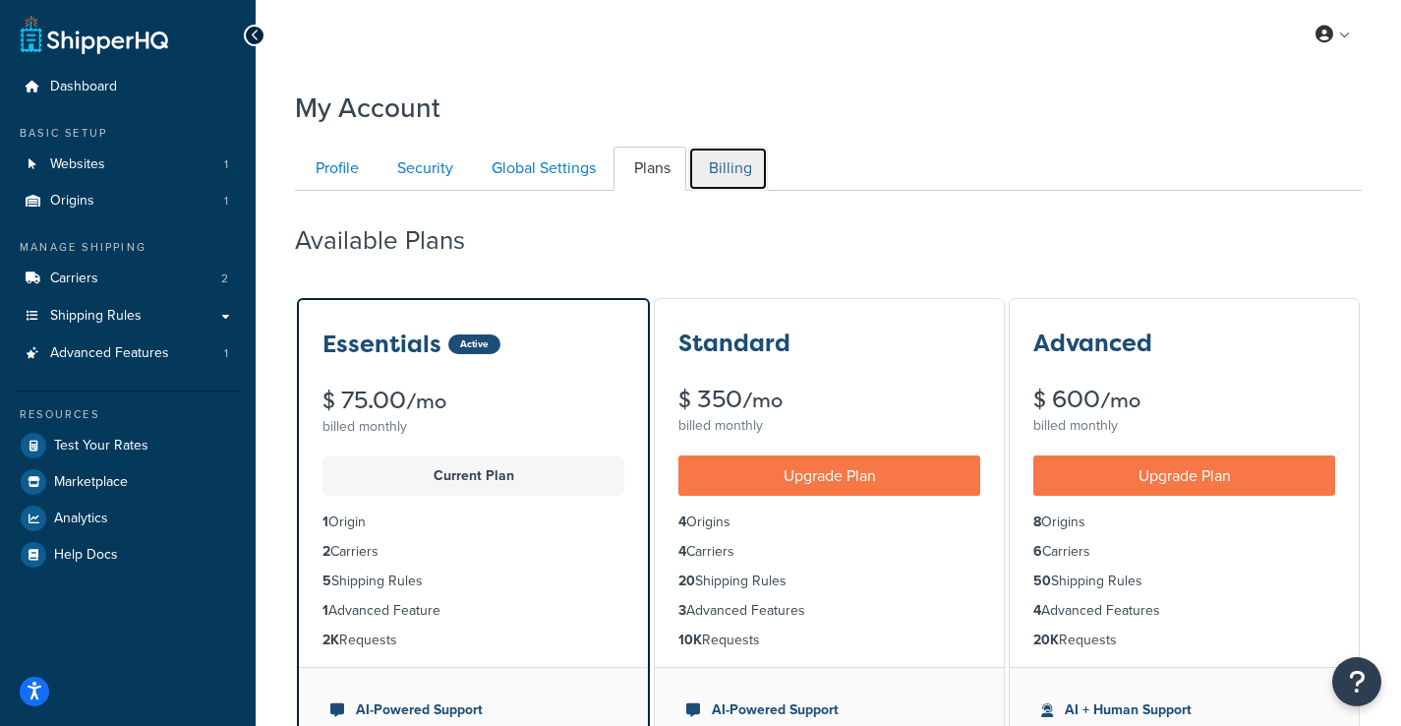
drag, startPoint x: 709, startPoint y: 168, endPoint x: 336, endPoint y: 246, distance: 380.6
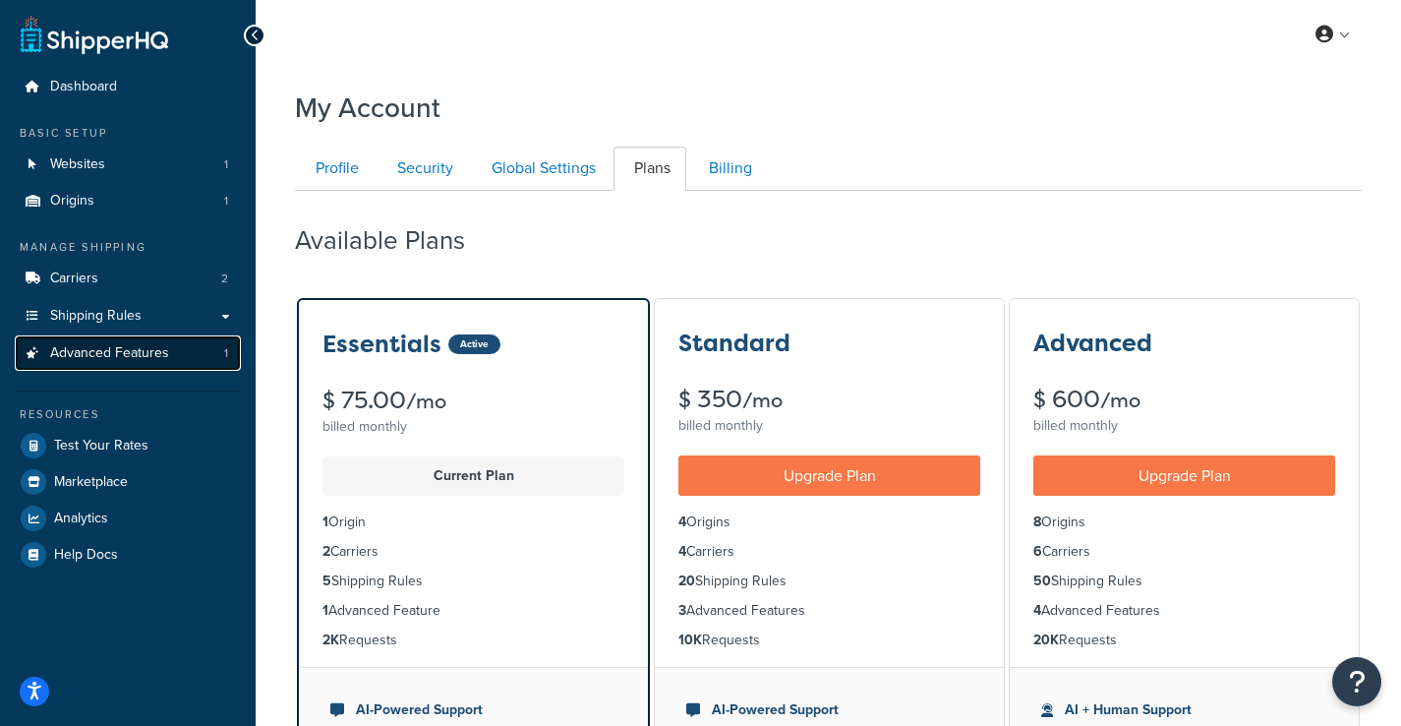
click at [143, 349] on span "Advanced Features" at bounding box center [109, 353] width 119 height 17
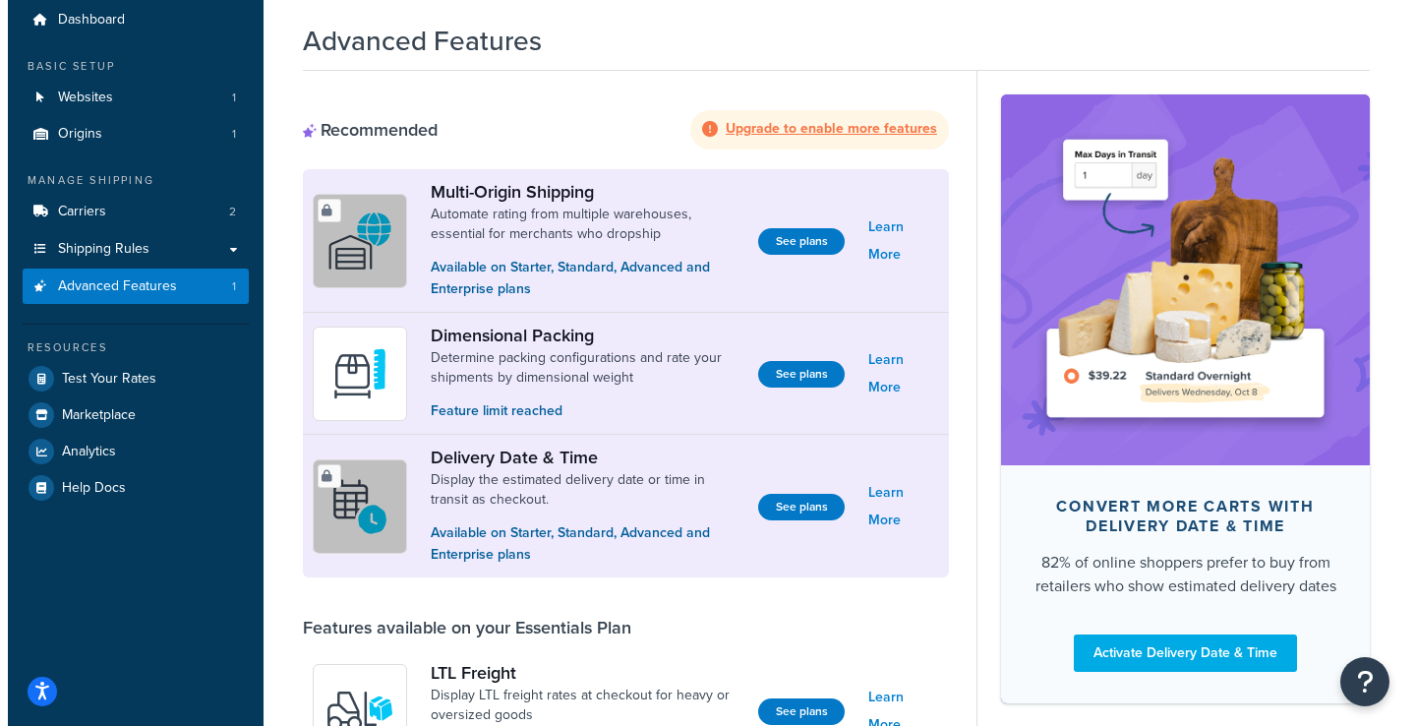
scroll to position [158, 0]
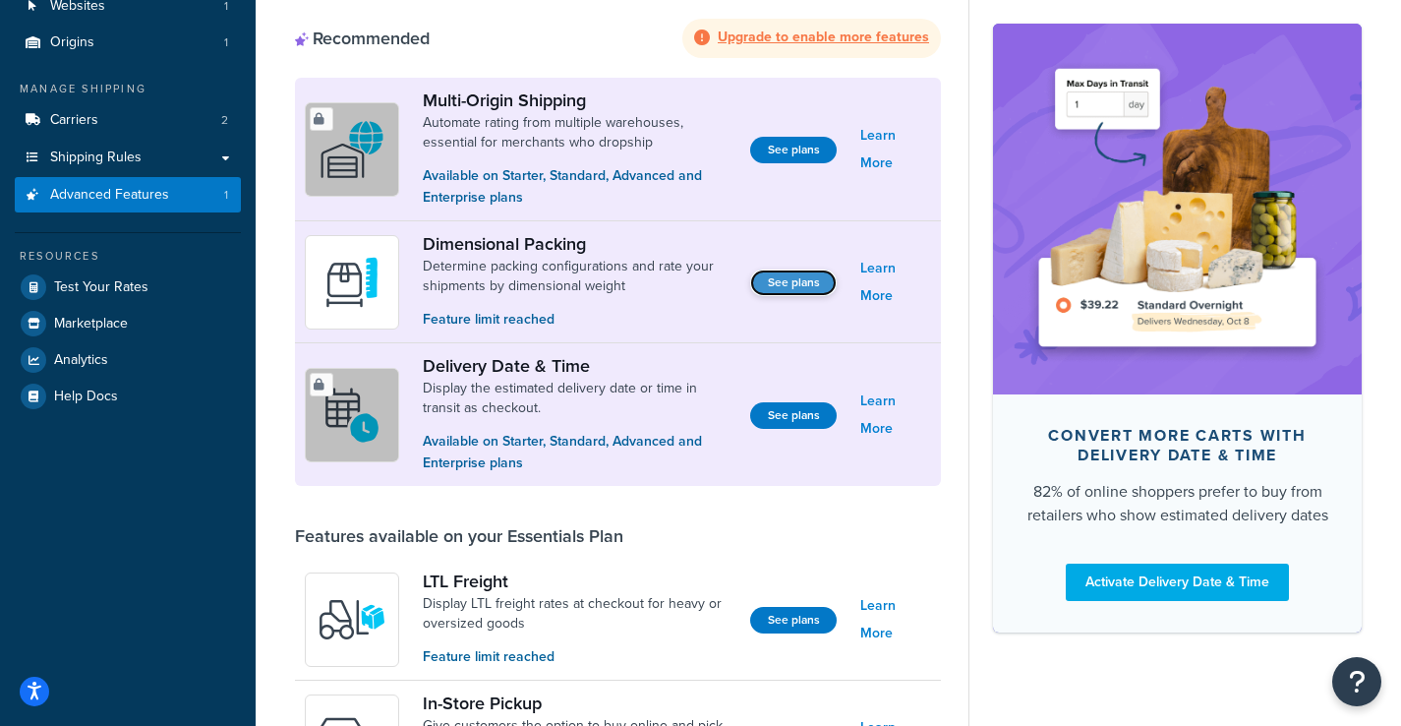
click at [774, 283] on button "See plans" at bounding box center [793, 282] width 87 height 27
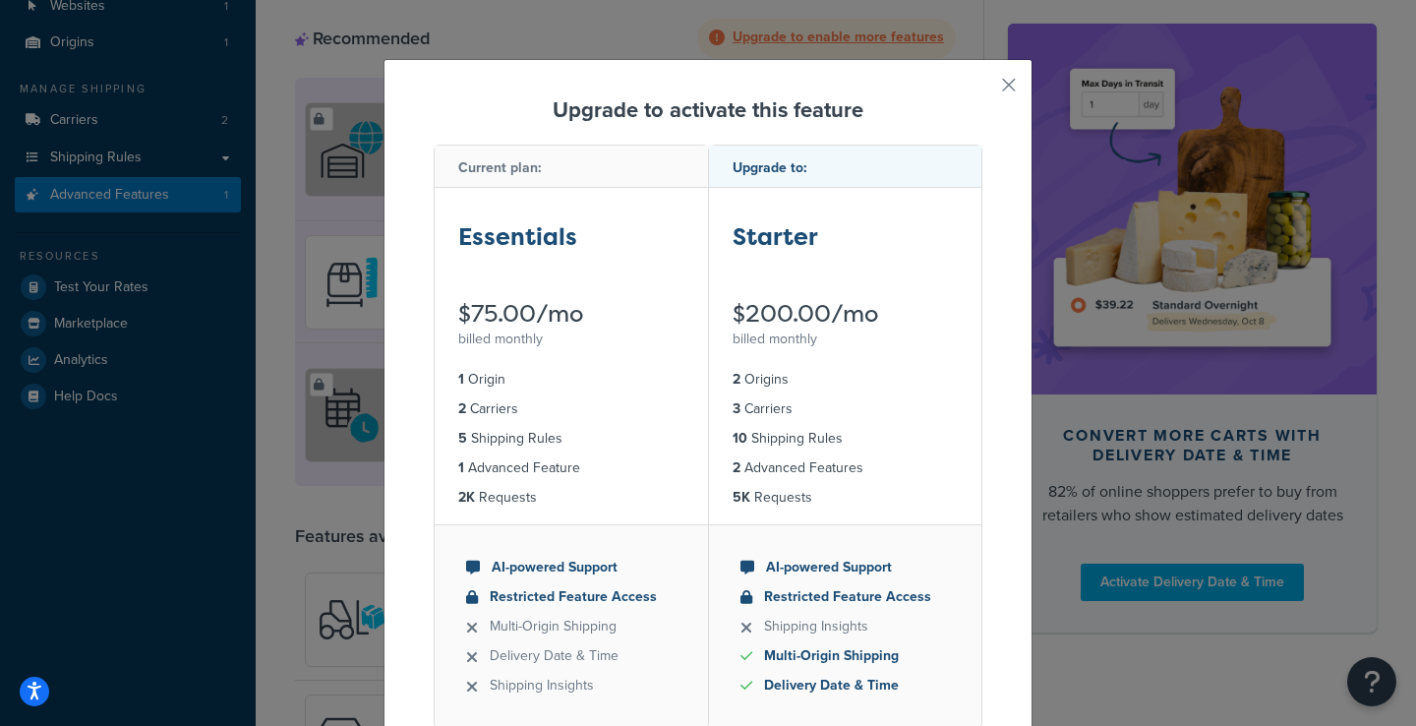
scroll to position [106, 0]
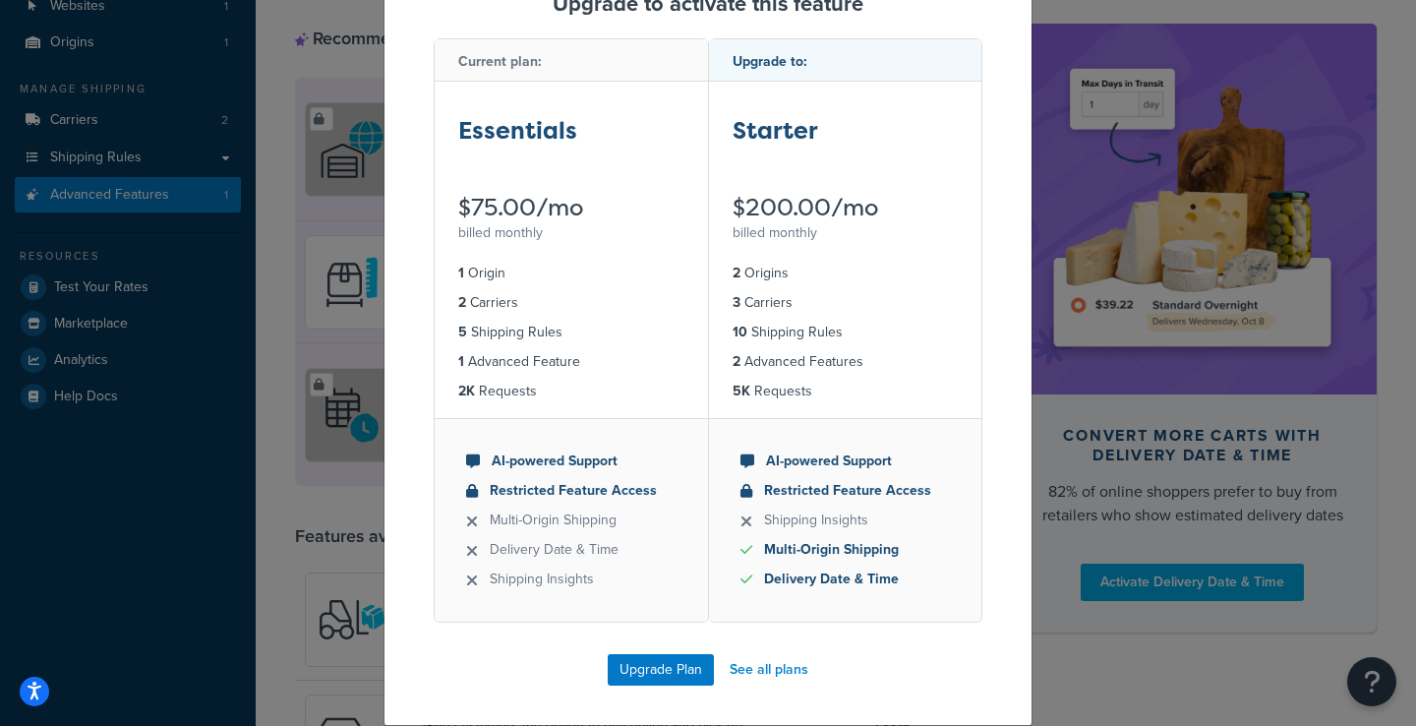
click at [833, 162] on div "Starter" at bounding box center [845, 138] width 226 height 50
click at [672, 662] on button "Upgrade Plan" at bounding box center [661, 669] width 106 height 31
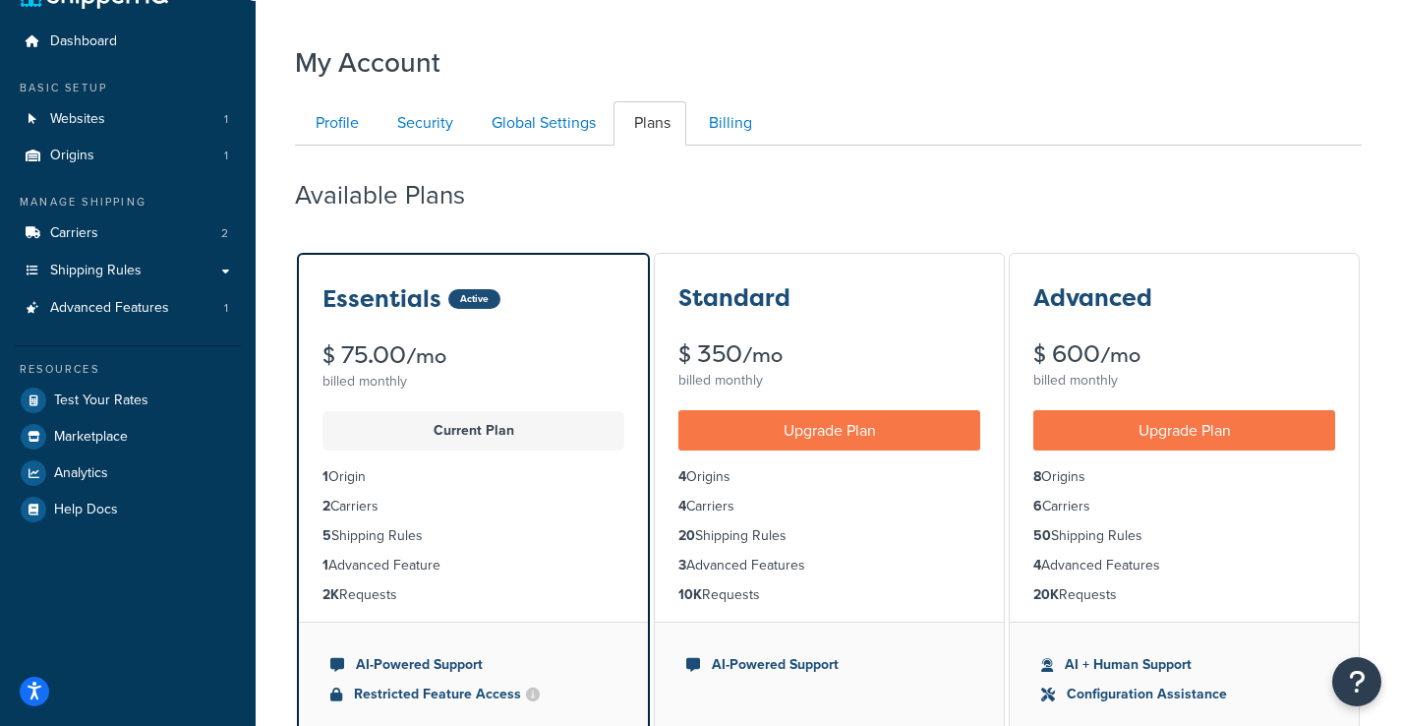
scroll to position [43, 0]
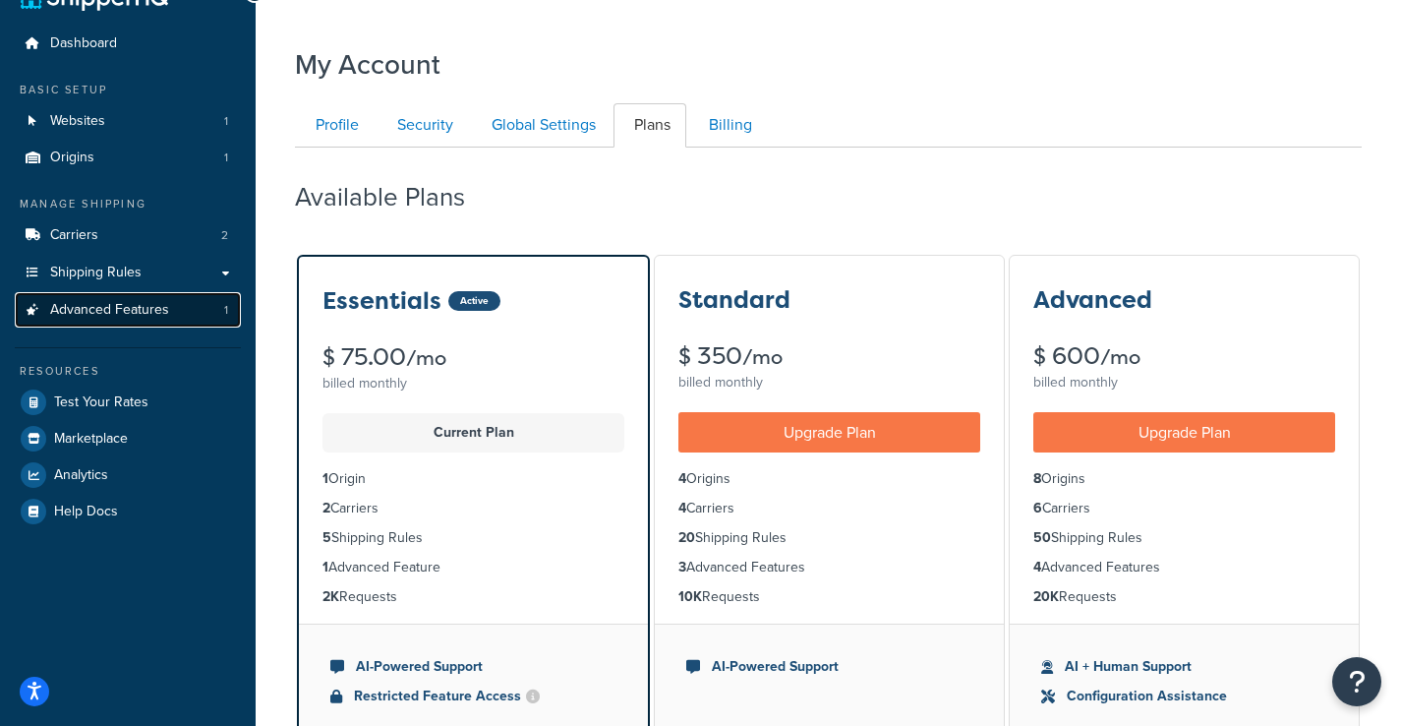
click at [130, 317] on span "Advanced Features" at bounding box center [109, 310] width 119 height 17
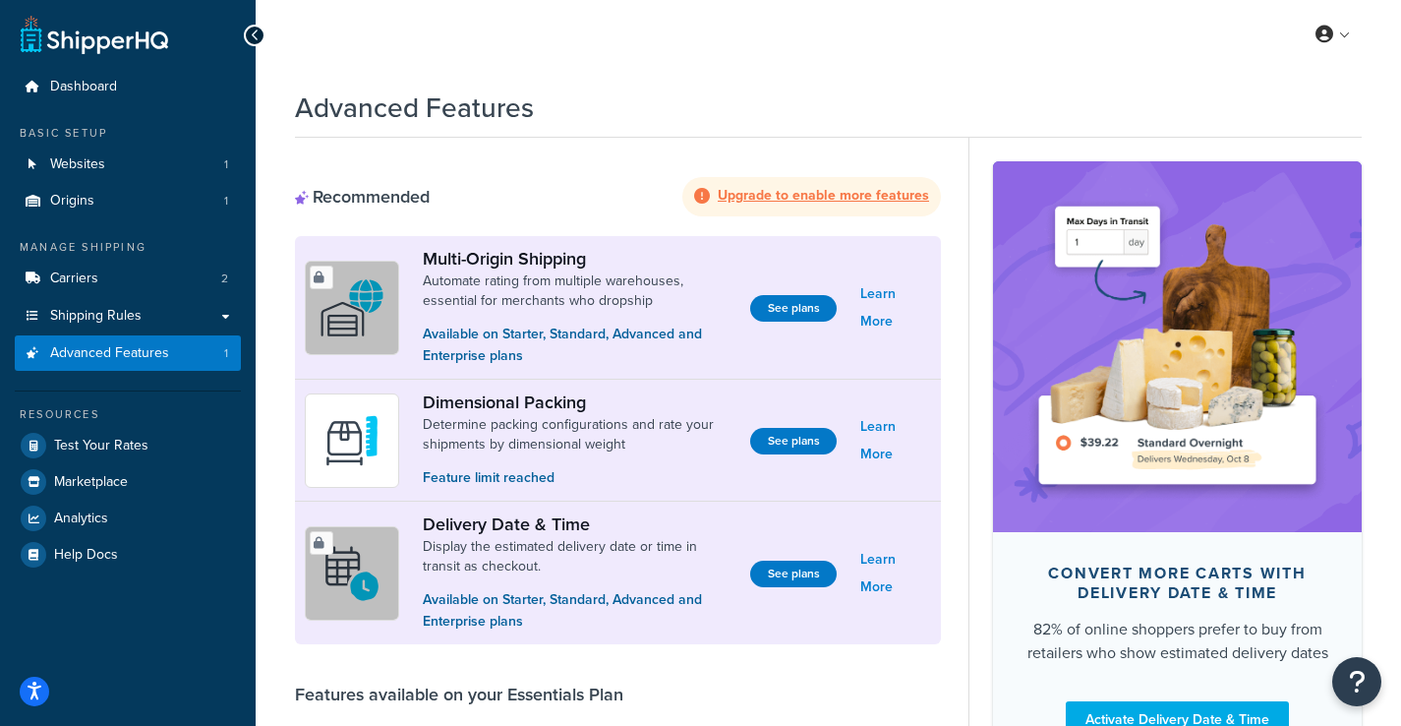
click at [837, 188] on strong "Upgrade to enable more features" at bounding box center [823, 195] width 211 height 21
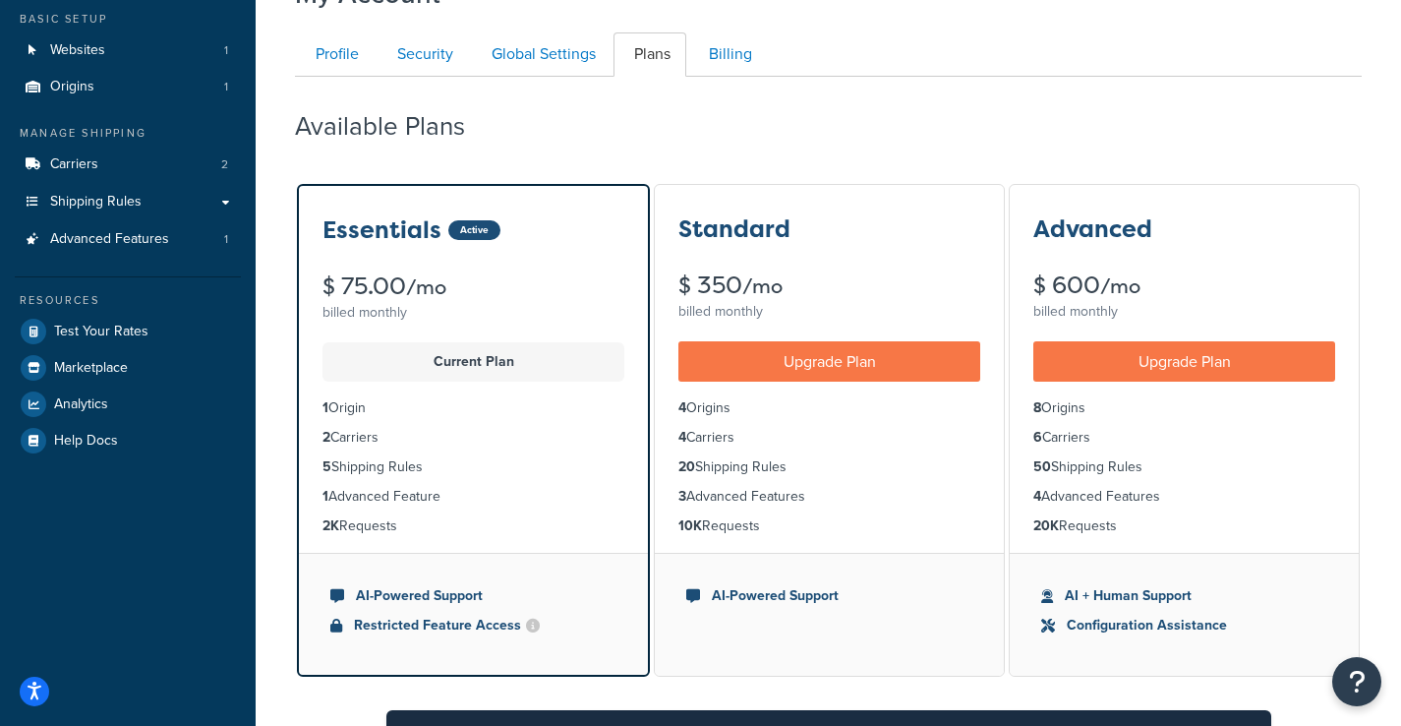
scroll to position [95, 0]
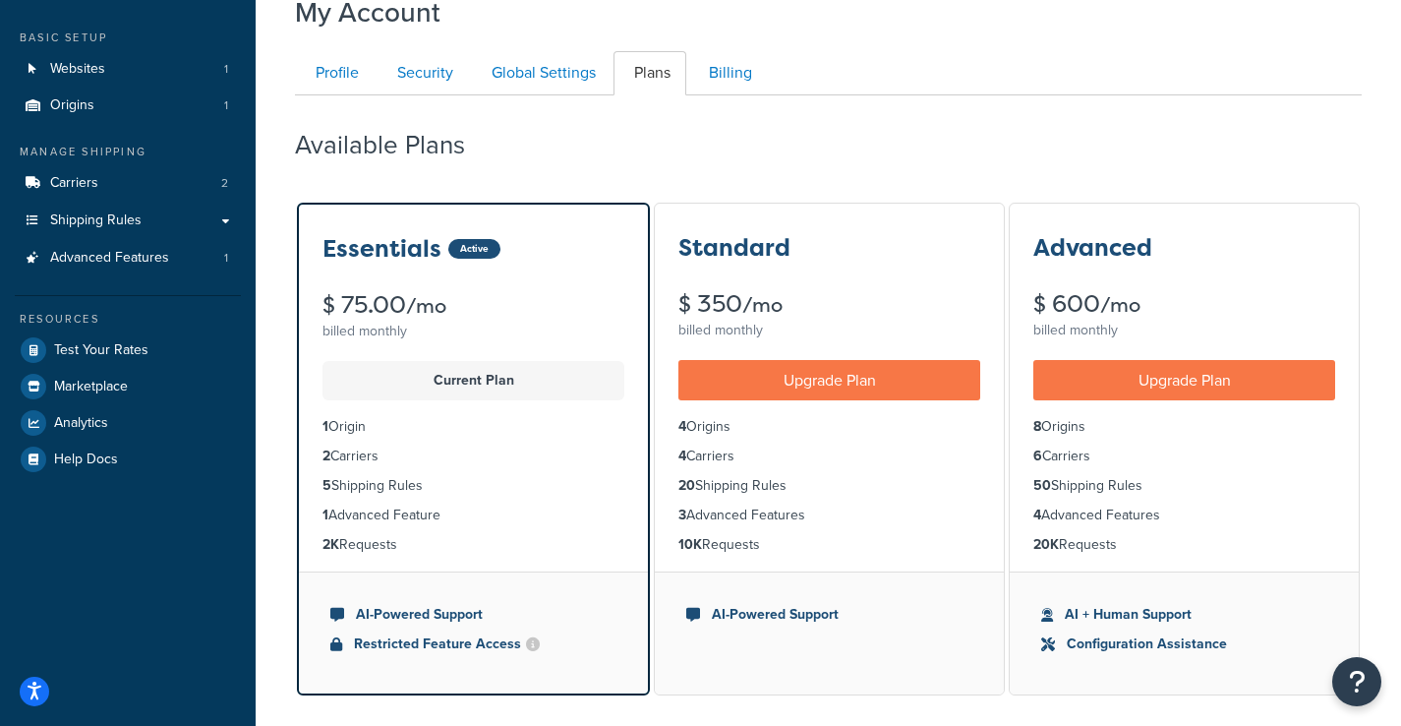
click at [538, 372] on p "Current Plan" at bounding box center [473, 381] width 278 height 28
click at [166, 253] on span "Advanced Features" at bounding box center [109, 258] width 119 height 17
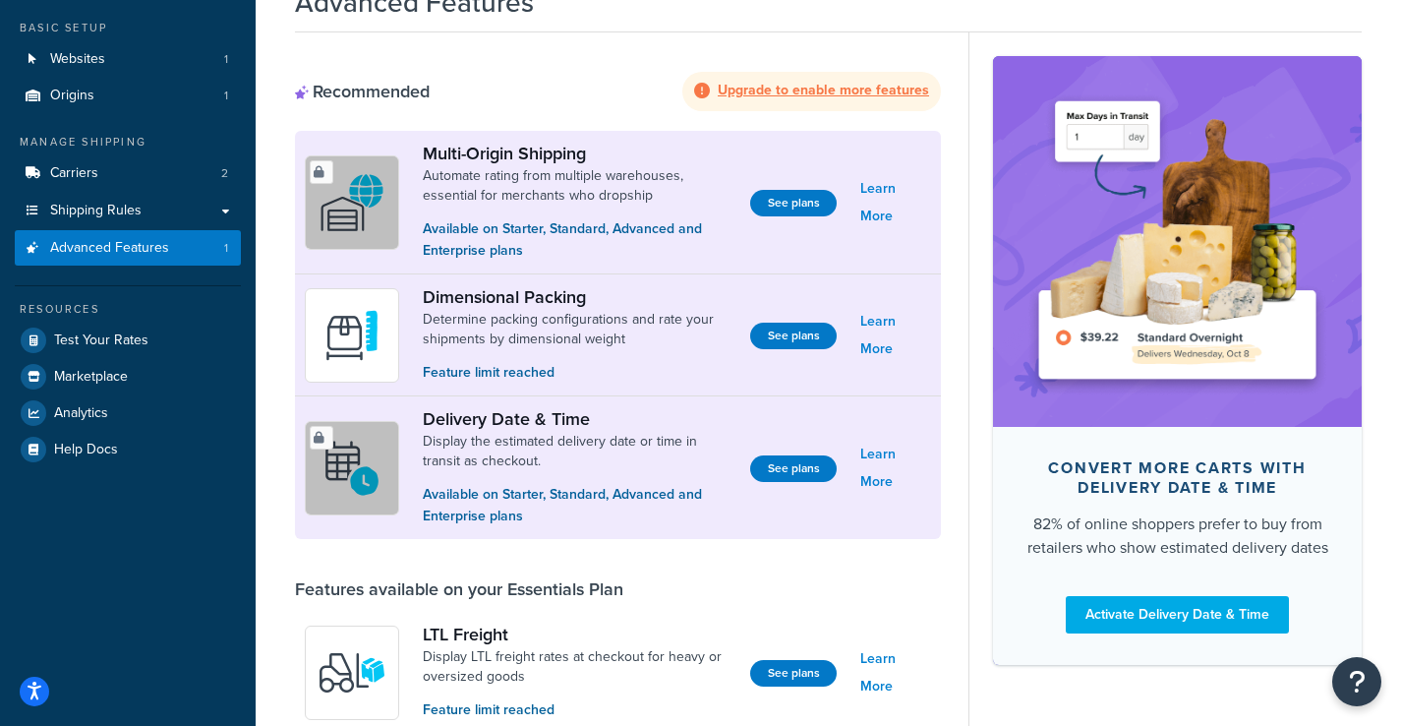
scroll to position [133, 0]
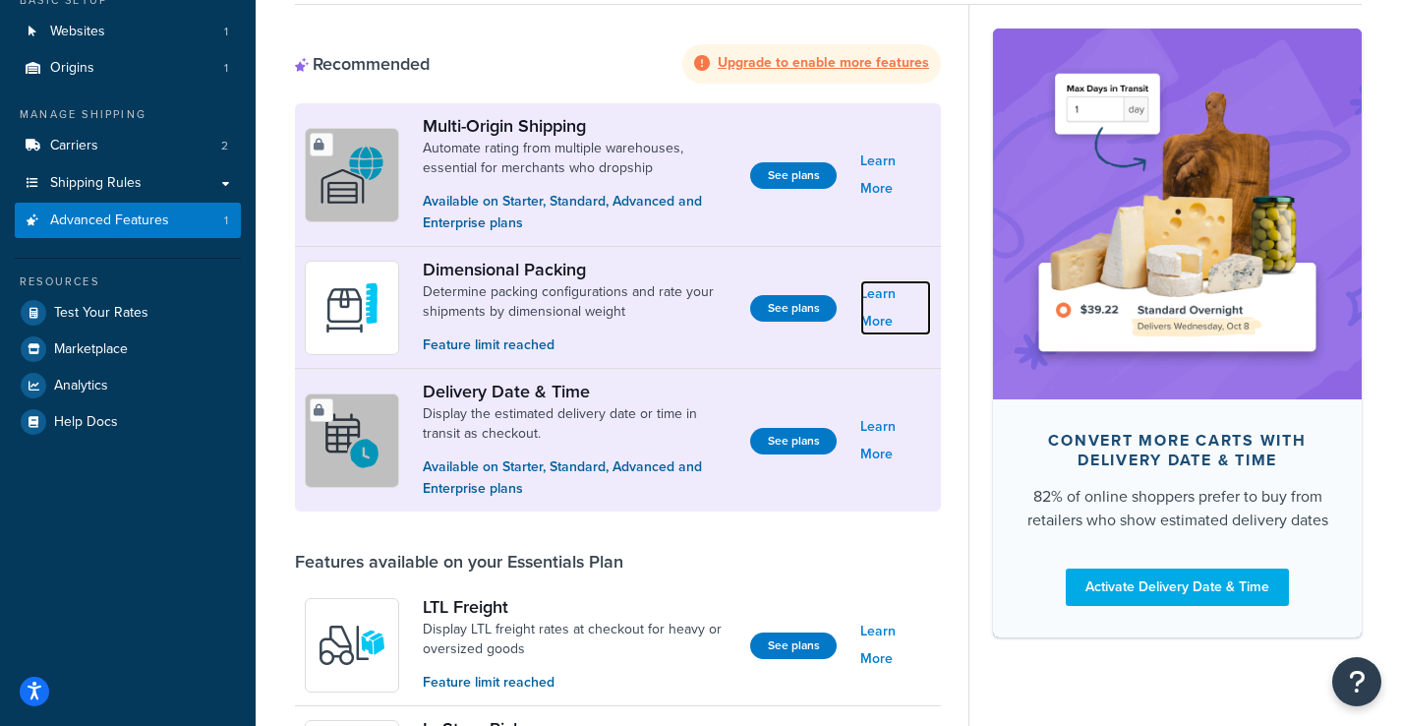
click at [891, 303] on link "Learn More" at bounding box center [895, 307] width 71 height 55
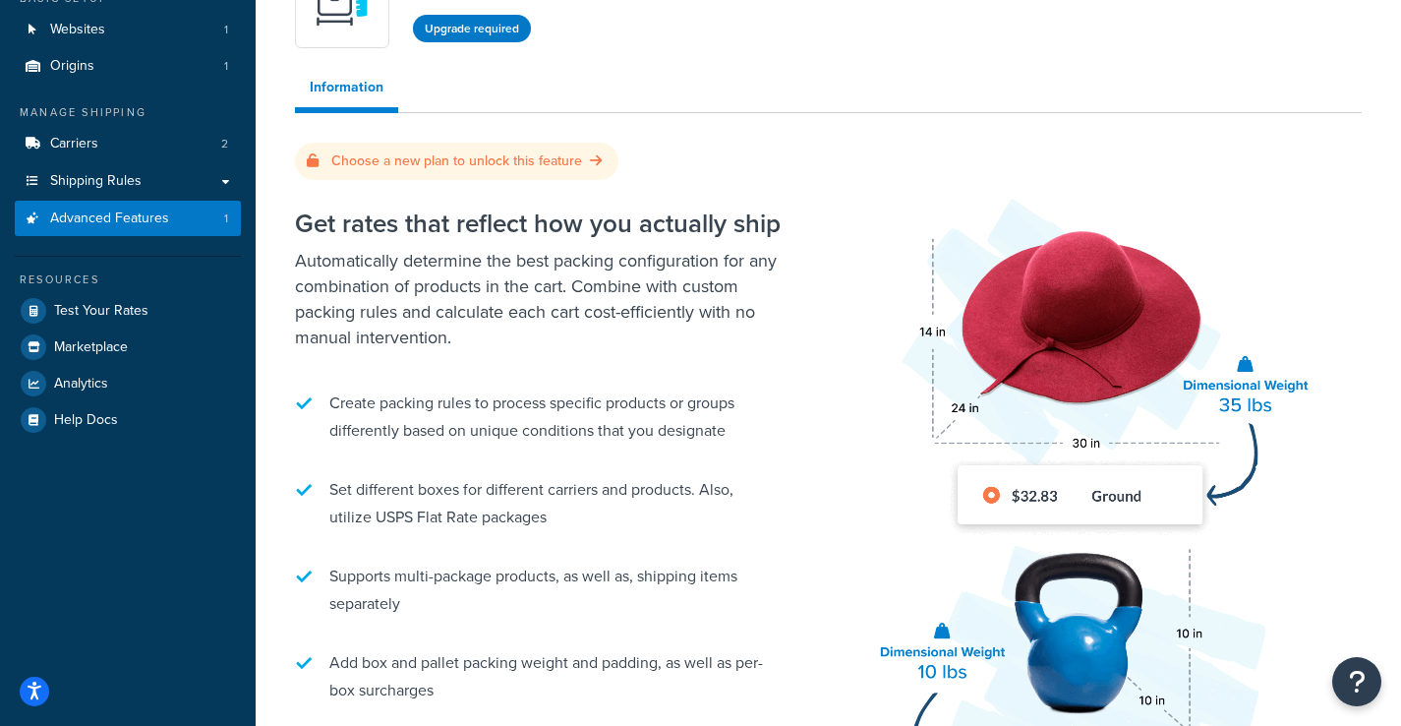
scroll to position [407, 0]
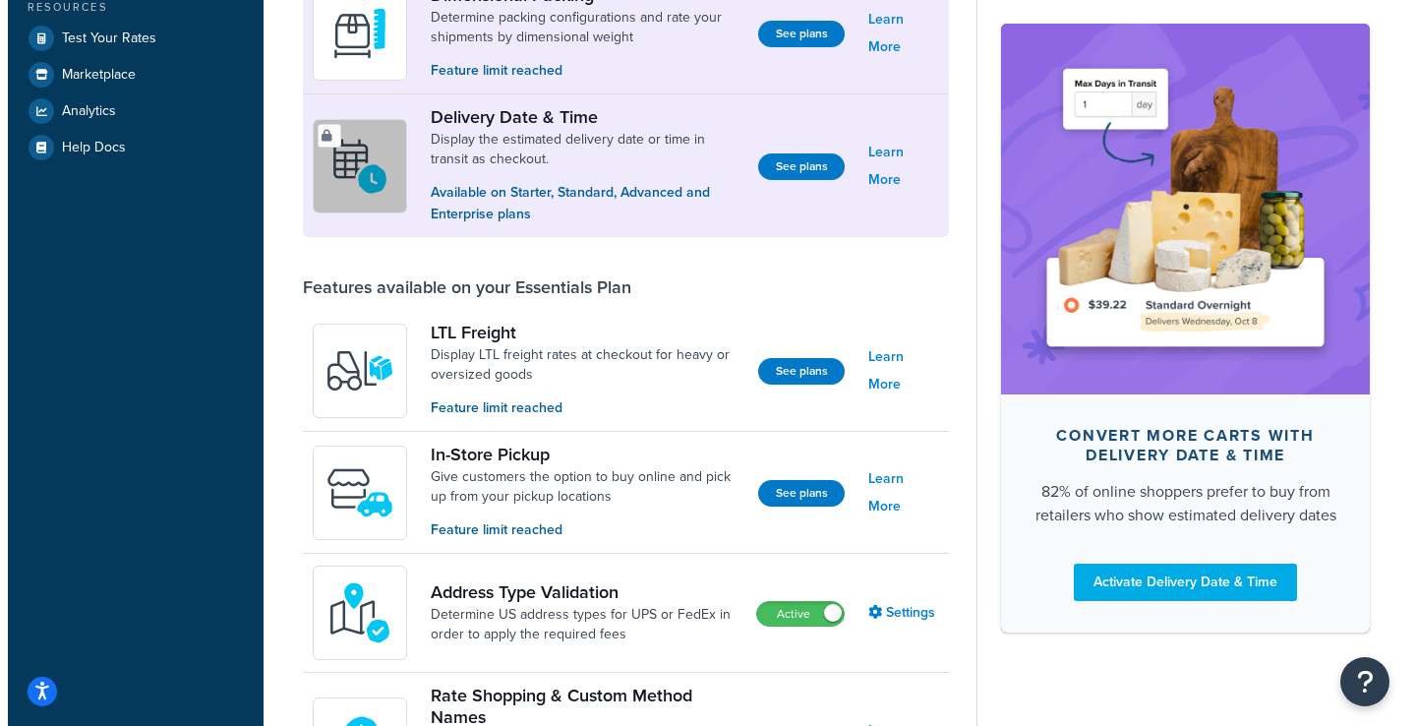
scroll to position [133, 0]
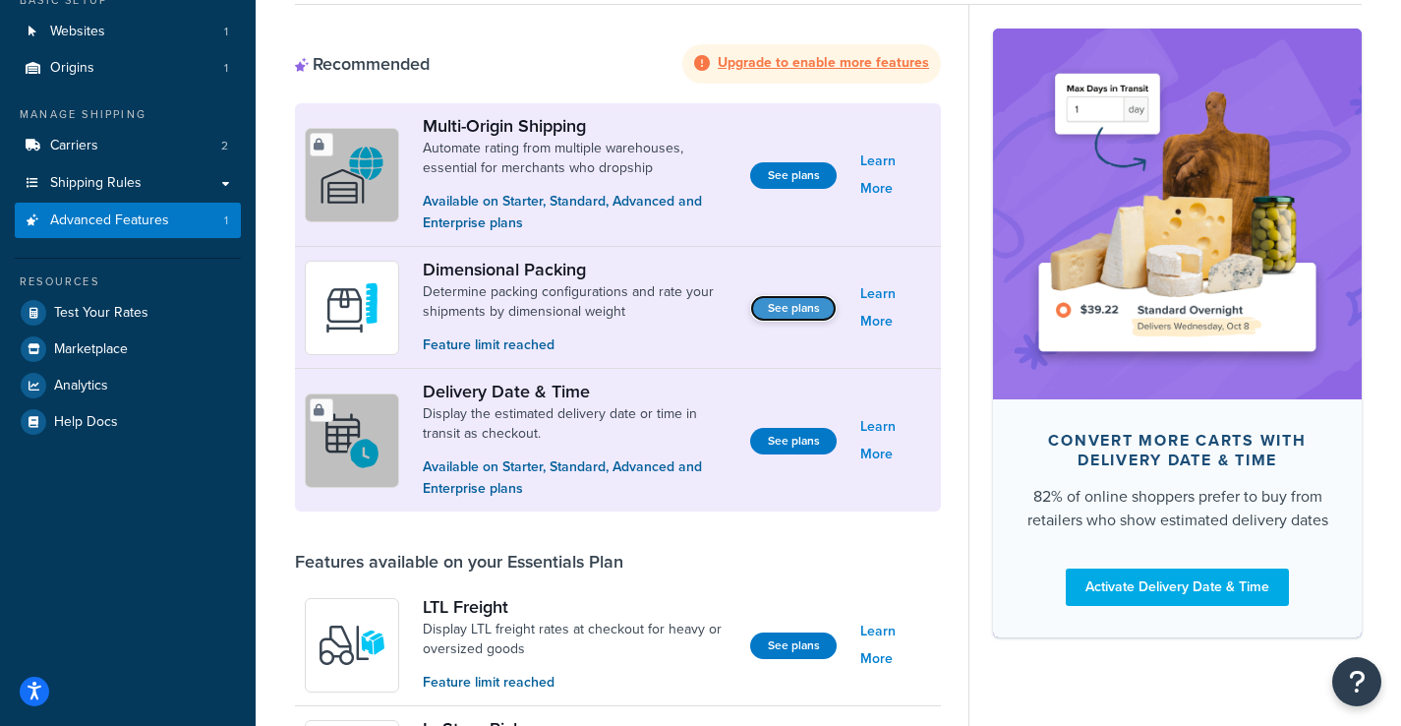
click at [773, 311] on button "See plans" at bounding box center [793, 308] width 87 height 27
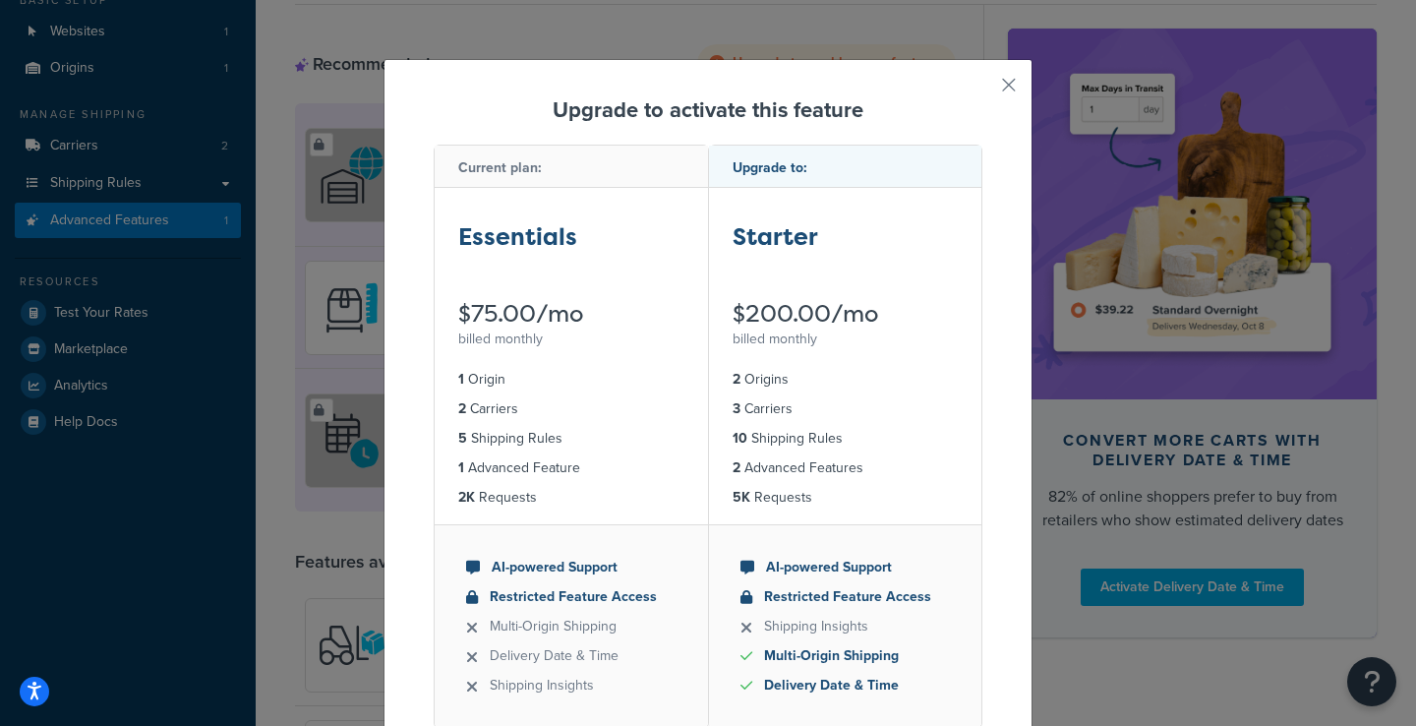
click at [810, 168] on div "Upgrade to:" at bounding box center [845, 167] width 273 height 42
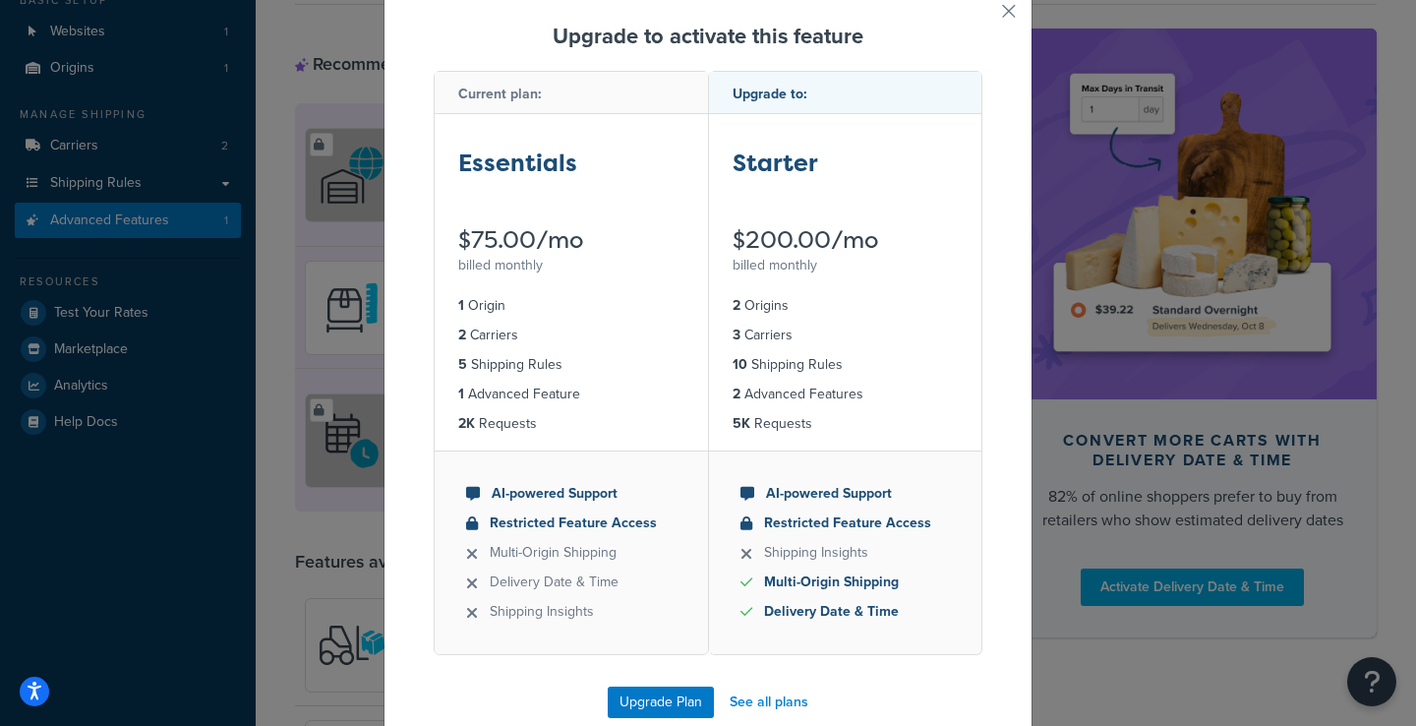
scroll to position [106, 0]
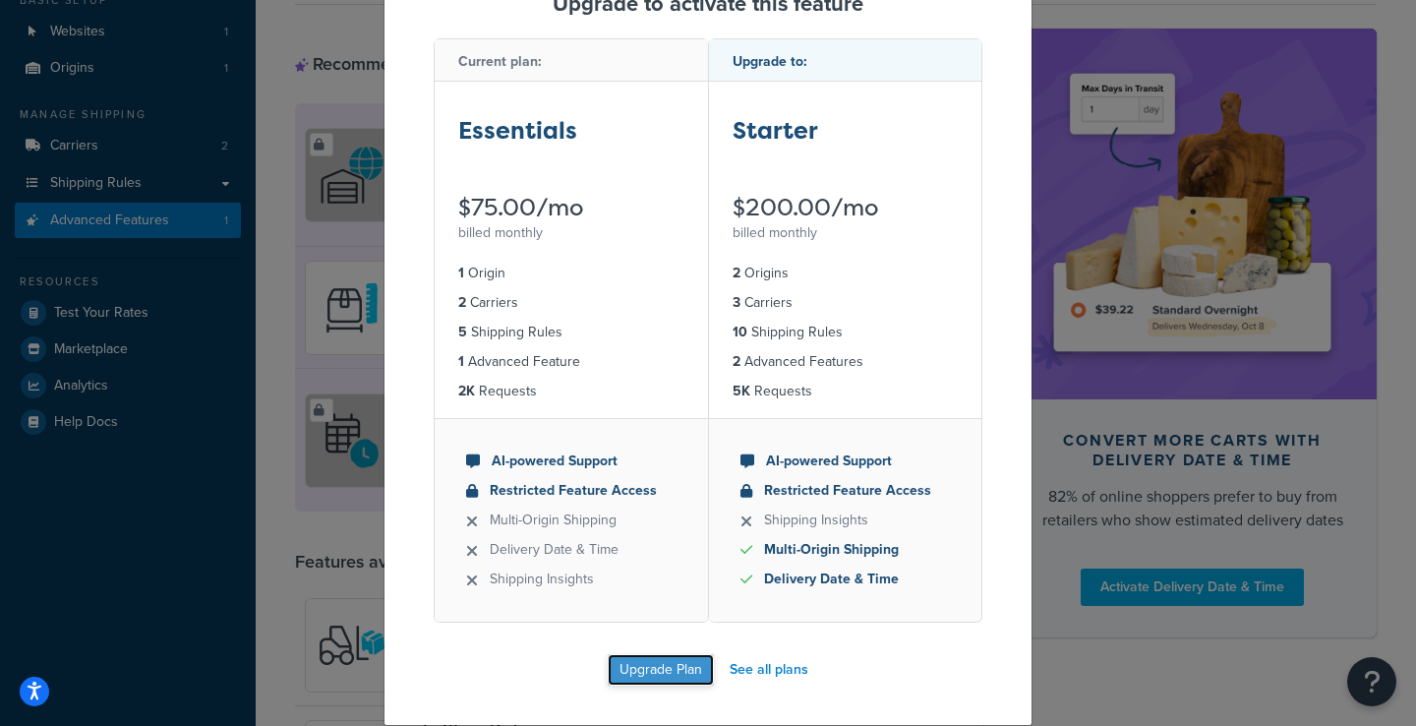
click at [668, 666] on button "Upgrade Plan" at bounding box center [661, 669] width 106 height 31
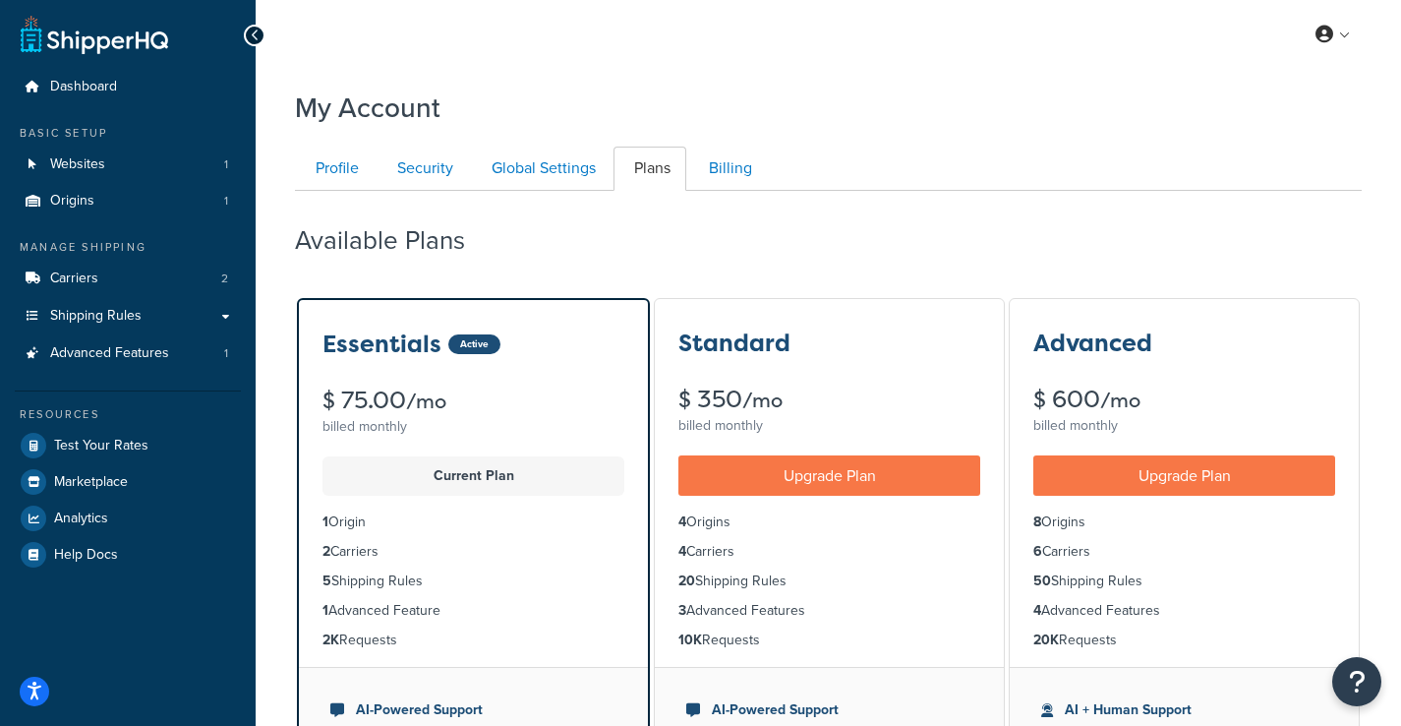
click at [726, 254] on div "Available Plans" at bounding box center [828, 235] width 1067 height 58
click at [696, 236] on div "Available Plans" at bounding box center [828, 235] width 1067 height 58
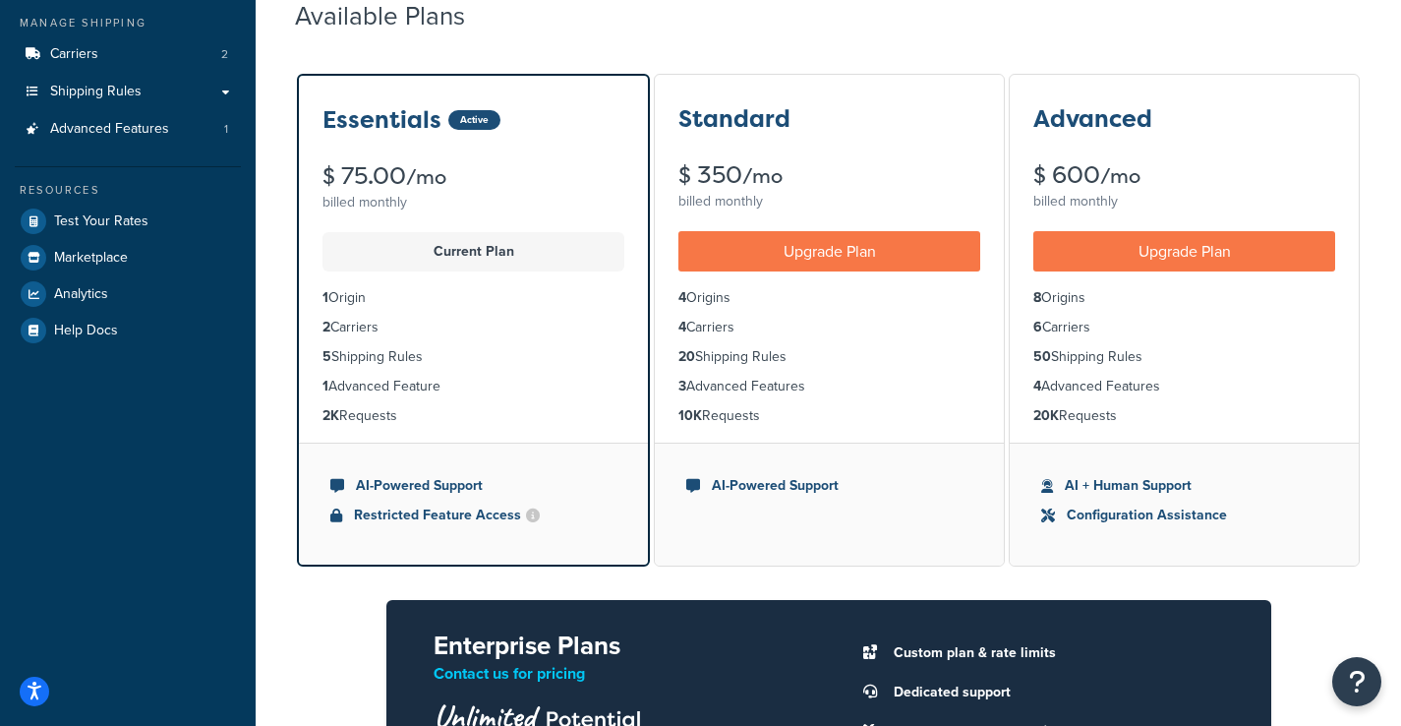
scroll to position [78, 0]
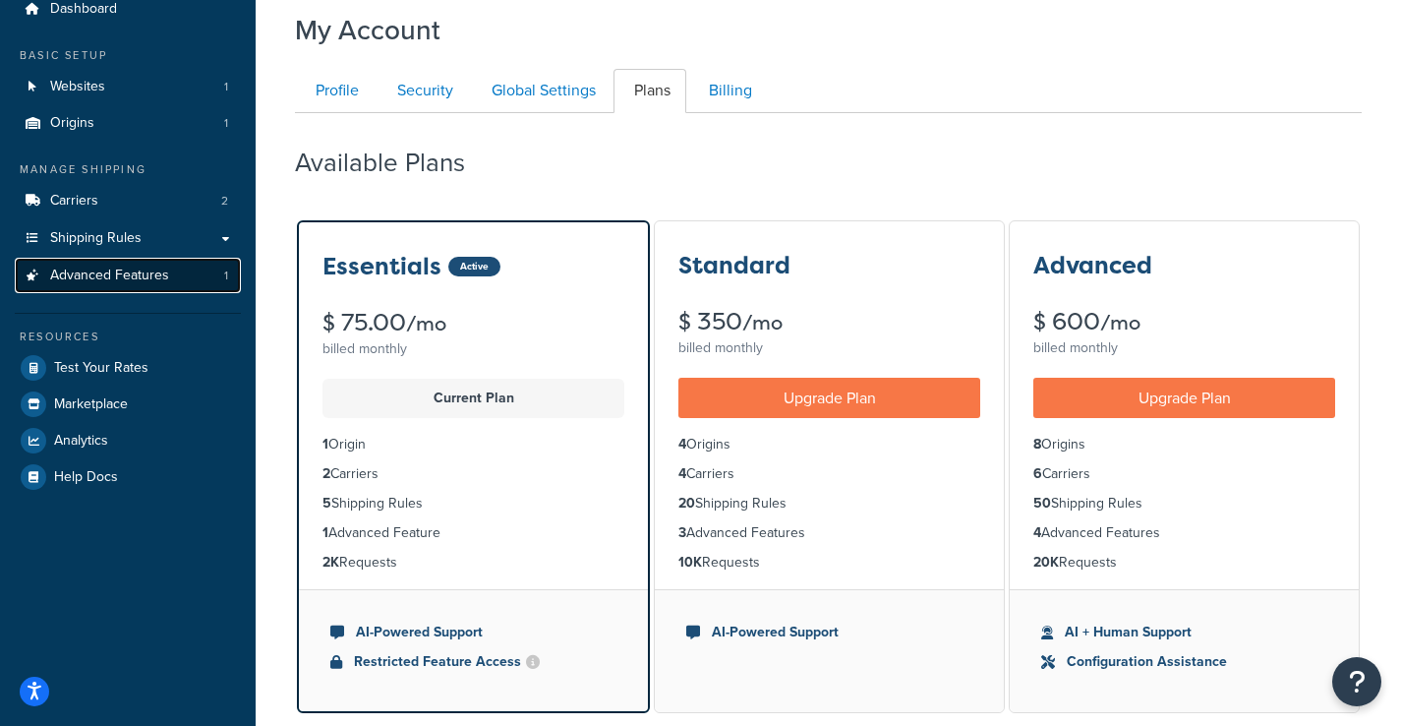
click at [145, 267] on span "Advanced Features" at bounding box center [109, 275] width 119 height 17
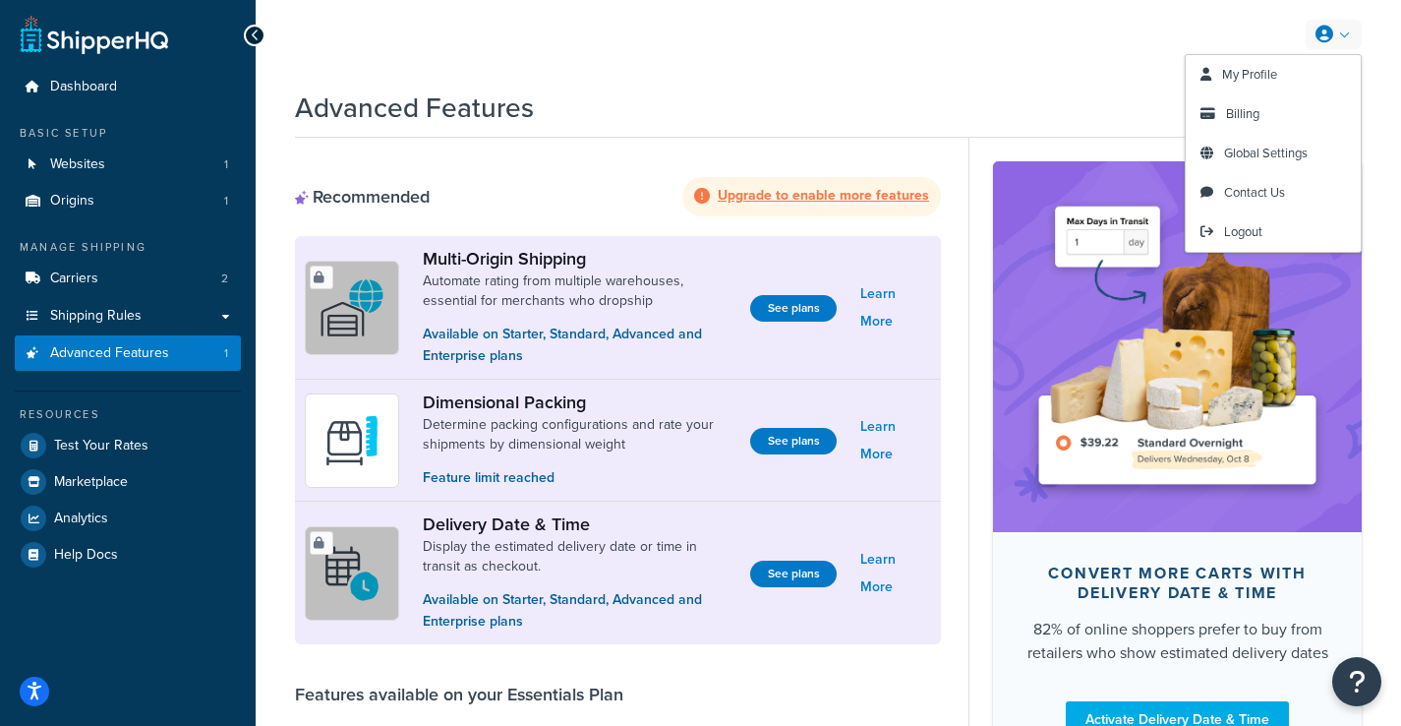
click at [1330, 31] on icon at bounding box center [1324, 35] width 18 height 18
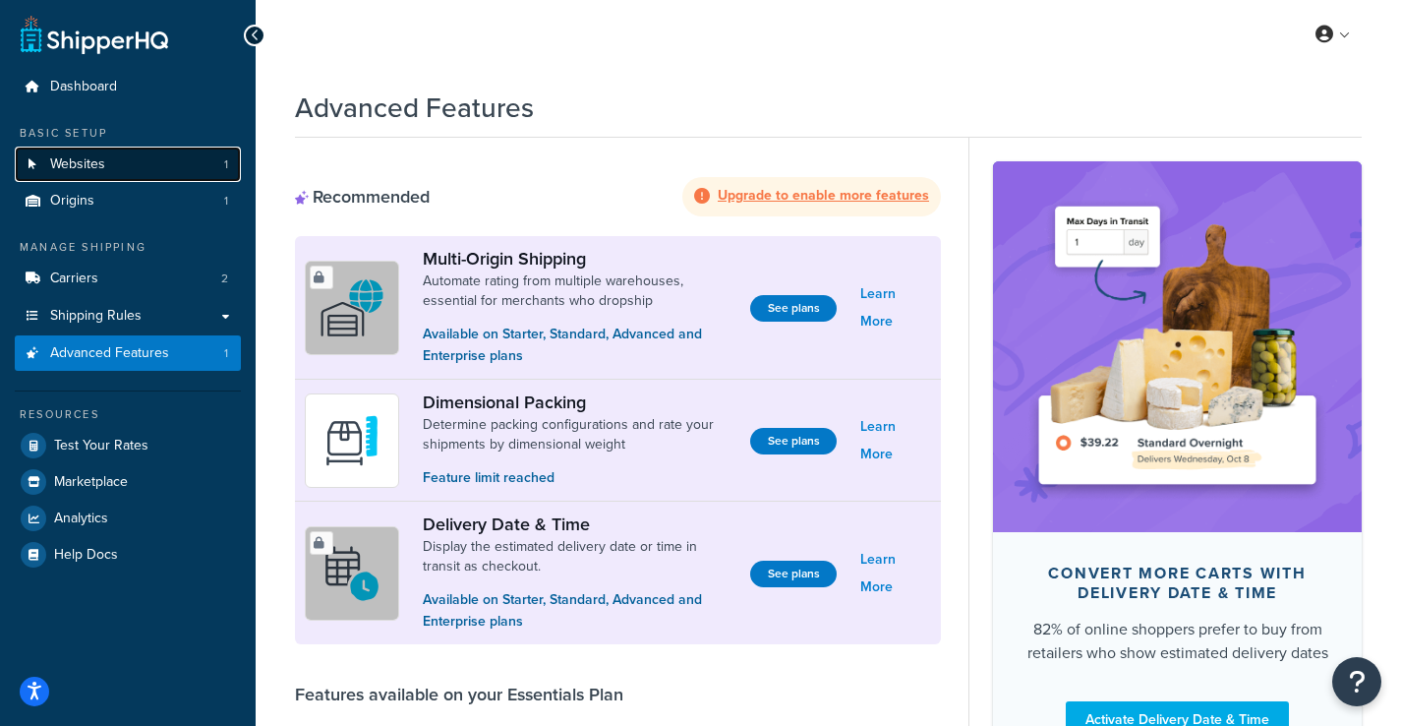
click at [102, 168] on span "Websites" at bounding box center [77, 164] width 55 height 17
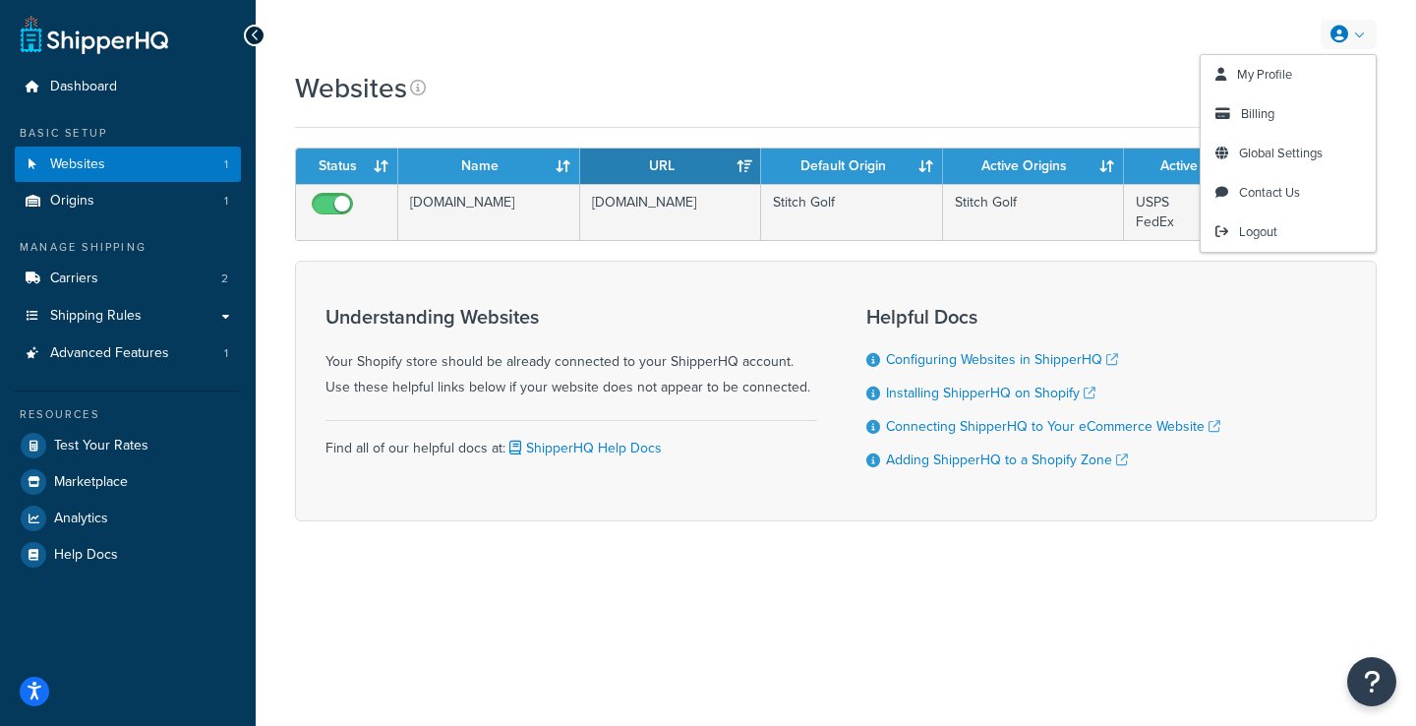
click at [1362, 32] on link at bounding box center [1348, 34] width 56 height 29
drag, startPoint x: 941, startPoint y: 60, endPoint x: 1055, endPoint y: 81, distance: 115.9
click at [943, 60] on div "My Profile Billing Global Settings Contact Us Logout" at bounding box center [836, 34] width 1160 height 69
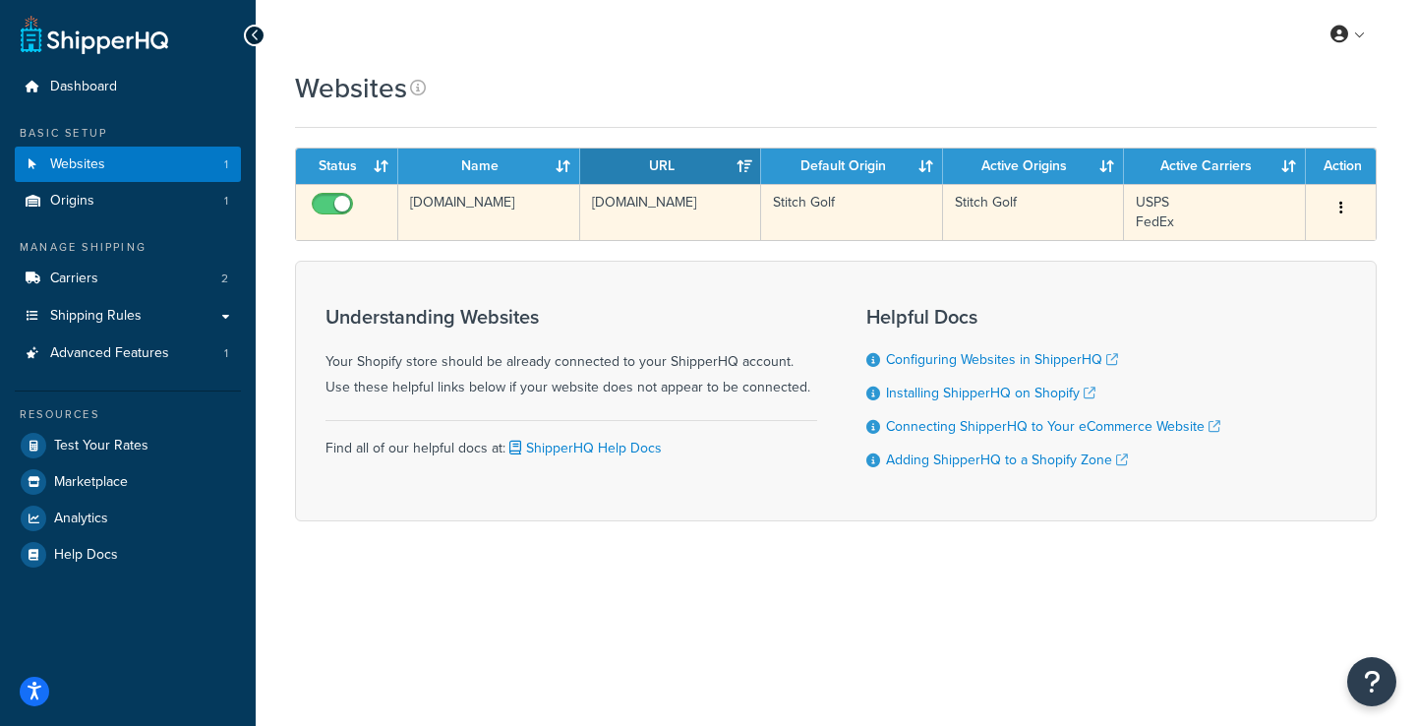
click at [1340, 208] on icon "button" at bounding box center [1341, 208] width 4 height 14
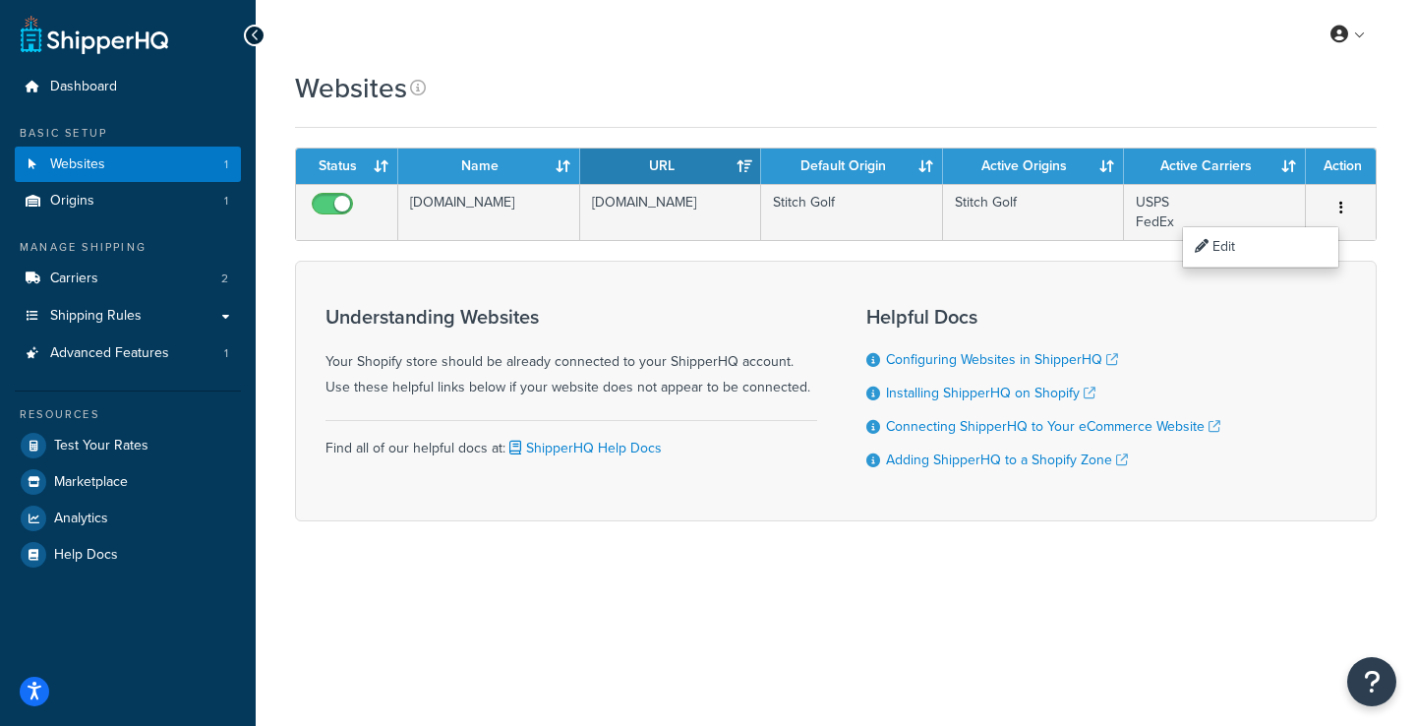
click at [1232, 112] on div "Websites" at bounding box center [835, 98] width 1081 height 59
click at [109, 216] on link "Origins 1" at bounding box center [128, 201] width 226 height 36
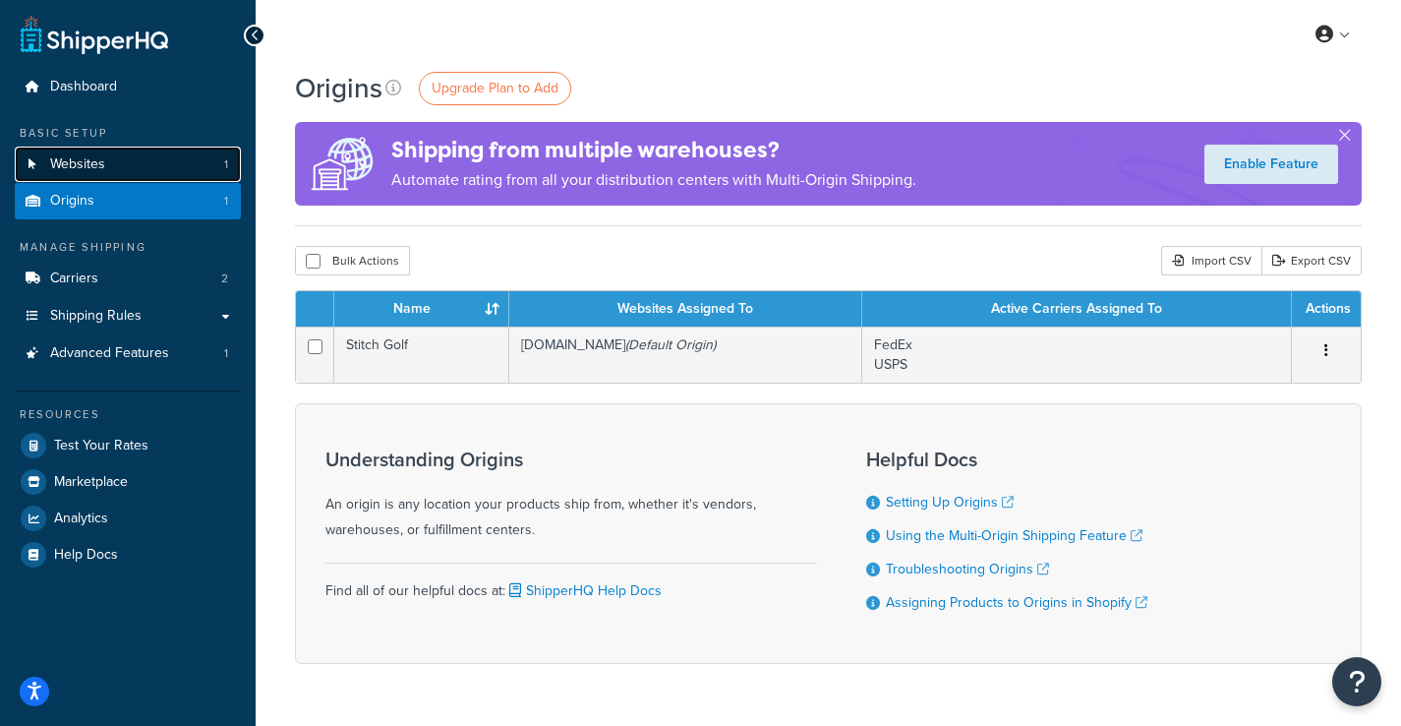
click at [112, 160] on link "Websites 1" at bounding box center [128, 164] width 226 height 36
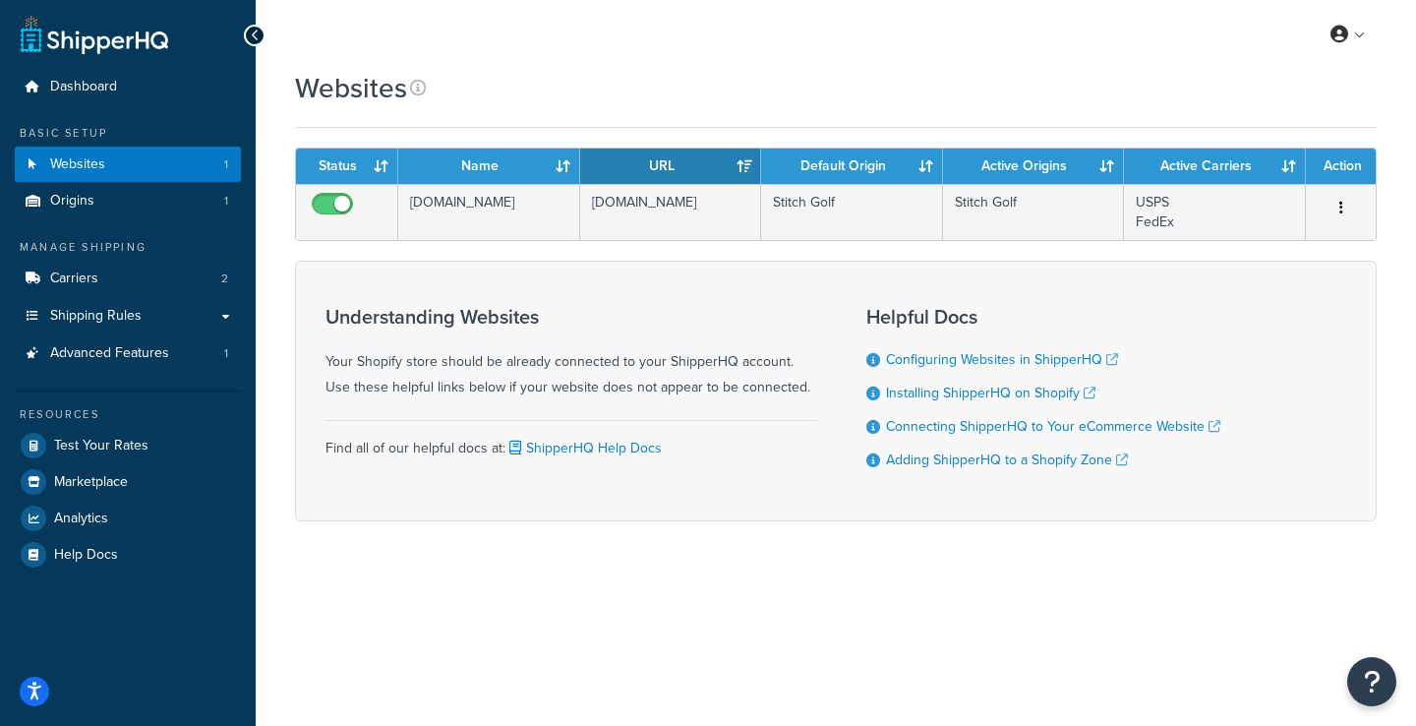
click at [255, 38] on icon at bounding box center [255, 36] width 9 height 14
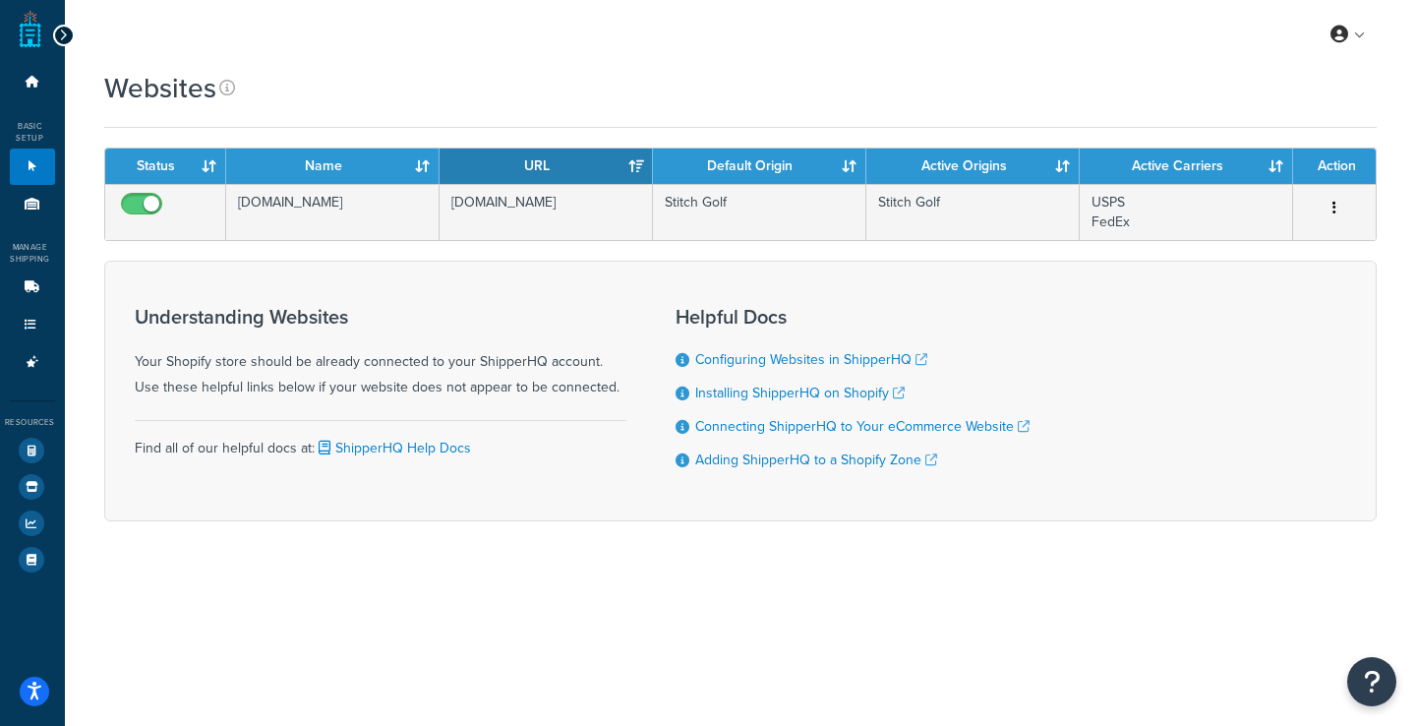
click at [59, 38] on icon at bounding box center [63, 36] width 9 height 14
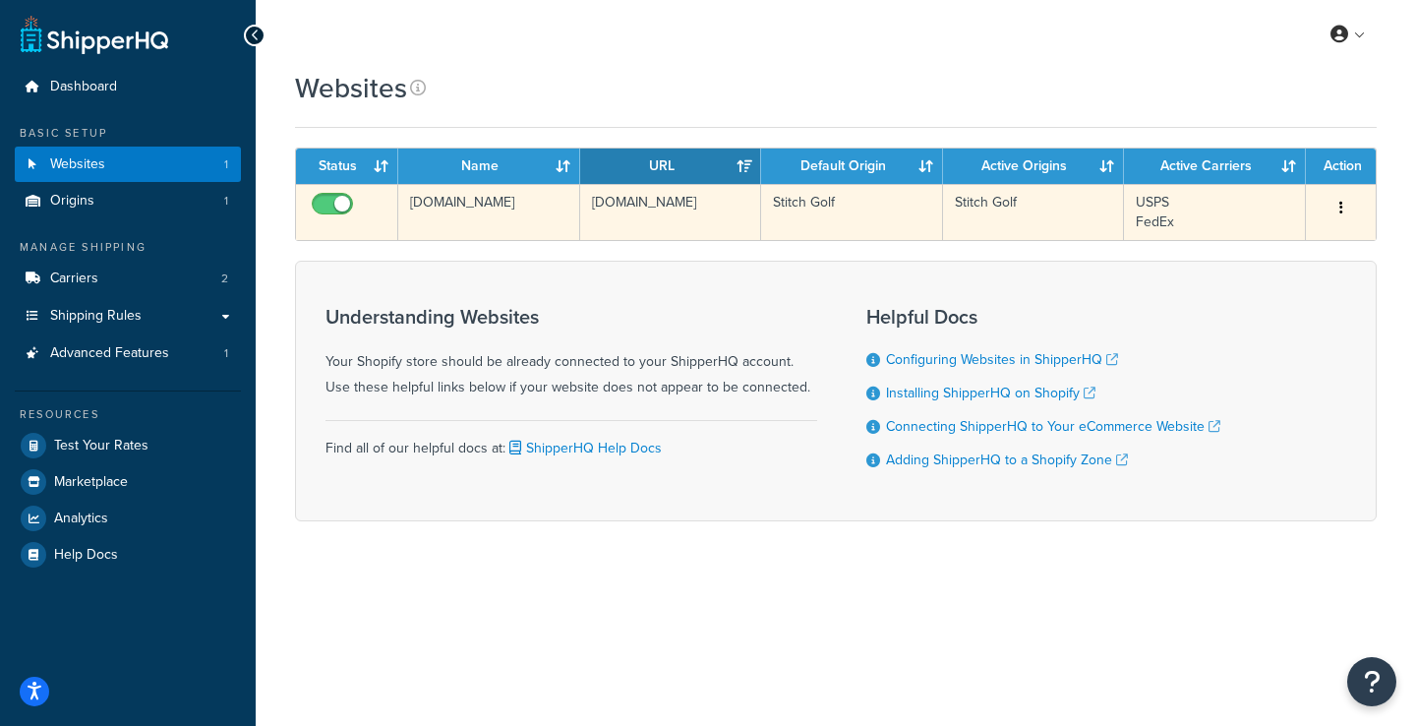
click at [345, 203] on input "checkbox" at bounding box center [335, 209] width 54 height 25
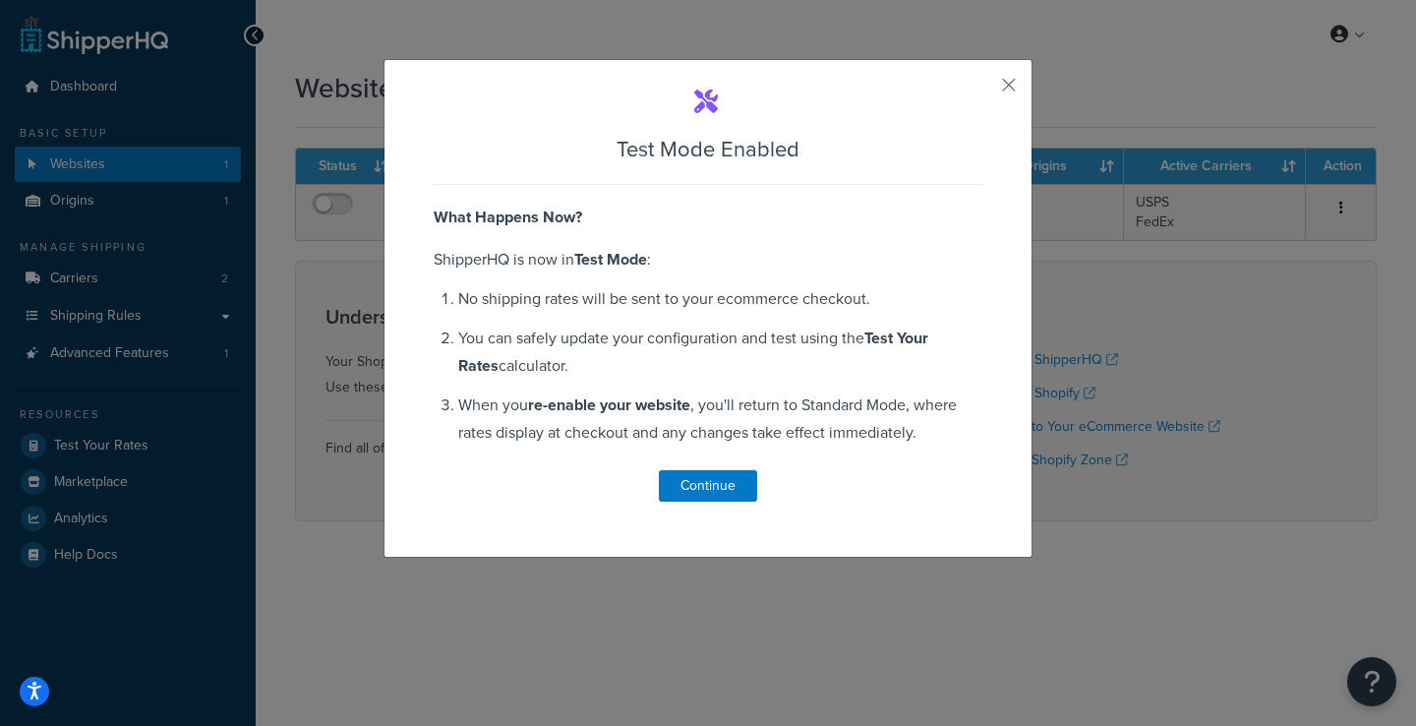
click at [329, 202] on div "Test Mode Enabled What Happens Now? ShipperHQ is now in Test Mode : No shipping…" at bounding box center [708, 363] width 1416 height 726
click at [698, 481] on button "Continue" at bounding box center [708, 485] width 98 height 31
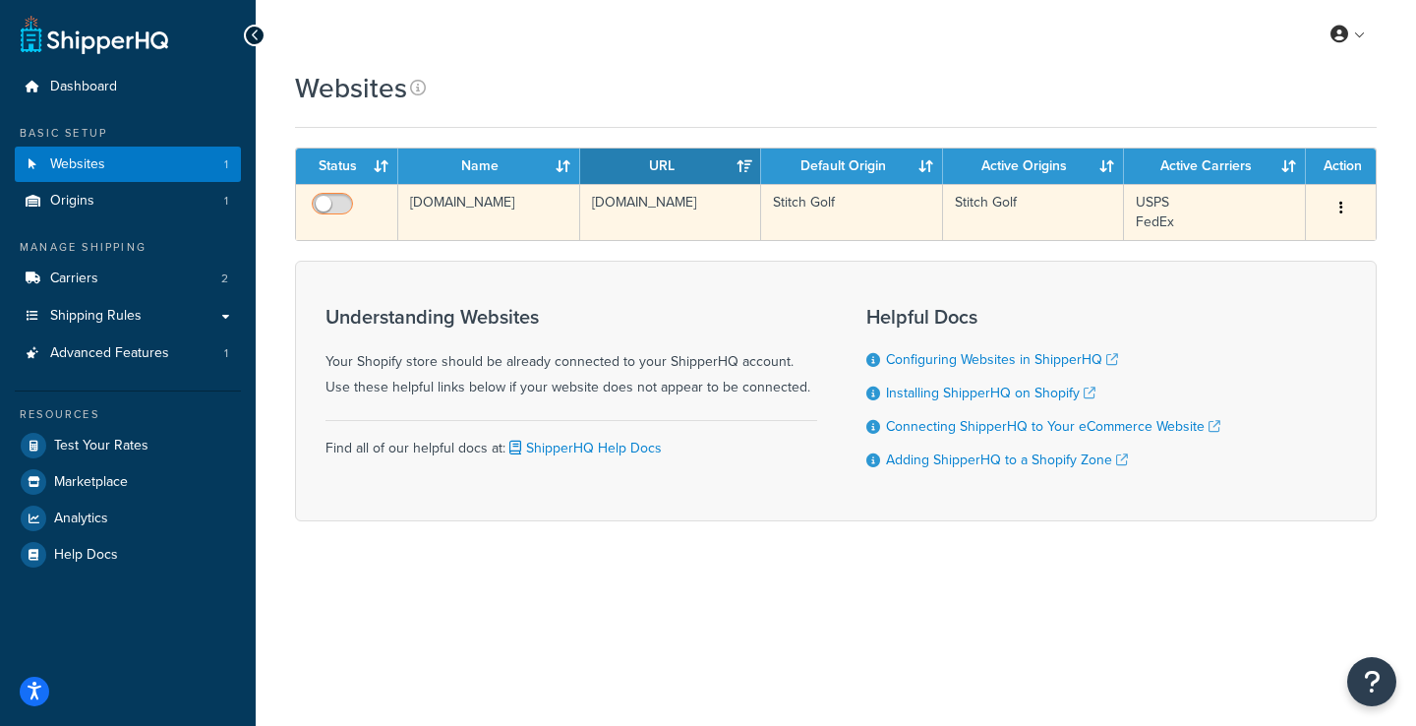
click at [325, 199] on input "checkbox" at bounding box center [335, 209] width 54 height 25
checkbox input "true"
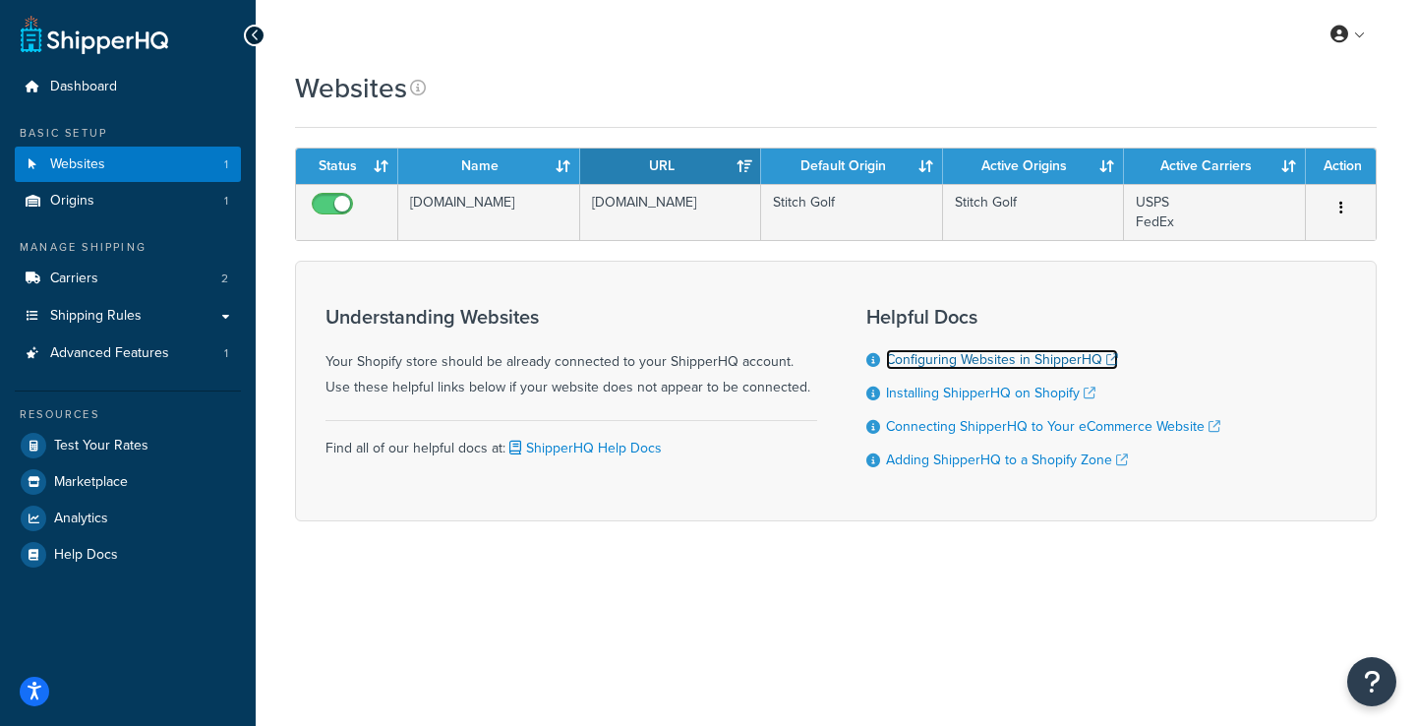
click at [972, 360] on link "Configuring Websites in ShipperHQ" at bounding box center [1002, 359] width 232 height 21
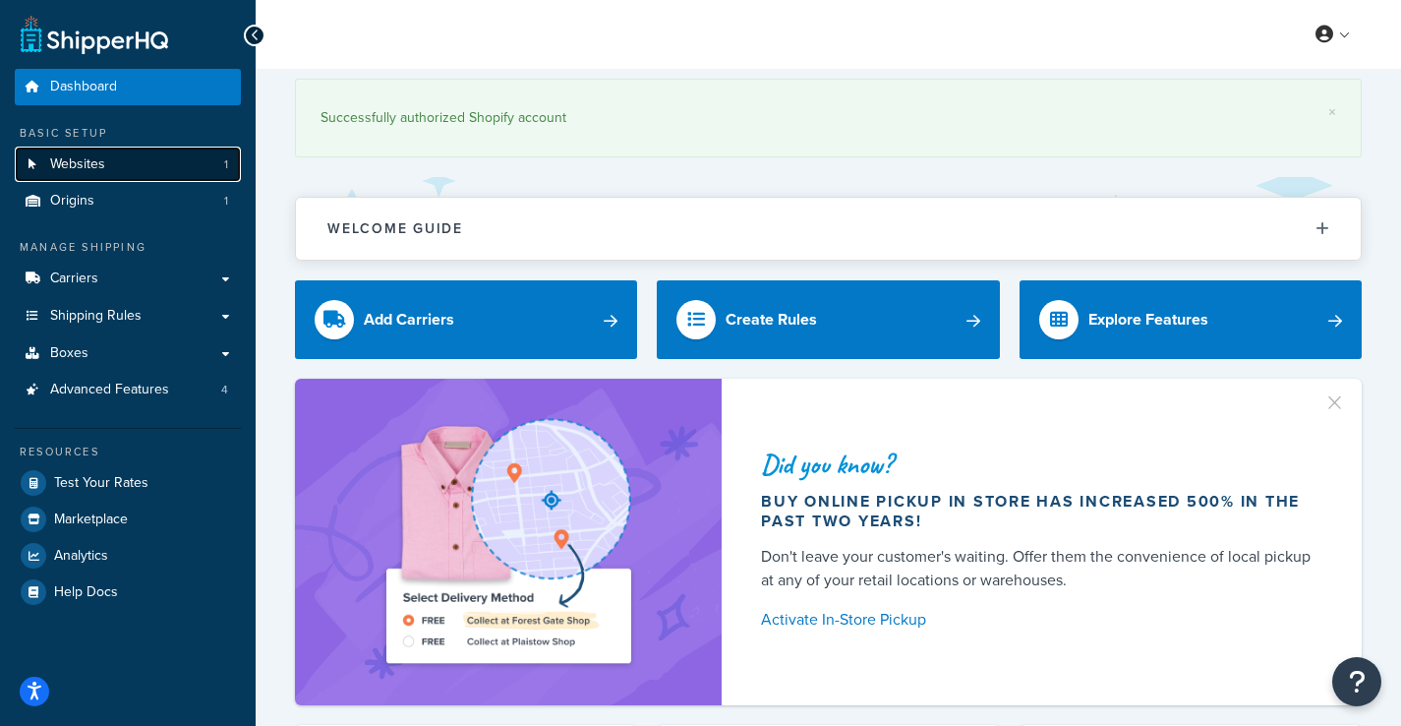
click at [149, 158] on link "Websites 1" at bounding box center [128, 164] width 226 height 36
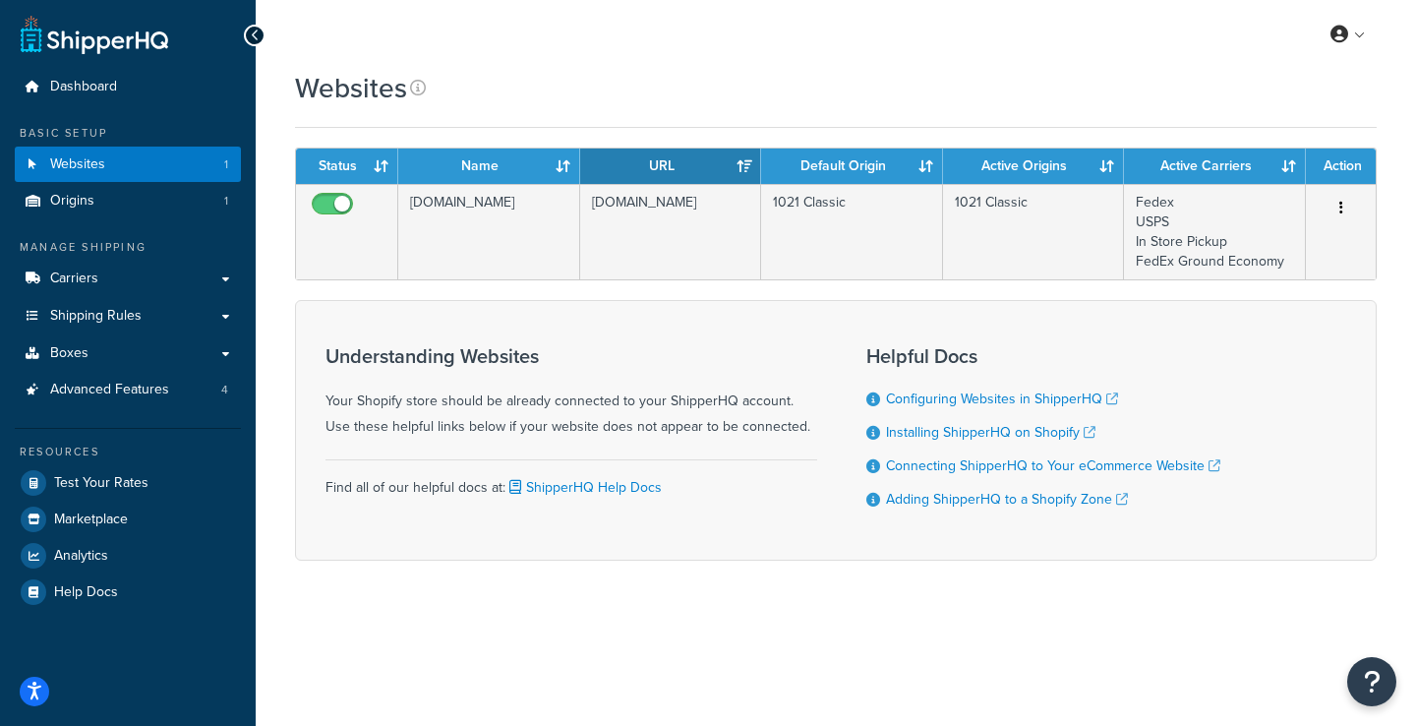
drag, startPoint x: 779, startPoint y: 100, endPoint x: 636, endPoint y: 124, distance: 144.5
click at [779, 100] on div "Websites" at bounding box center [835, 88] width 1081 height 38
click at [122, 201] on link "Origins 1" at bounding box center [128, 201] width 226 height 36
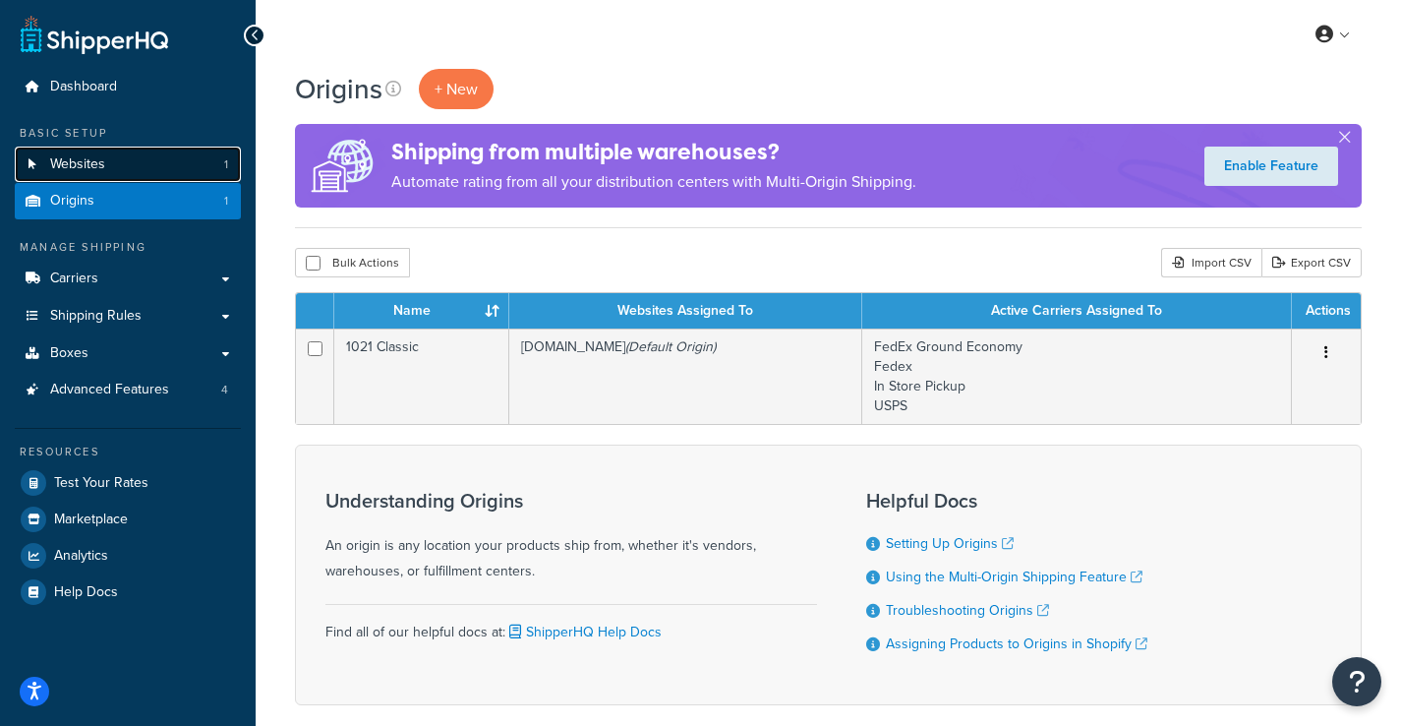
click at [117, 165] on link "Websites 1" at bounding box center [128, 164] width 226 height 36
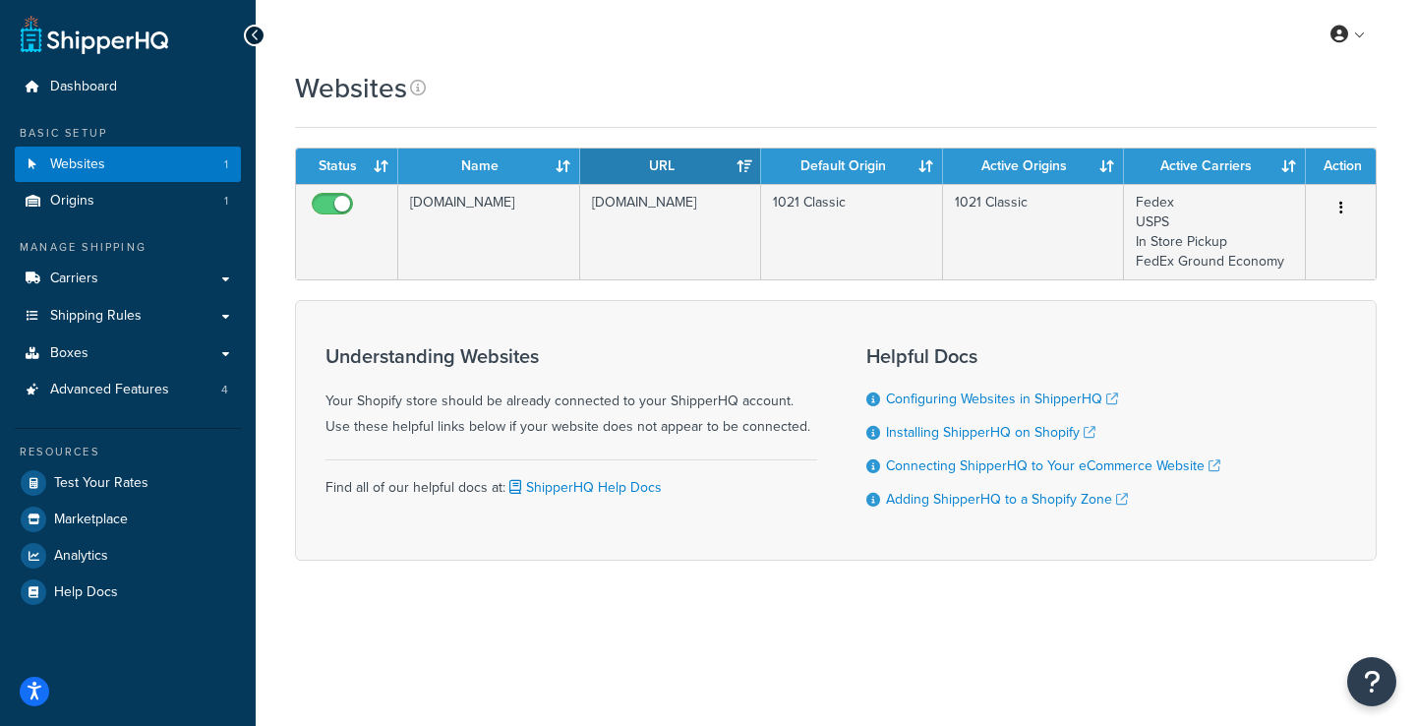
click at [641, 114] on div "Websites" at bounding box center [835, 98] width 1081 height 59
click at [422, 82] on icon at bounding box center [418, 88] width 16 height 16
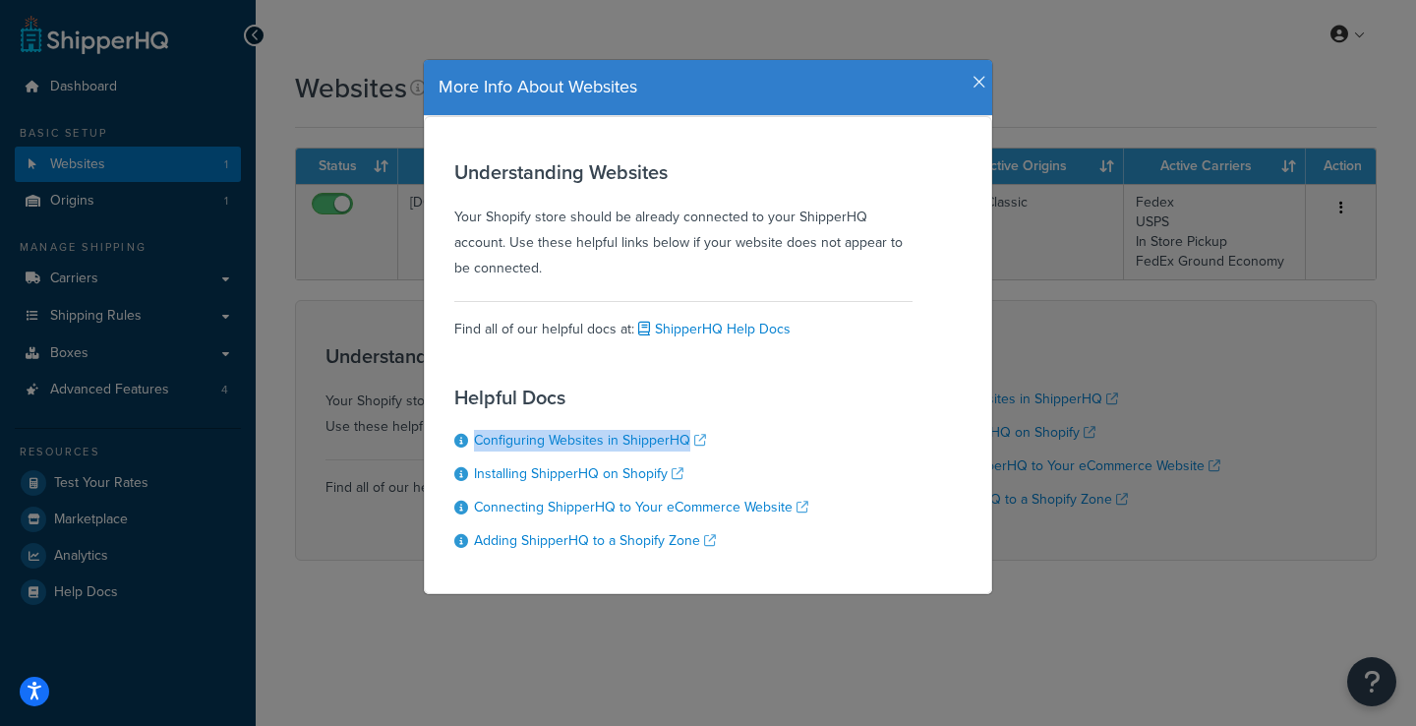
click at [972, 83] on icon "button" at bounding box center [979, 83] width 14 height 18
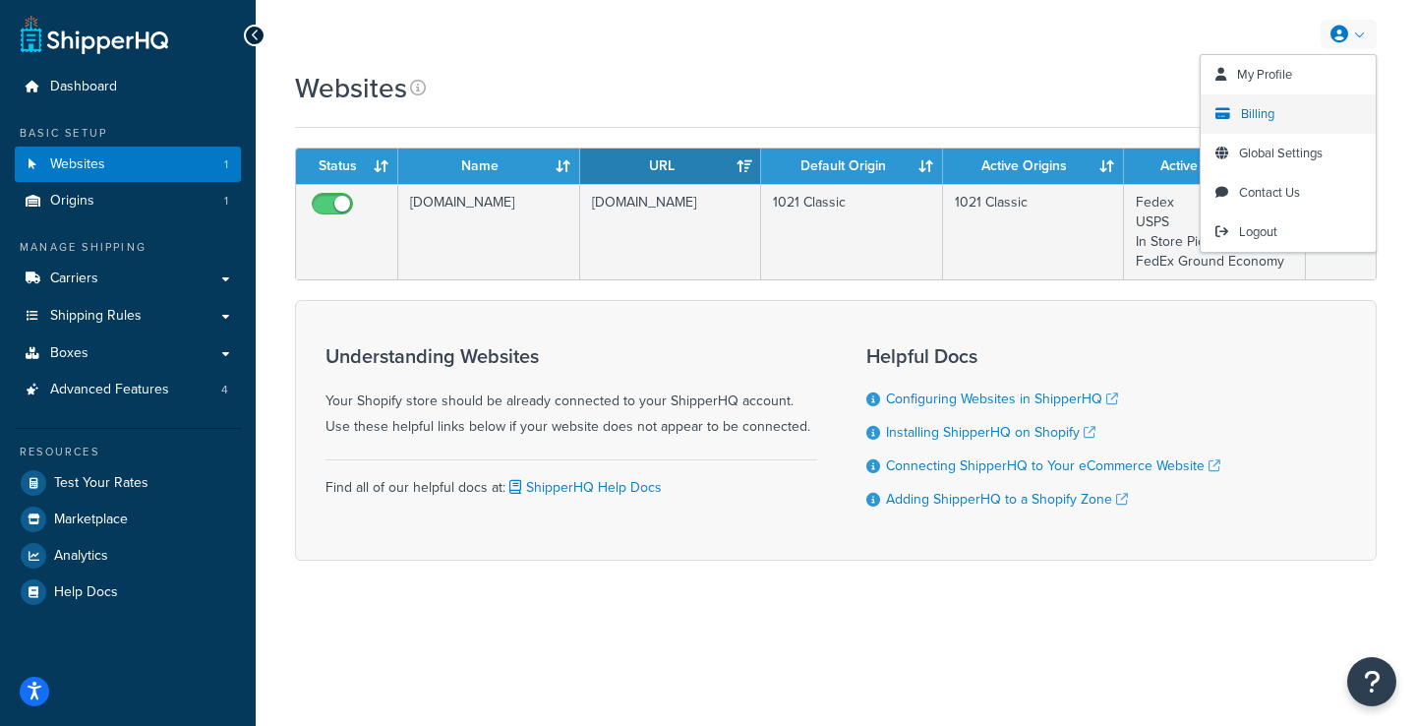
click at [1272, 118] on span "Billing" at bounding box center [1257, 113] width 33 height 19
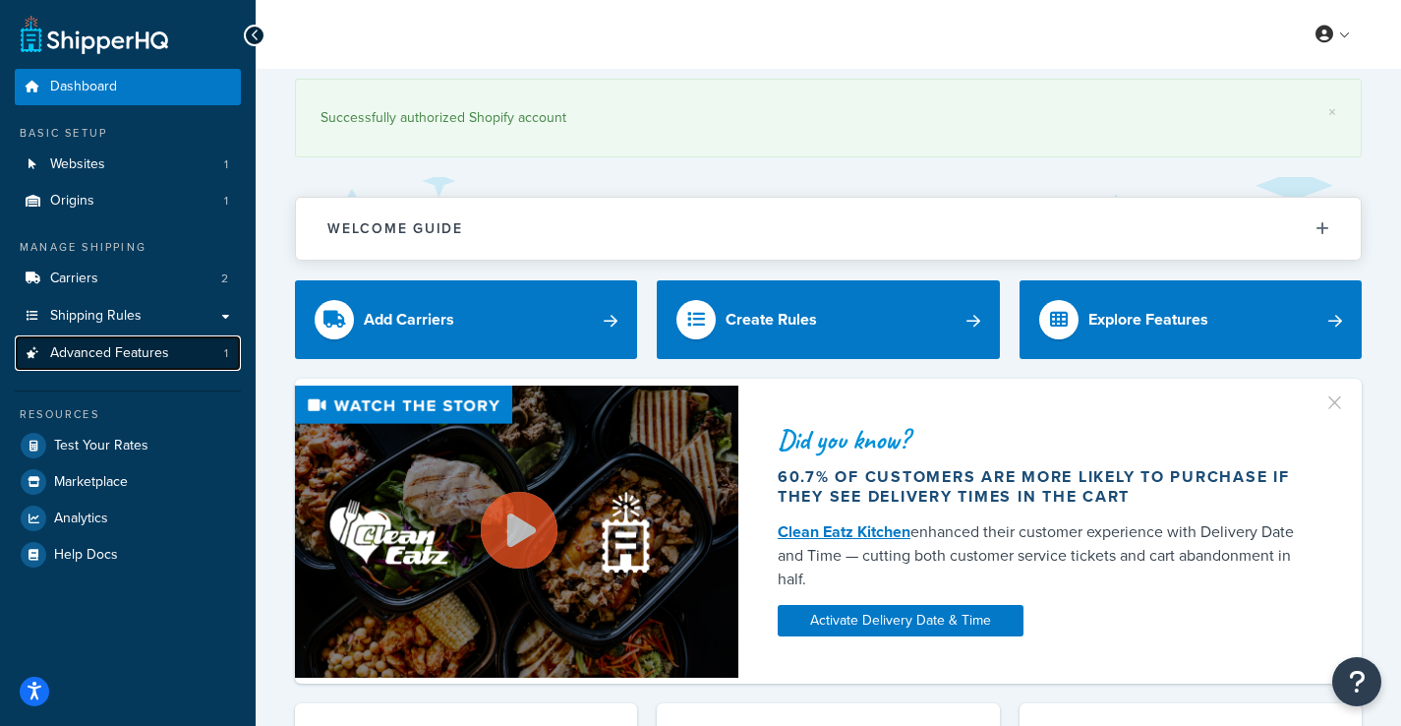
click at [120, 357] on span "Advanced Features" at bounding box center [109, 353] width 119 height 17
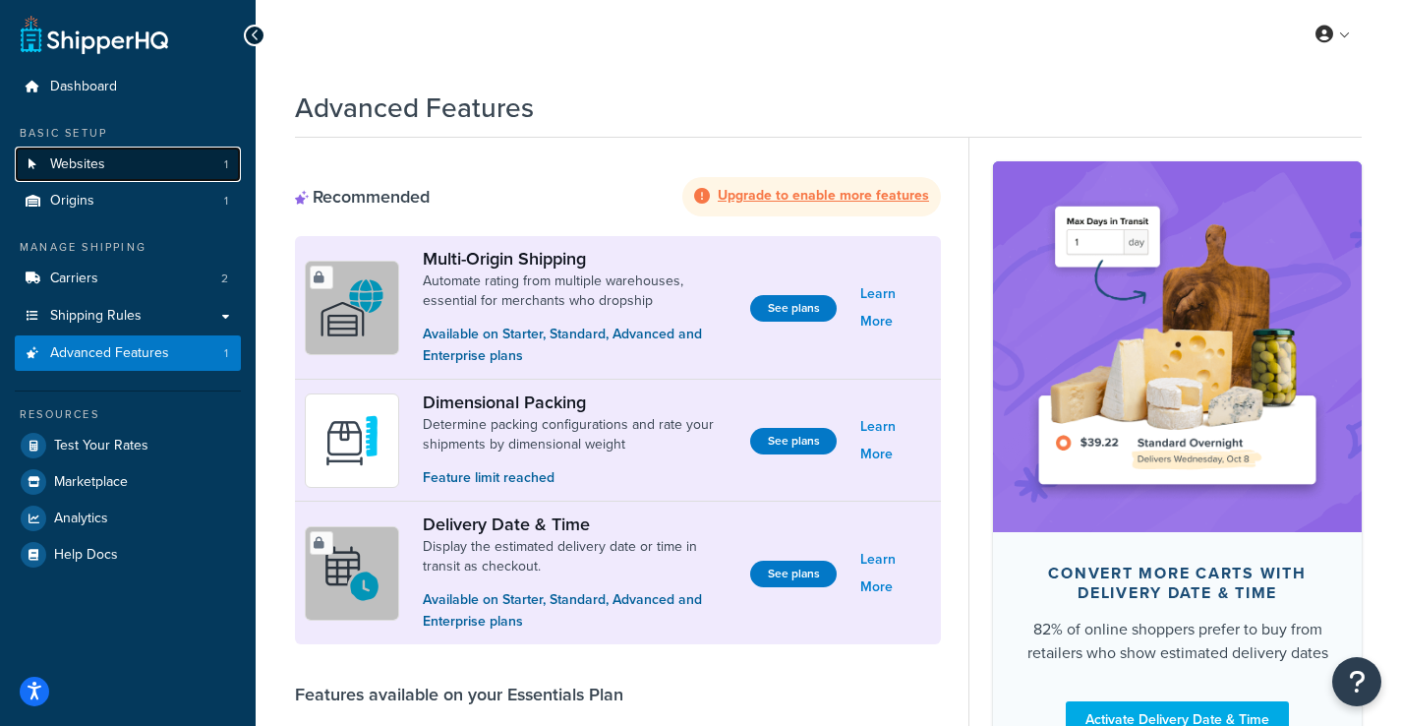
click at [77, 166] on span "Websites" at bounding box center [77, 164] width 55 height 17
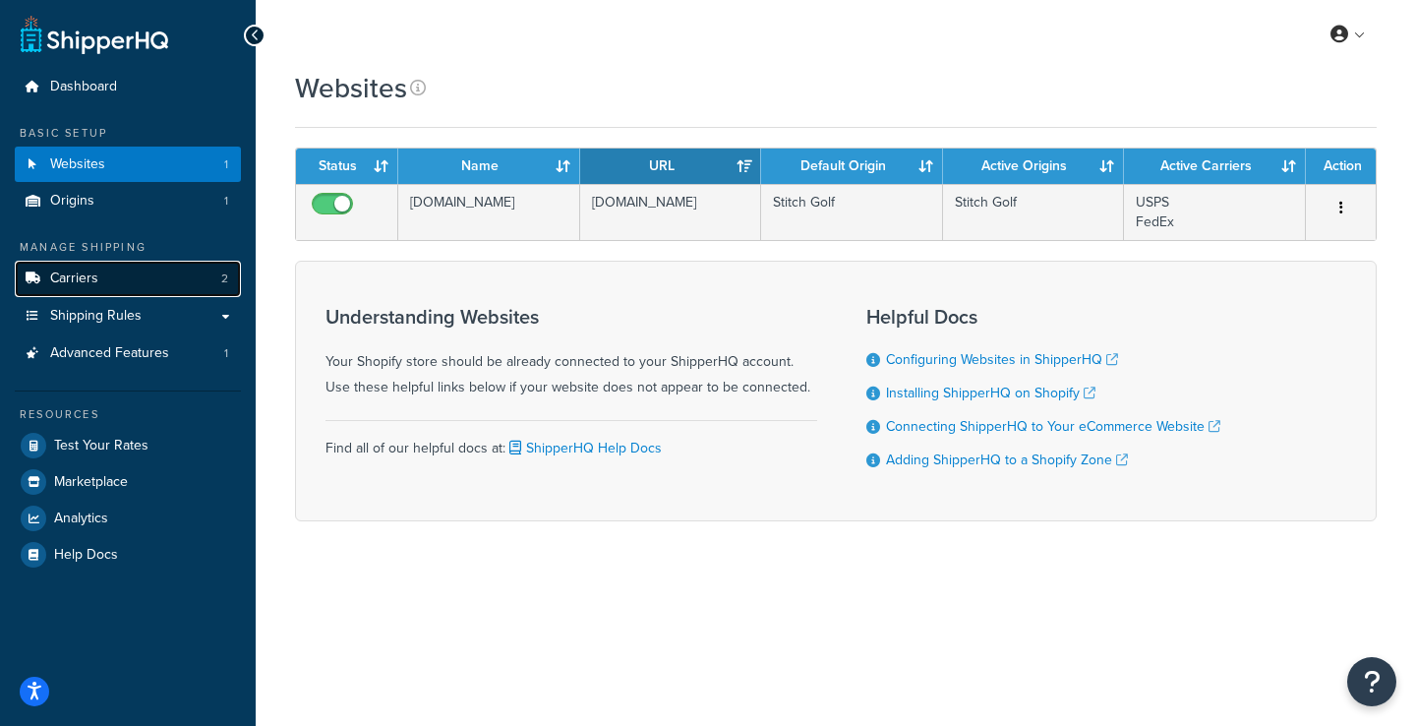
click at [97, 265] on link "Carriers 2" at bounding box center [128, 279] width 226 height 36
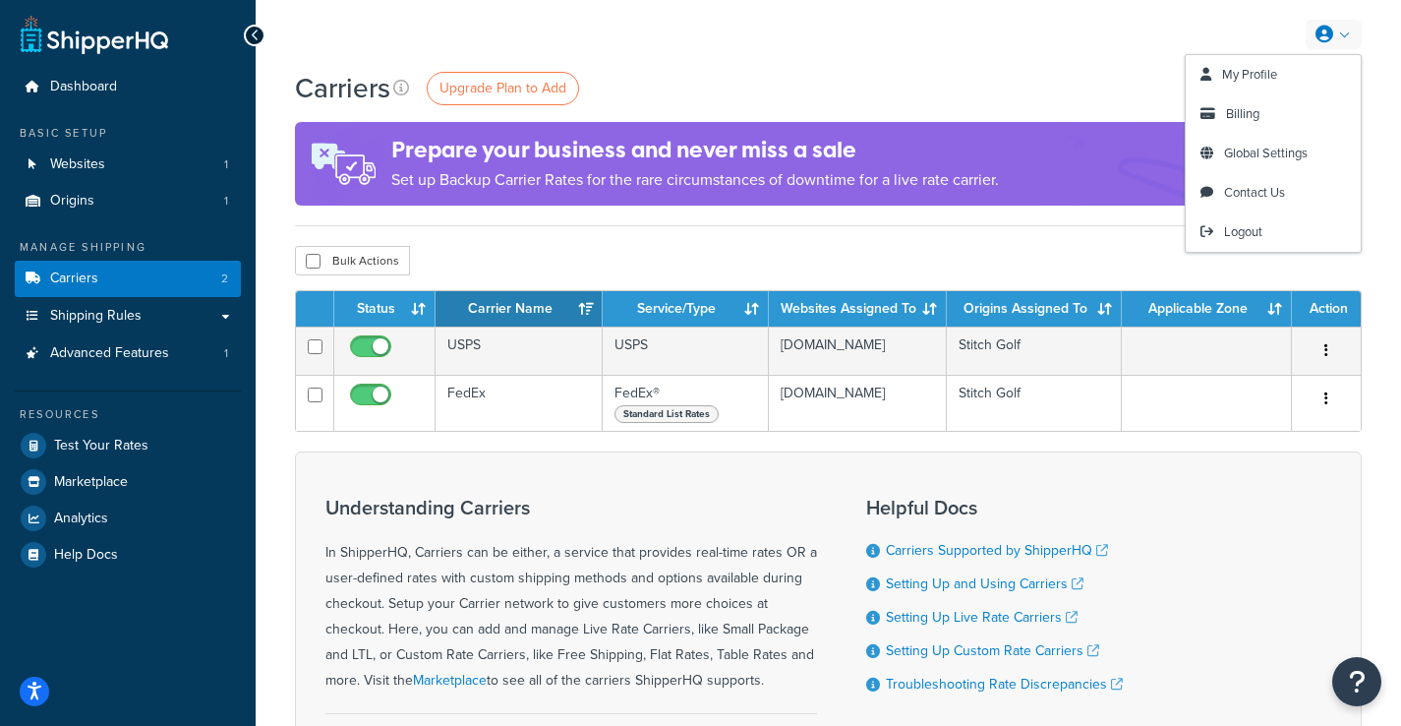
click at [1332, 41] on icon at bounding box center [1324, 35] width 18 height 18
click at [1230, 113] on span "Billing" at bounding box center [1242, 113] width 33 height 19
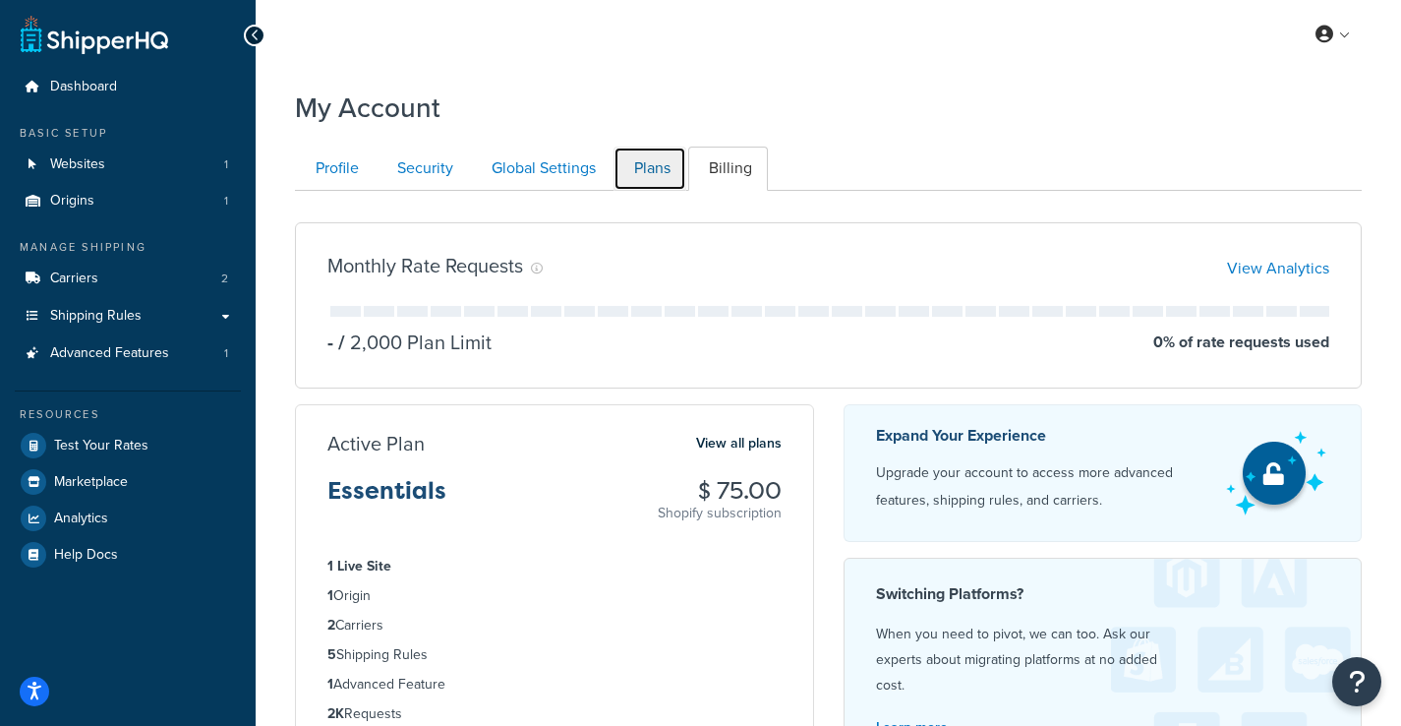
click at [669, 164] on link "Plans" at bounding box center [649, 168] width 73 height 44
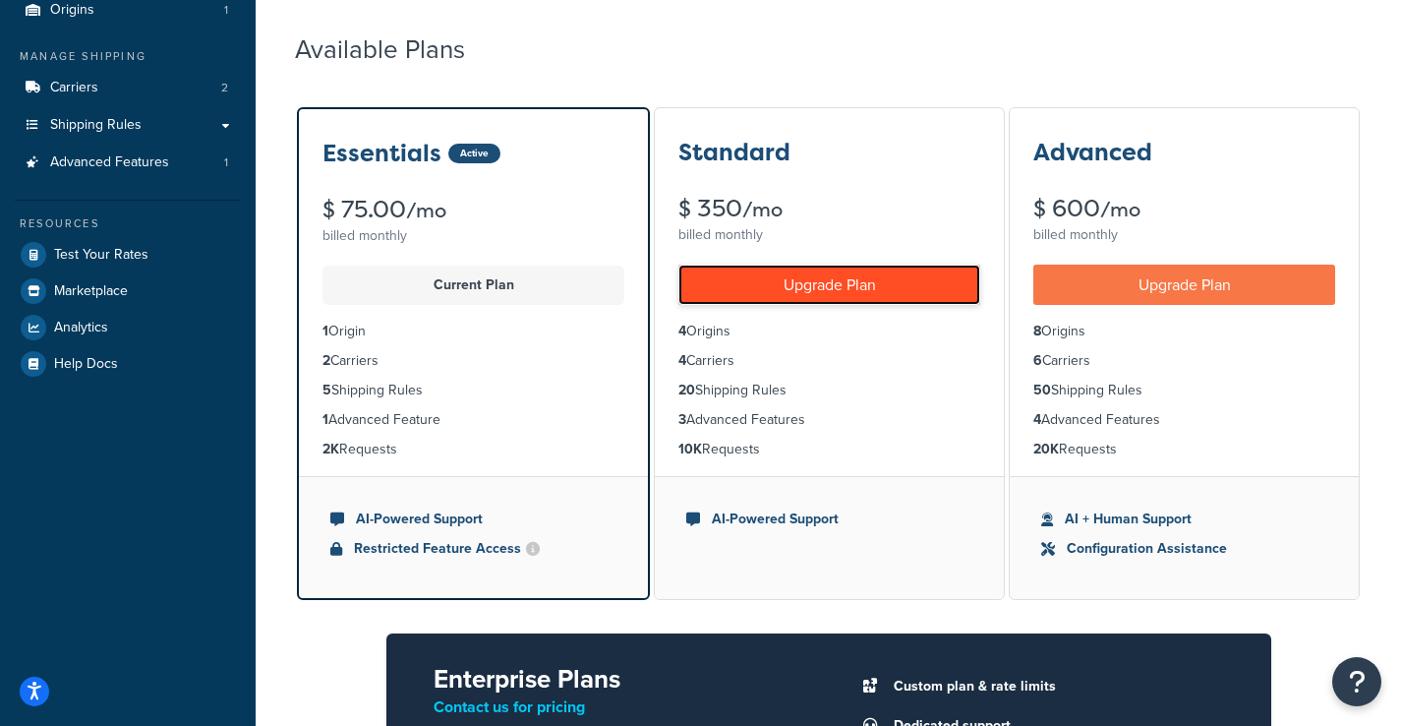
click at [816, 287] on link "Upgrade Plan" at bounding box center [829, 284] width 302 height 40
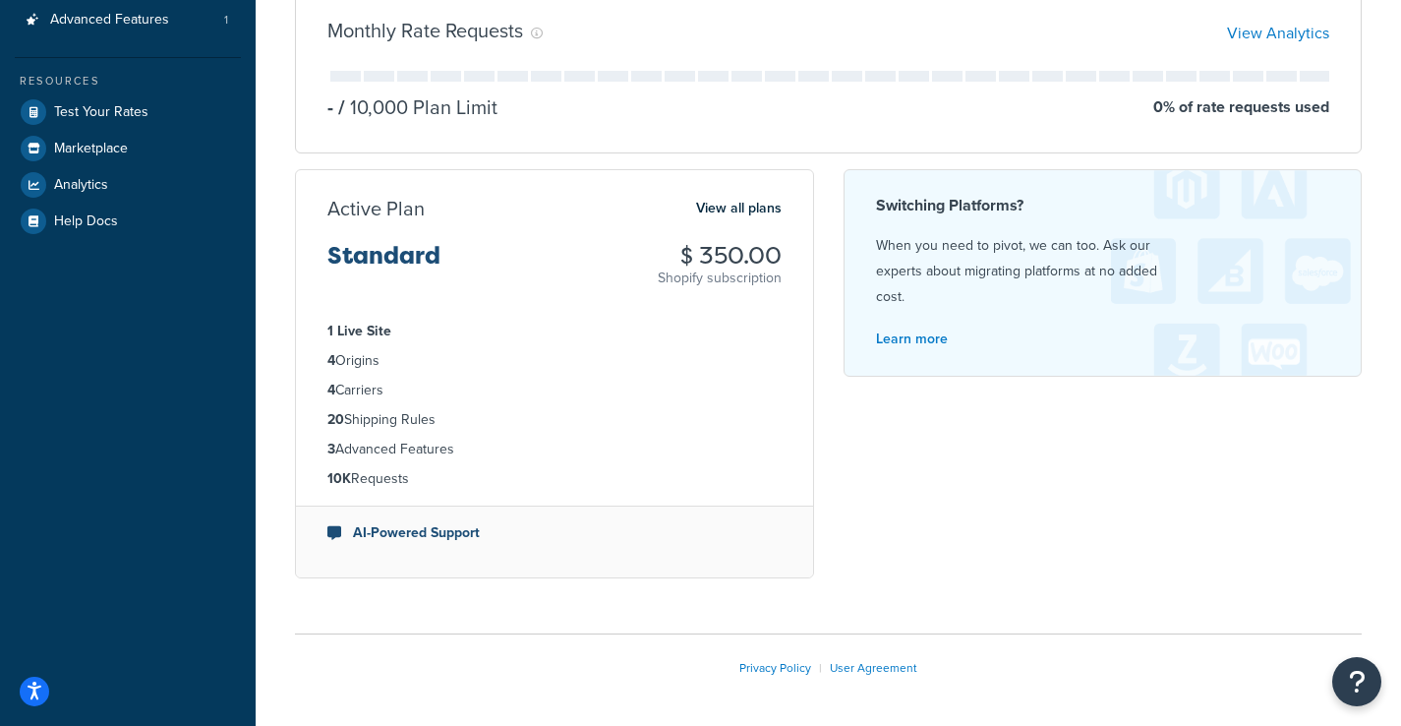
scroll to position [407, 0]
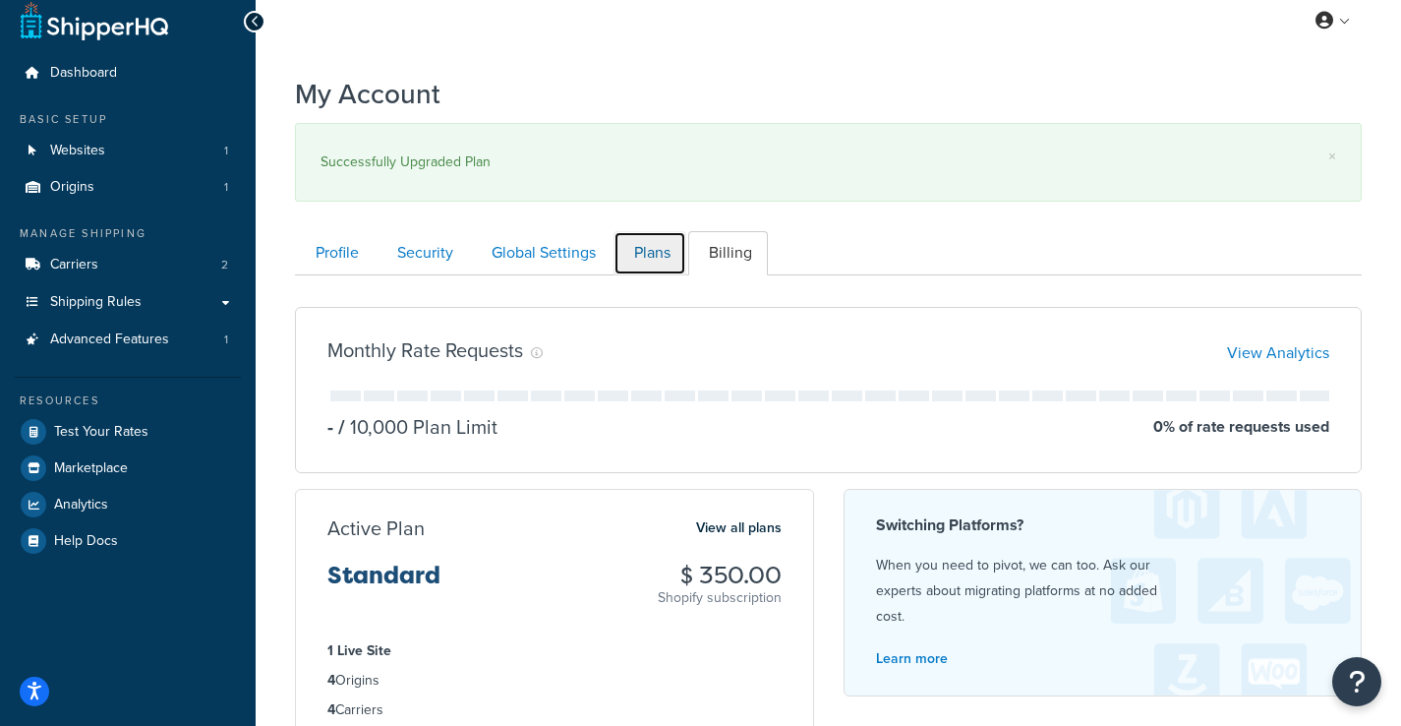
click at [673, 254] on link "Plans" at bounding box center [649, 253] width 73 height 44
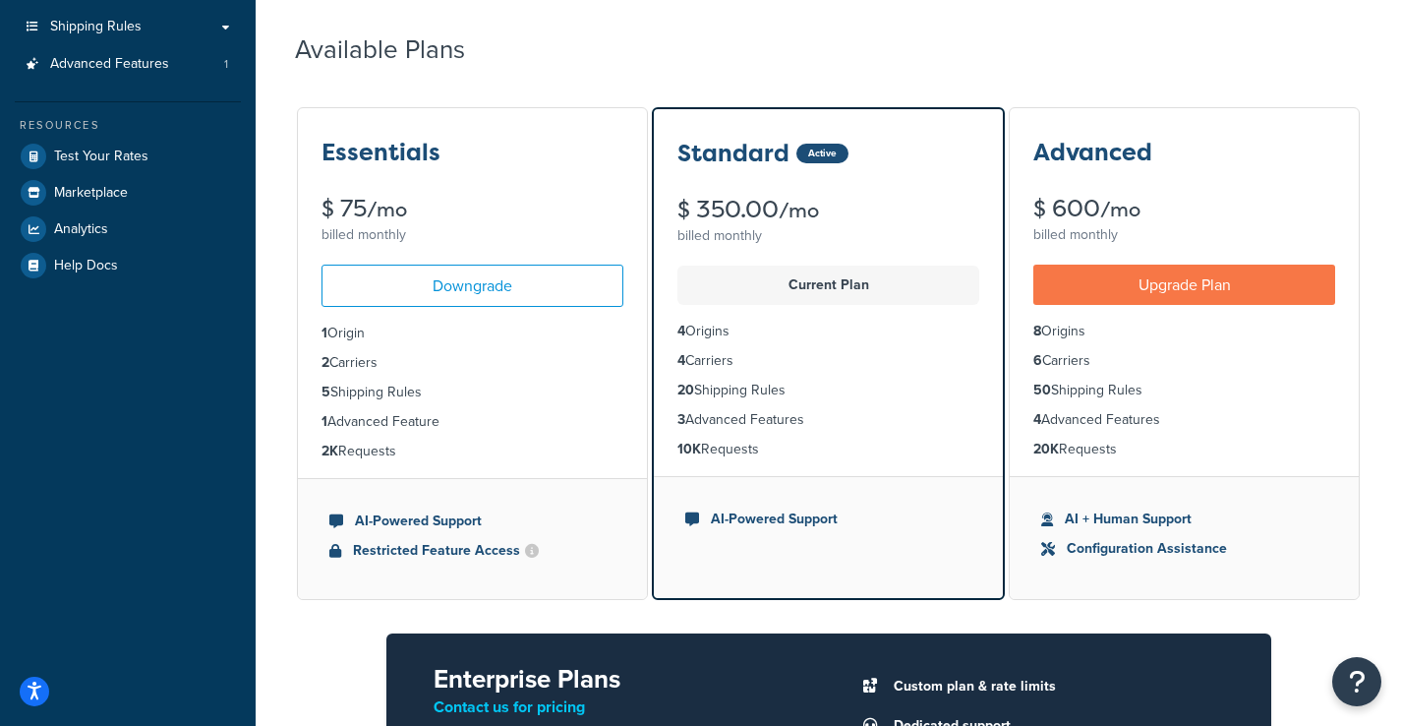
click at [1137, 120] on div "Advanced $ 600 /mo billed monthly" at bounding box center [1184, 178] width 349 height 141
click at [1124, 164] on h3 "Advanced" at bounding box center [1092, 153] width 119 height 26
click at [1146, 505] on ul "AI + Human Support Configuration Assistance" at bounding box center [1184, 537] width 349 height 123
click at [1093, 444] on li "20K Requests" at bounding box center [1184, 449] width 302 height 22
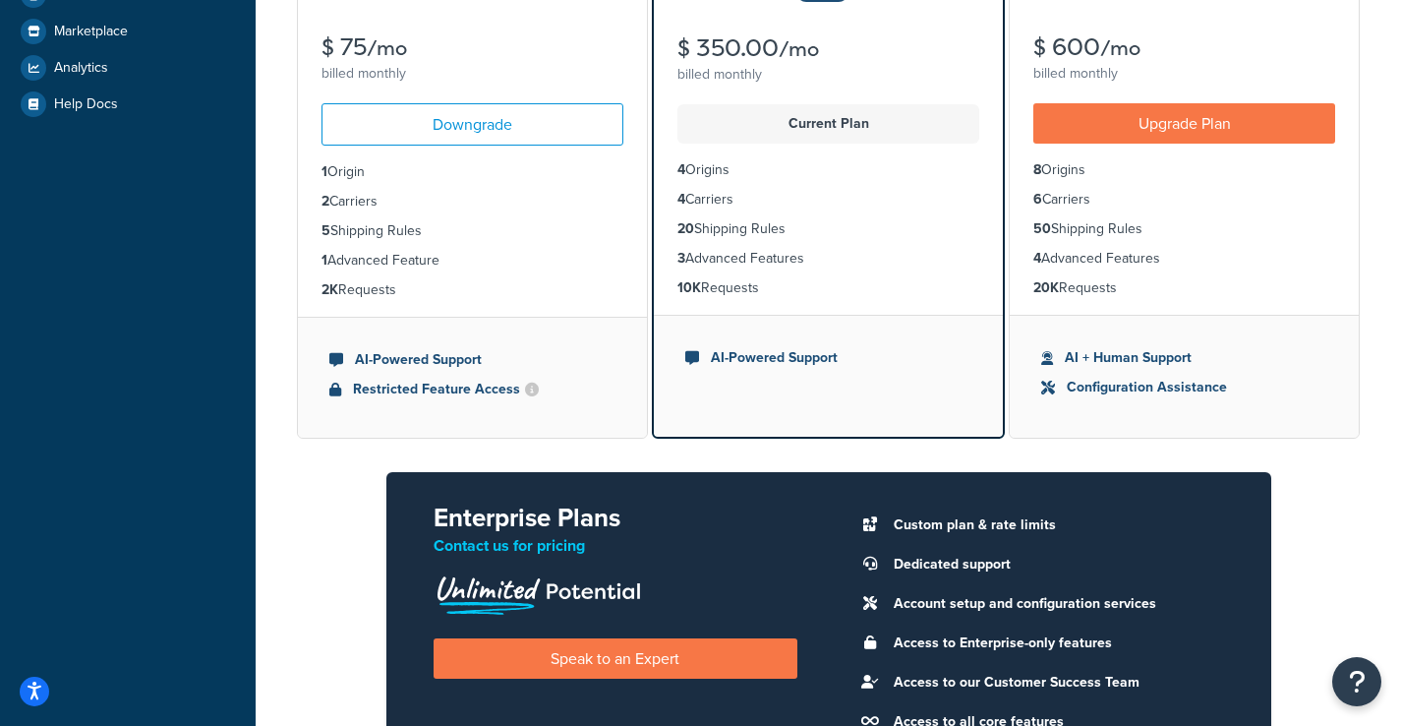
scroll to position [612, 0]
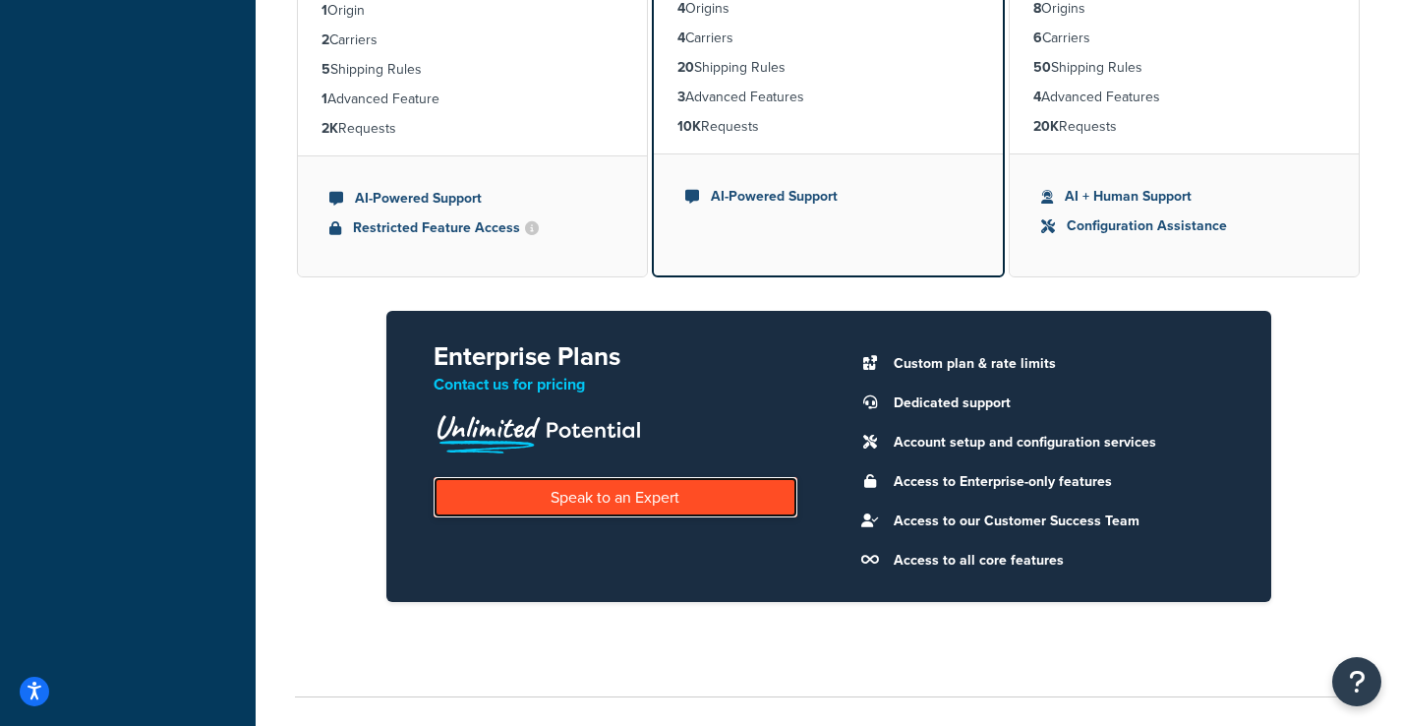
click at [690, 497] on link "Speak to an Expert" at bounding box center [616, 497] width 364 height 40
